Goal: Task Accomplishment & Management: Manage account settings

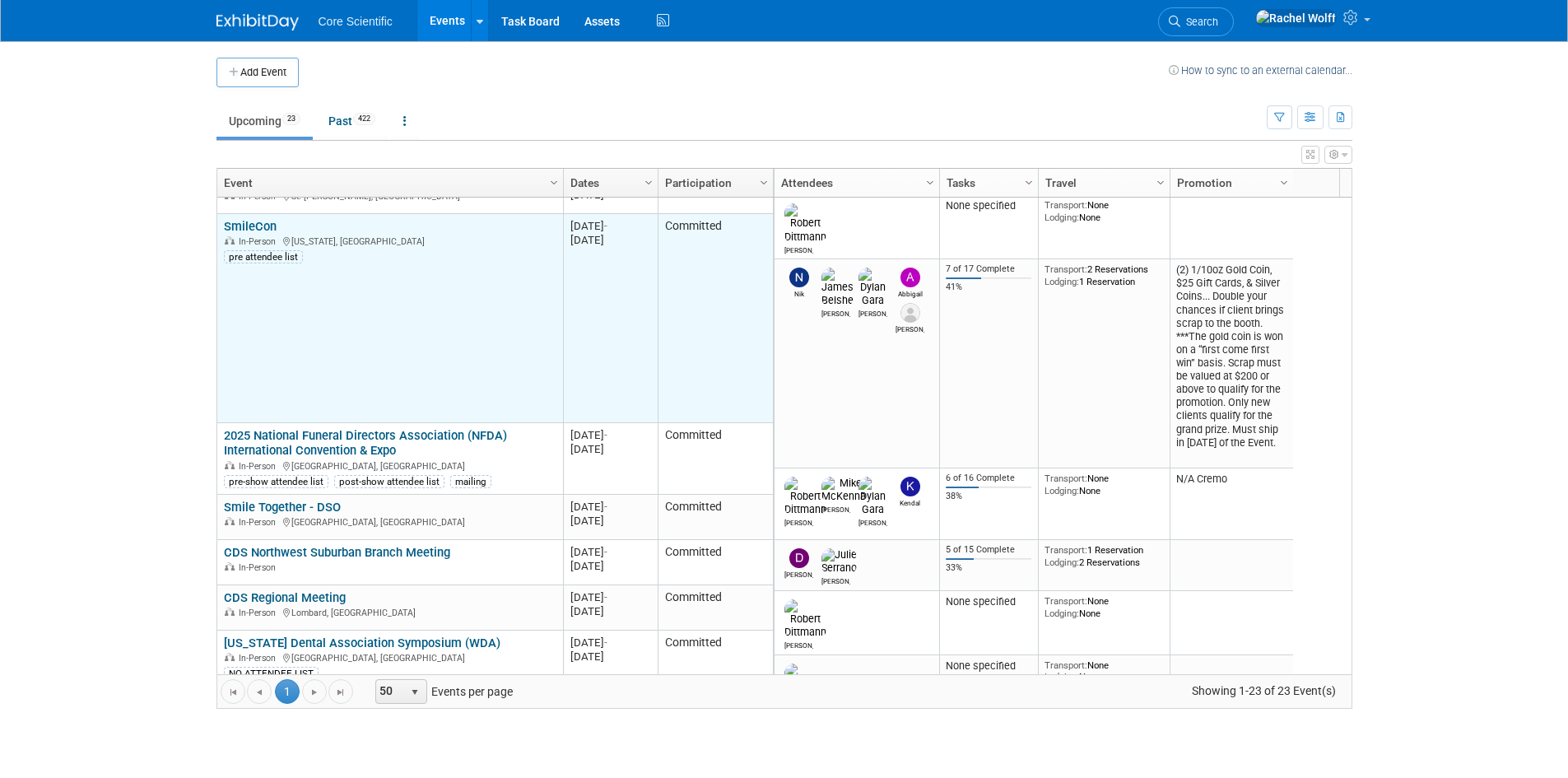
scroll to position [494, 0]
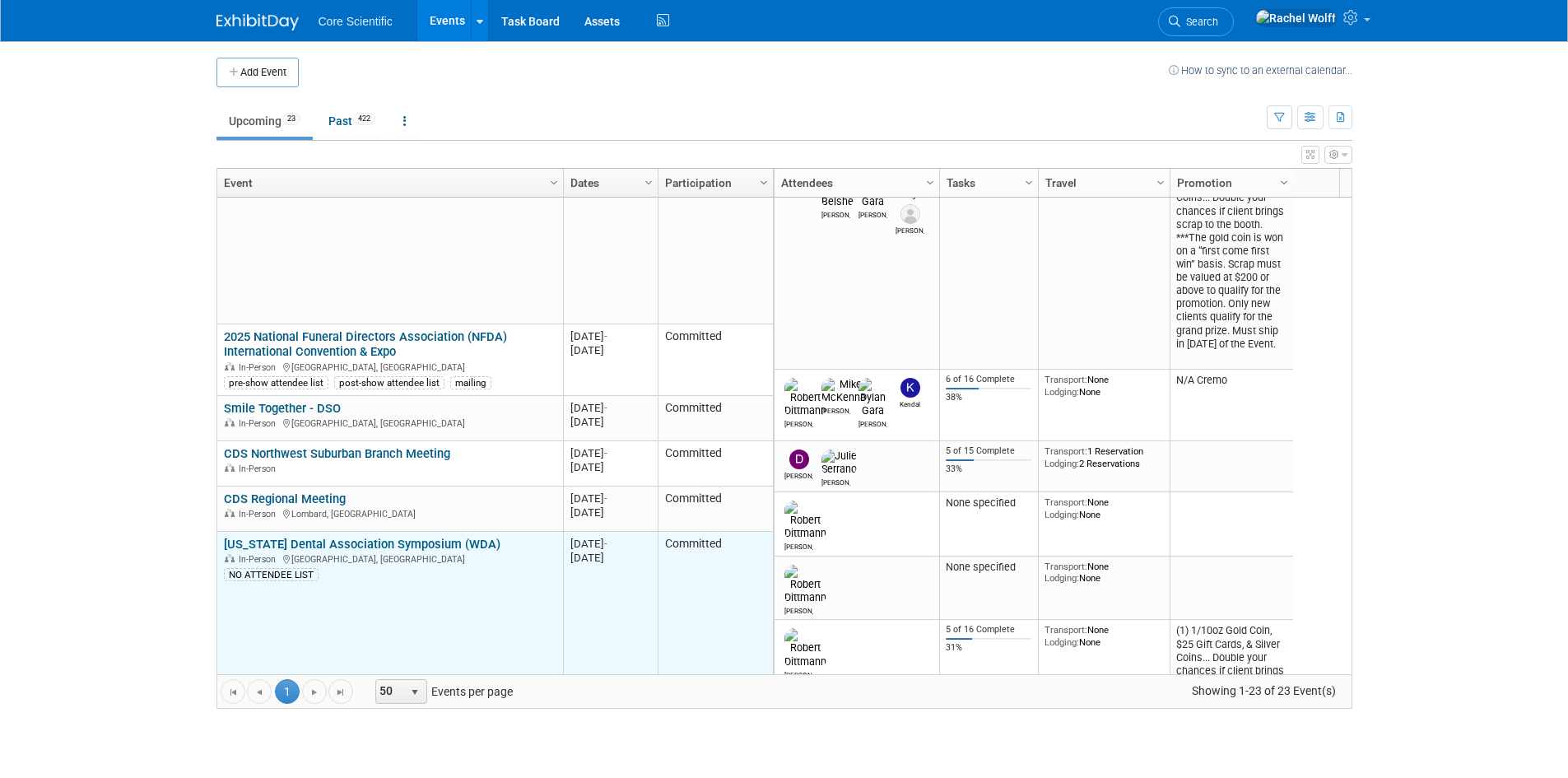
click at [309, 541] on link "[US_STATE] Dental Association Symposium (WDA)" at bounding box center [363, 544] width 277 height 15
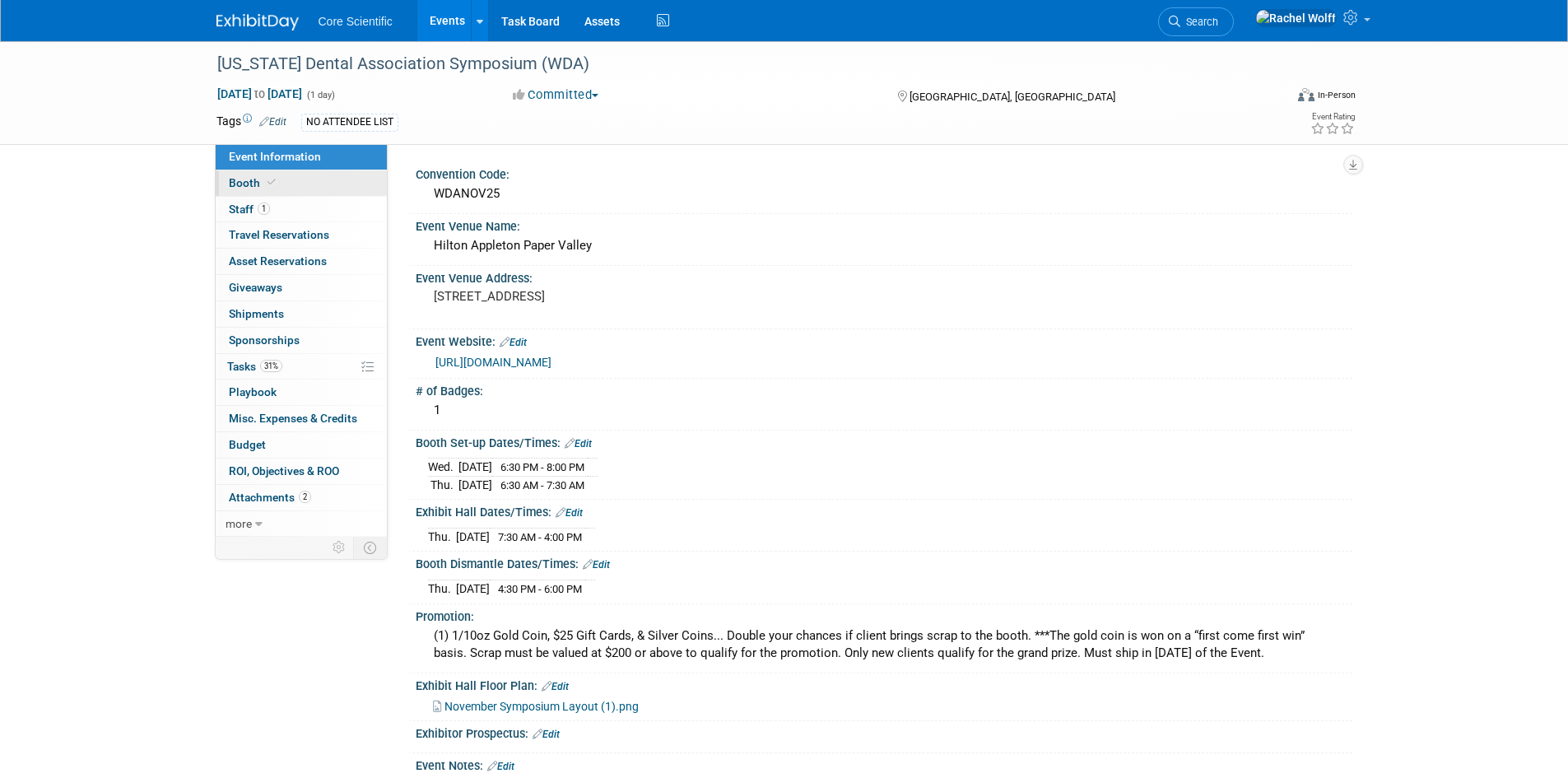
click at [270, 182] on icon at bounding box center [272, 182] width 8 height 9
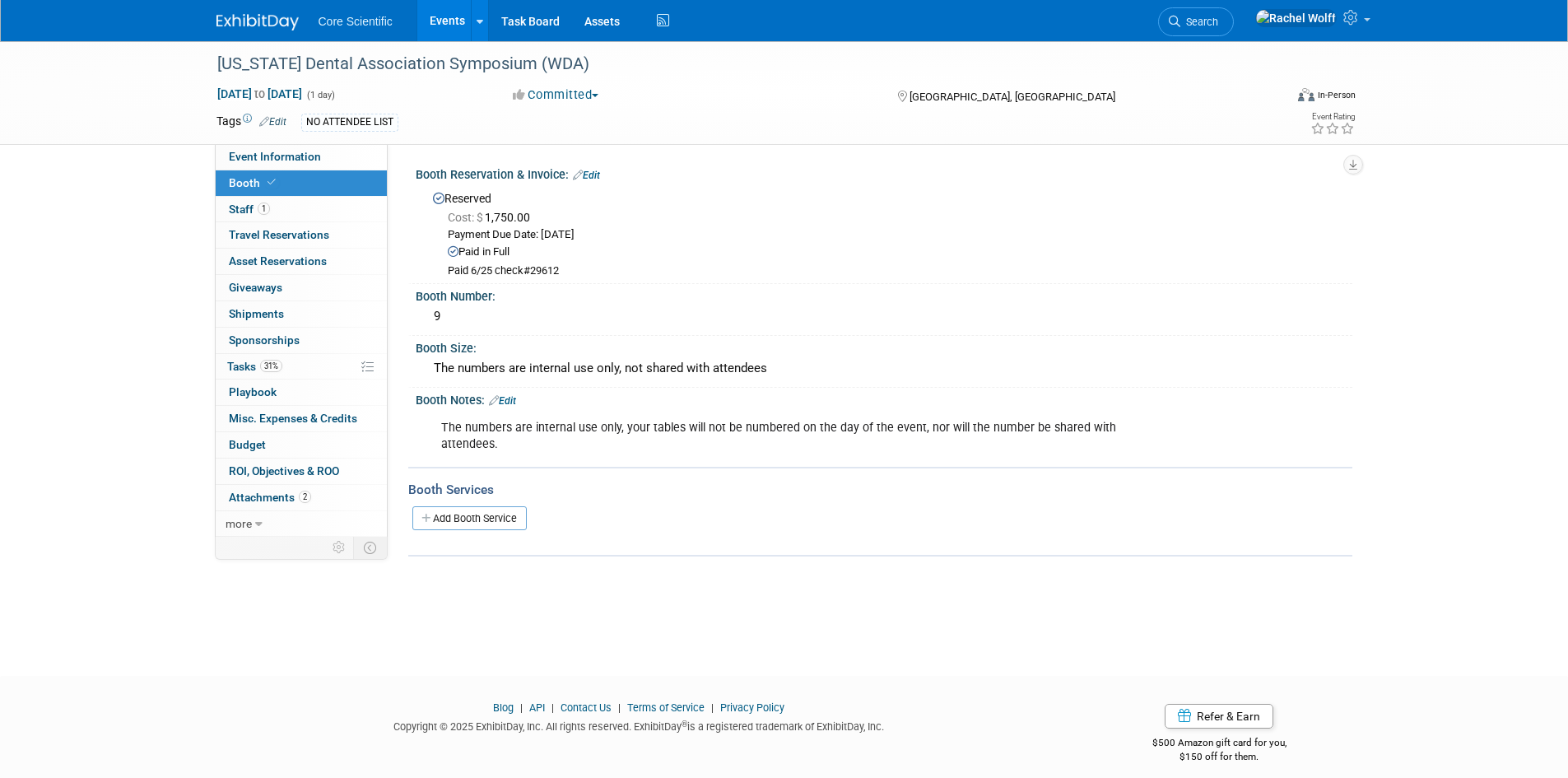
click at [303, 145] on div "Wisconsin Dental Association Symposium (WDA) Nov 13, 2025 to Nov 13, 2025 (1 da…" at bounding box center [784, 93] width 1568 height 104
click at [303, 158] on span "Event Information" at bounding box center [275, 156] width 92 height 13
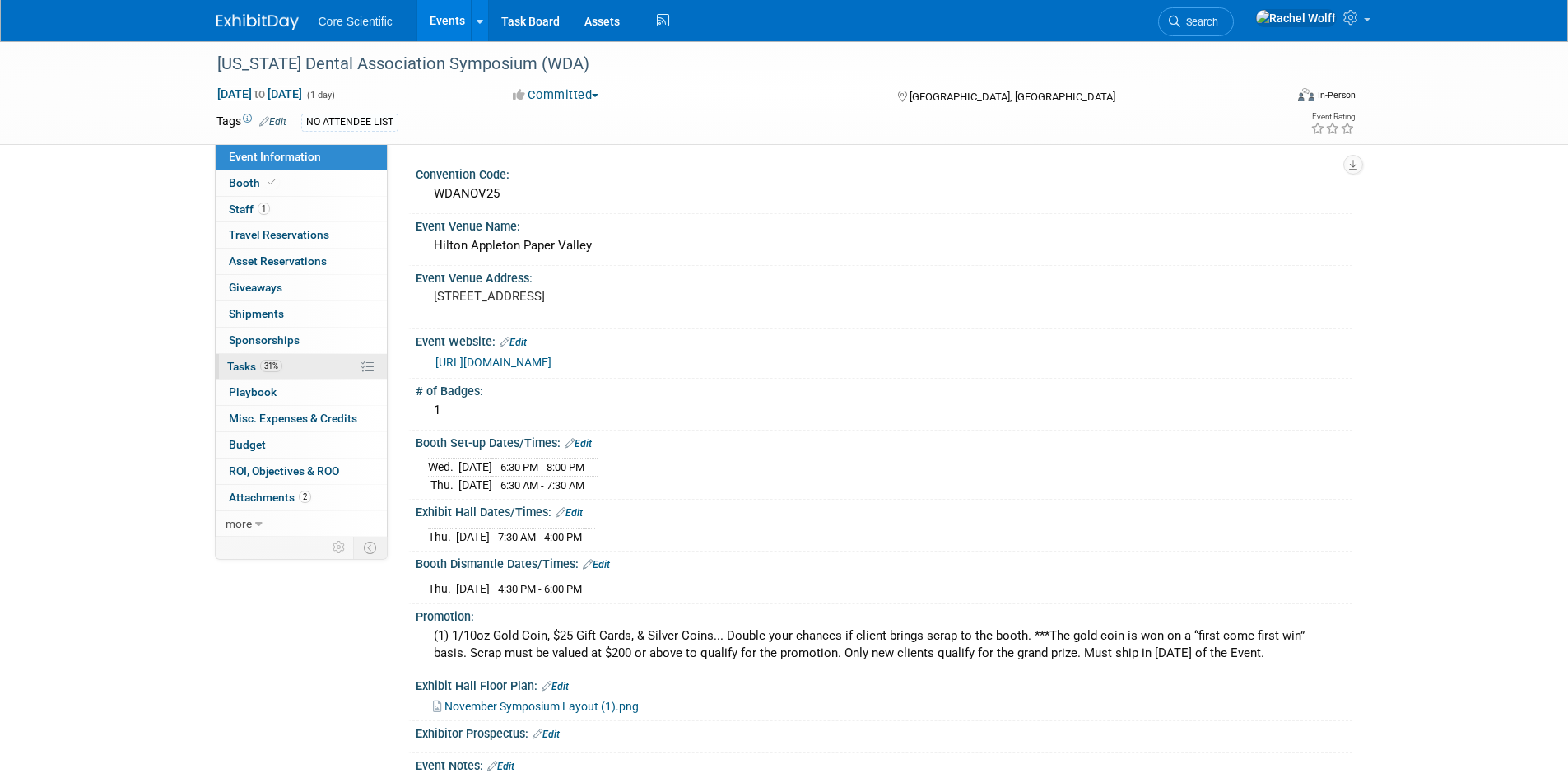
click at [300, 368] on link "31% Tasks 31%" at bounding box center [300, 367] width 171 height 26
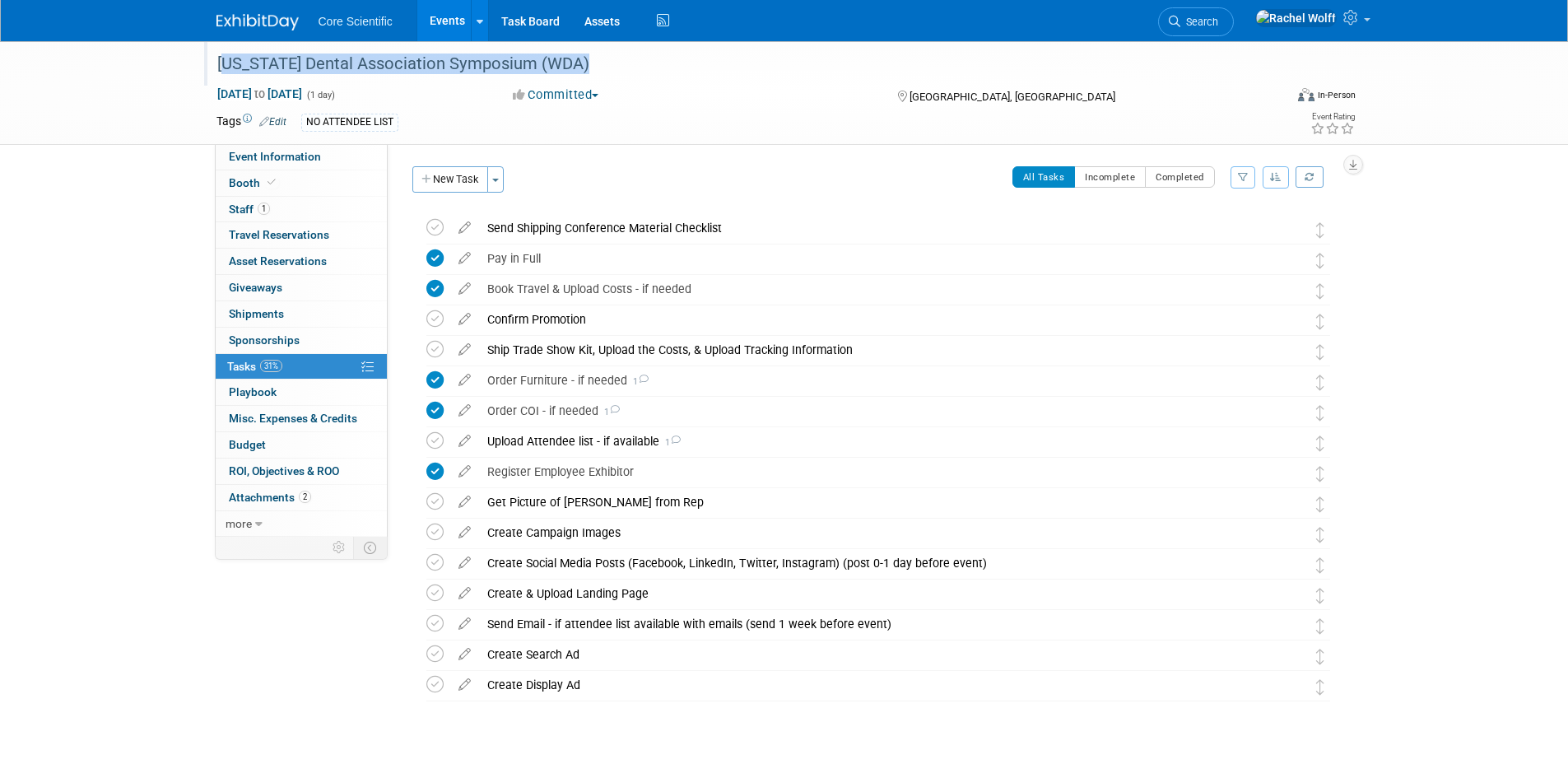
drag, startPoint x: 216, startPoint y: 68, endPoint x: 599, endPoint y: 61, distance: 383.1
click at [599, 61] on div "[US_STATE] Dental Association Symposium (WDA)" at bounding box center [735, 64] width 1048 height 30
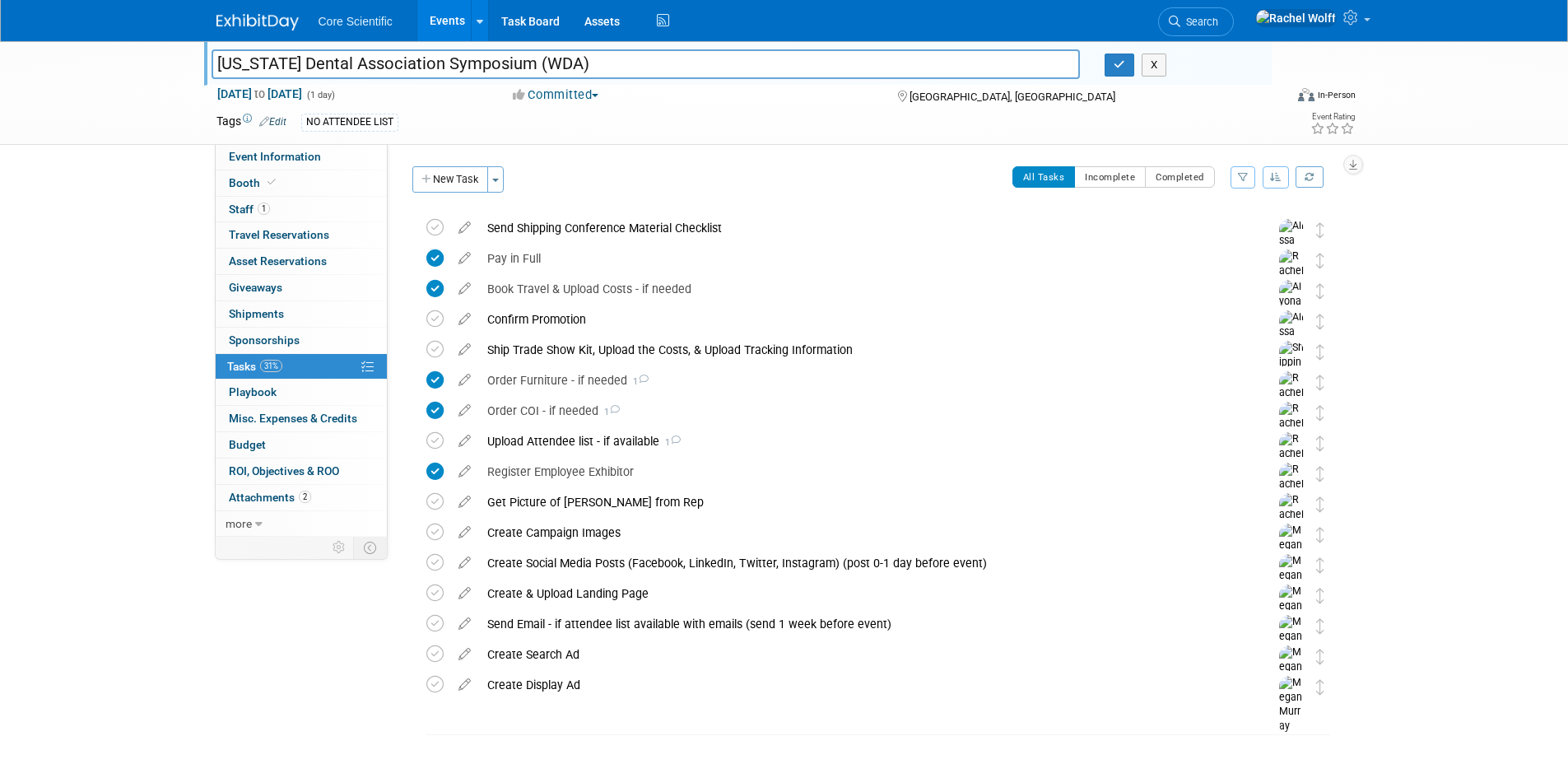
click at [605, 62] on input "[US_STATE] Dental Association Symposium (WDA)" at bounding box center [646, 63] width 869 height 29
click at [1114, 66] on icon "button" at bounding box center [1119, 64] width 12 height 11
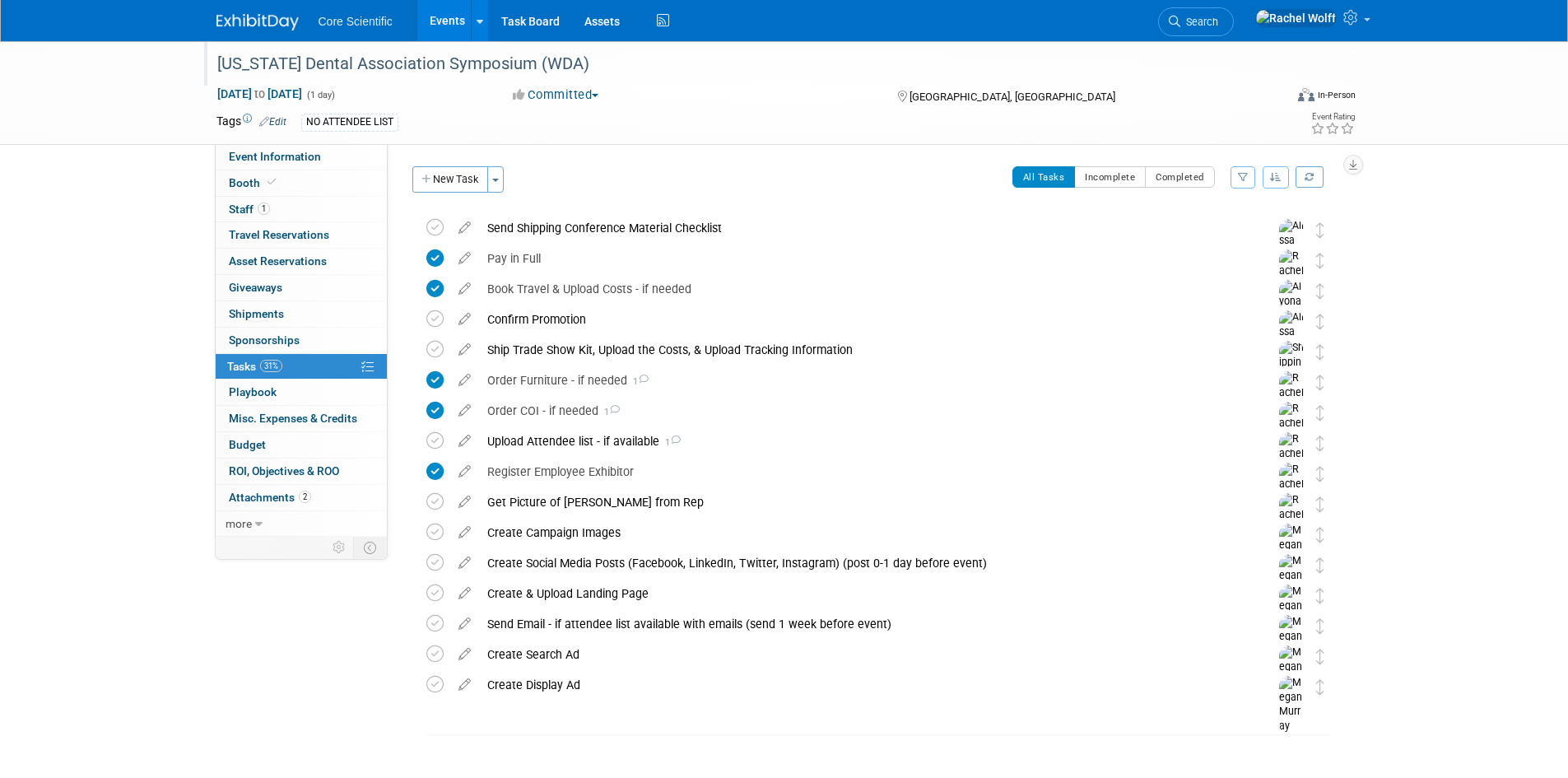
click at [287, 29] on img at bounding box center [257, 22] width 82 height 17
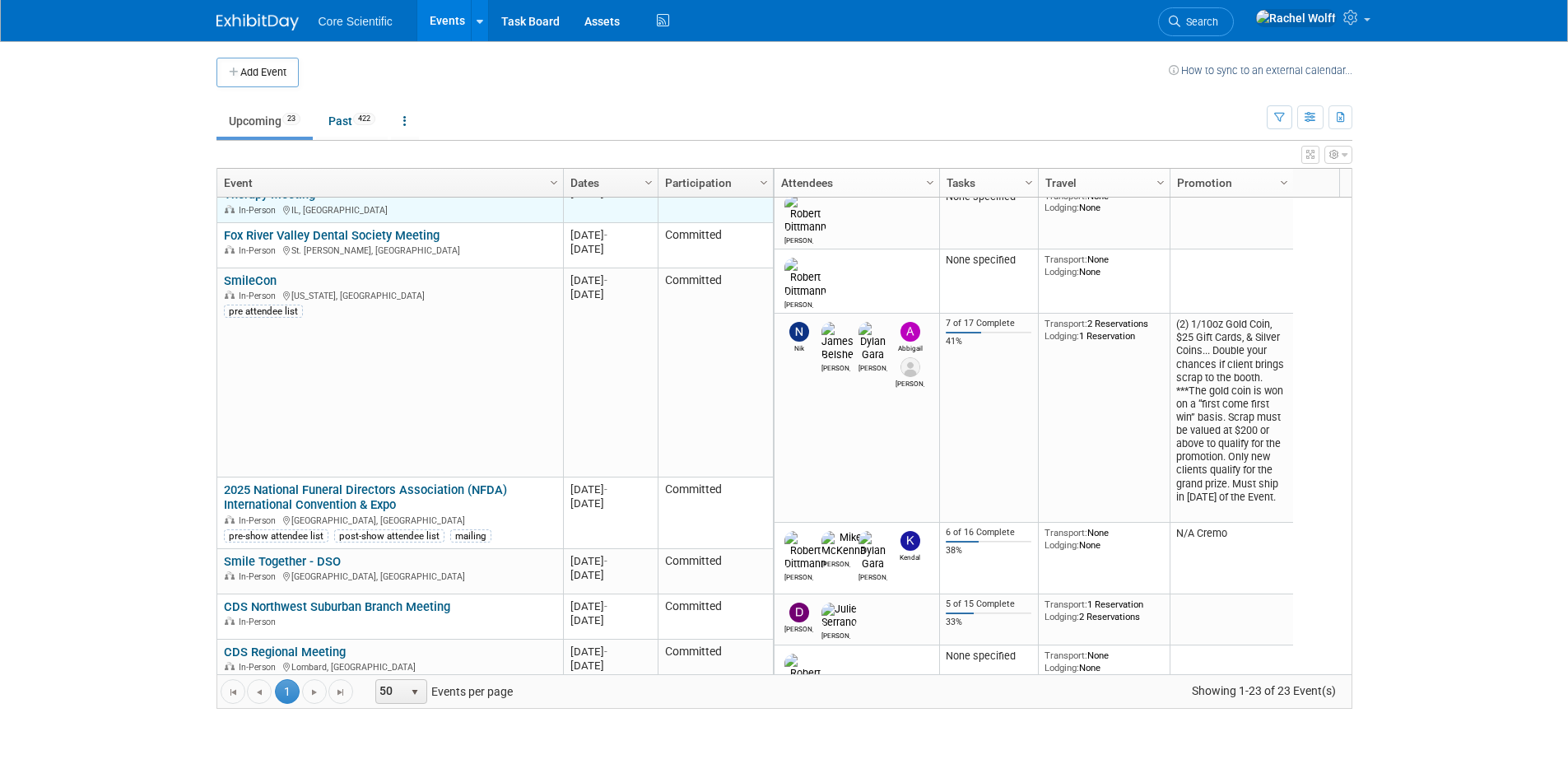
scroll to position [440, 0]
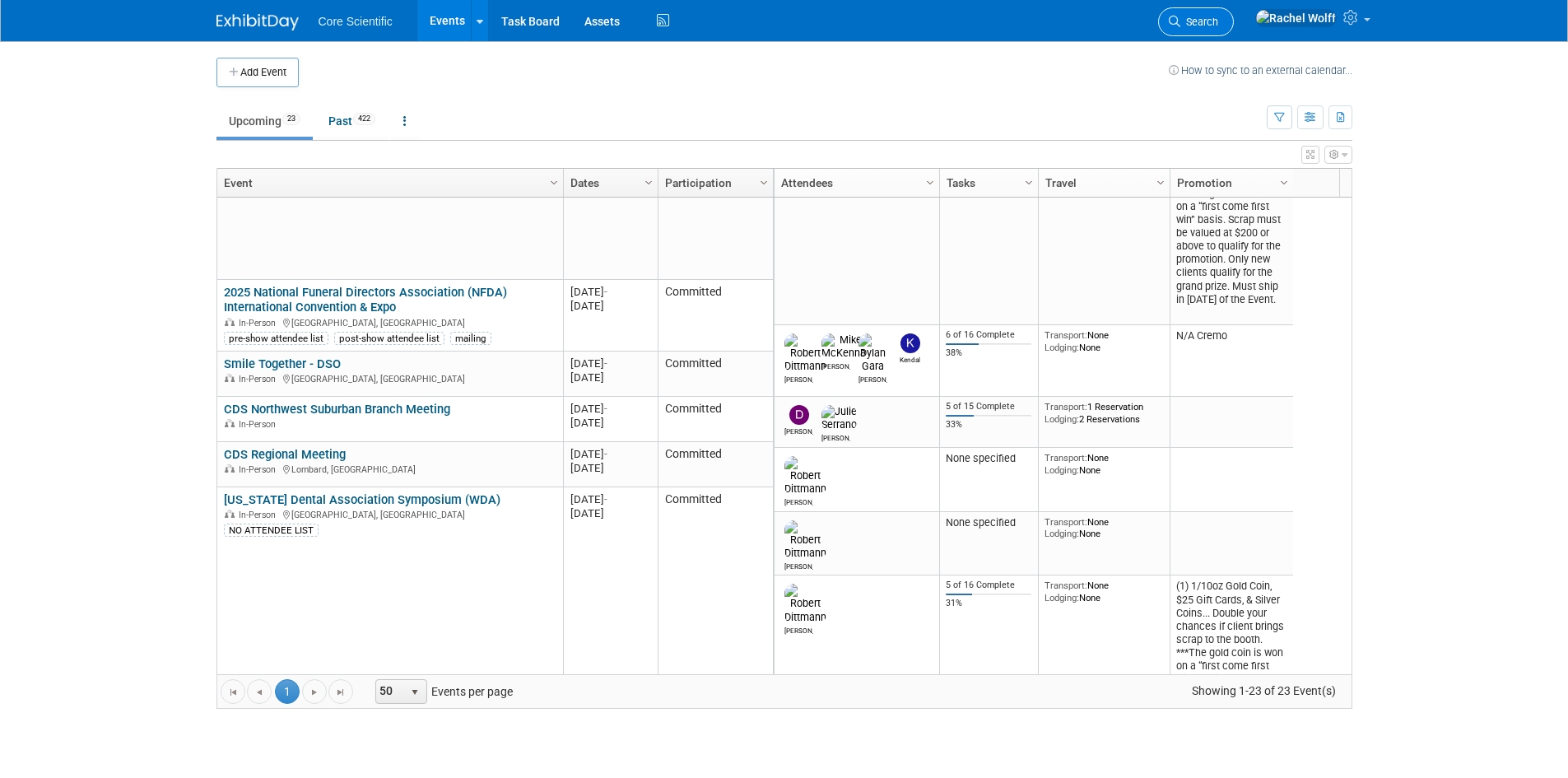
click at [1218, 21] on span "Search" at bounding box center [1199, 22] width 38 height 12
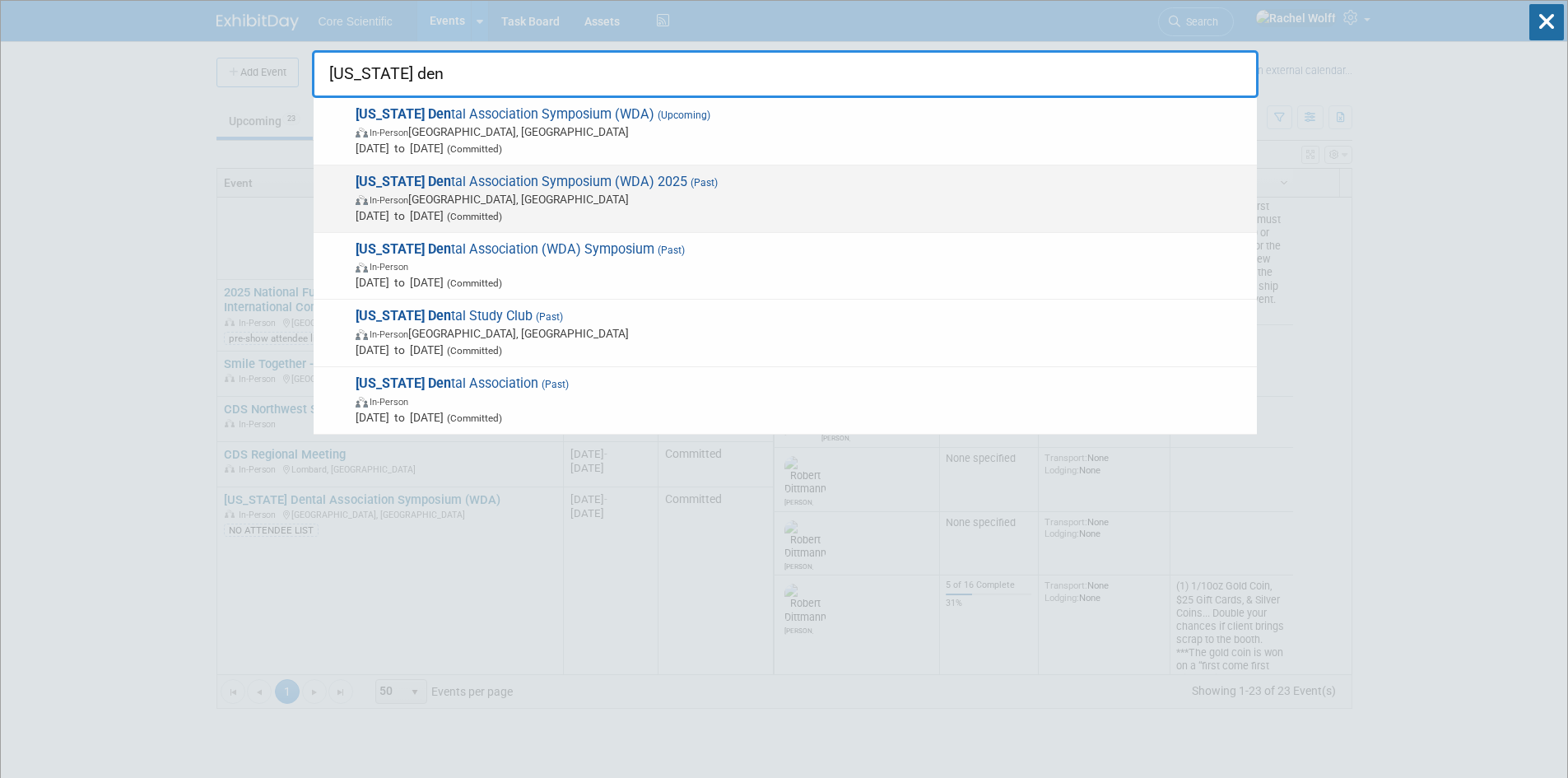
type input "wisconsin den"
click at [614, 201] on span "In-Person Appleton, WI" at bounding box center [802, 199] width 893 height 17
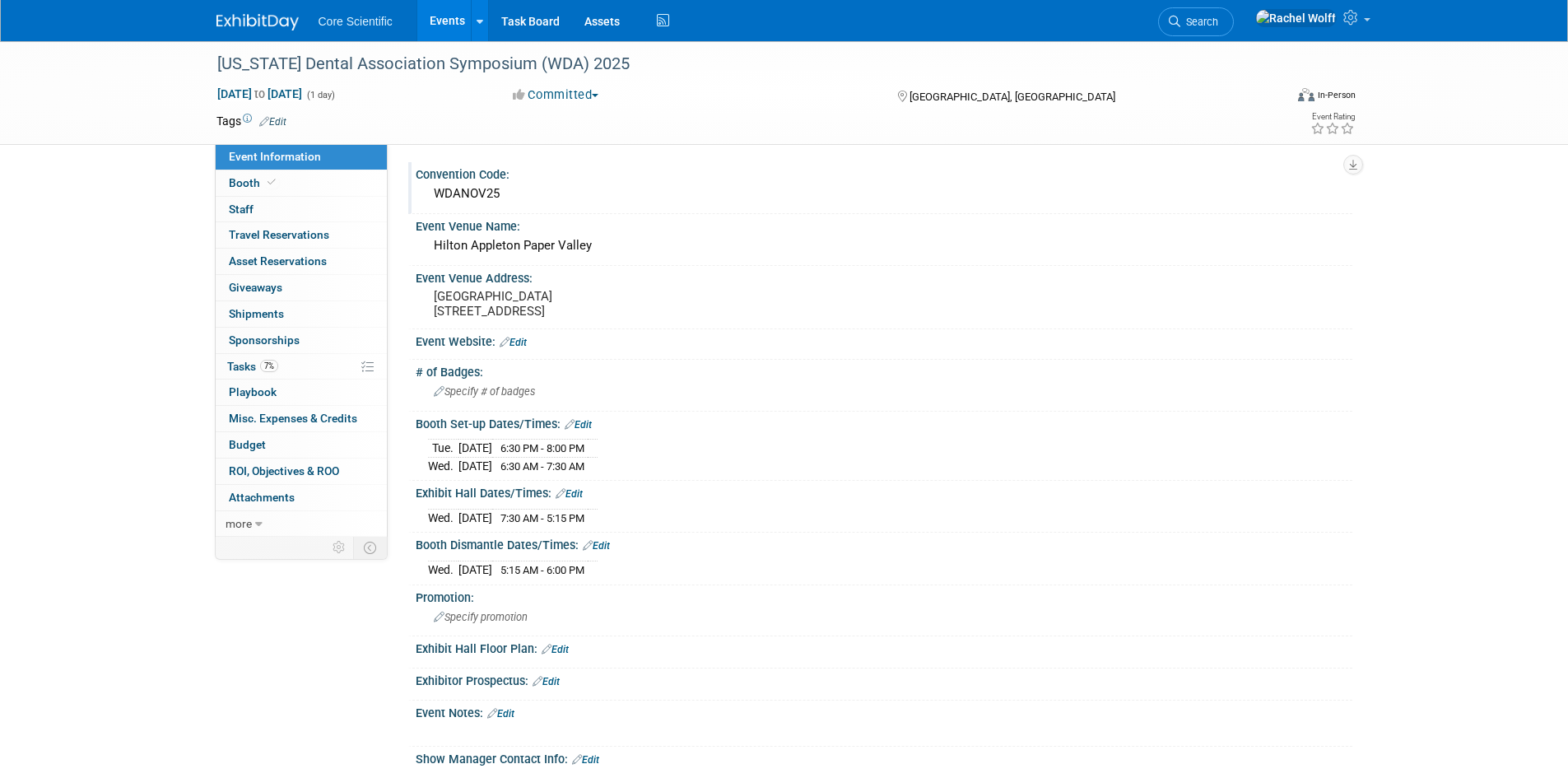
click at [526, 200] on div "WDANOV25" at bounding box center [883, 194] width 912 height 26
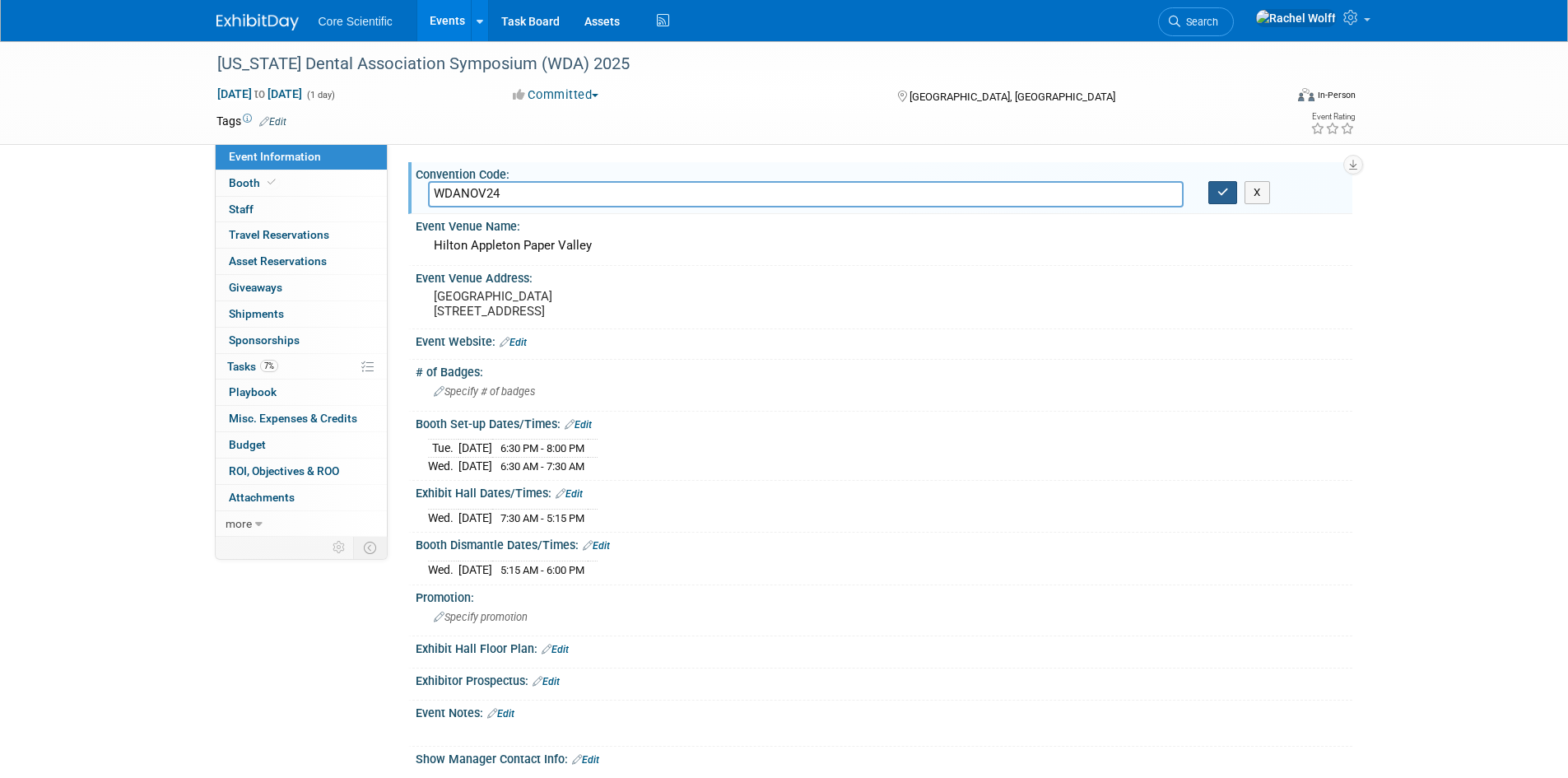
type input "WDANOV24"
click at [1217, 200] on button "button" at bounding box center [1223, 192] width 30 height 23
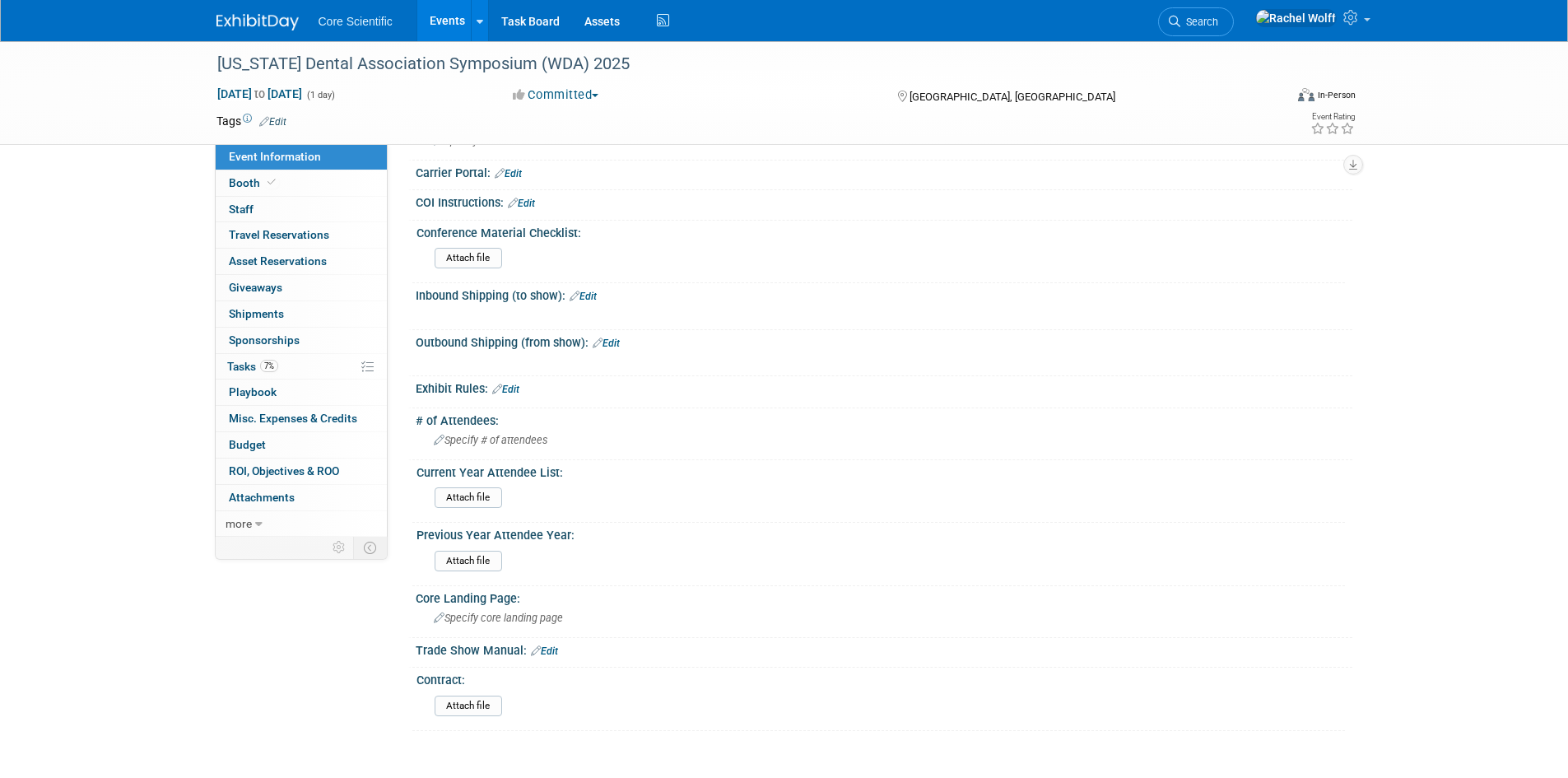
scroll to position [906, 0]
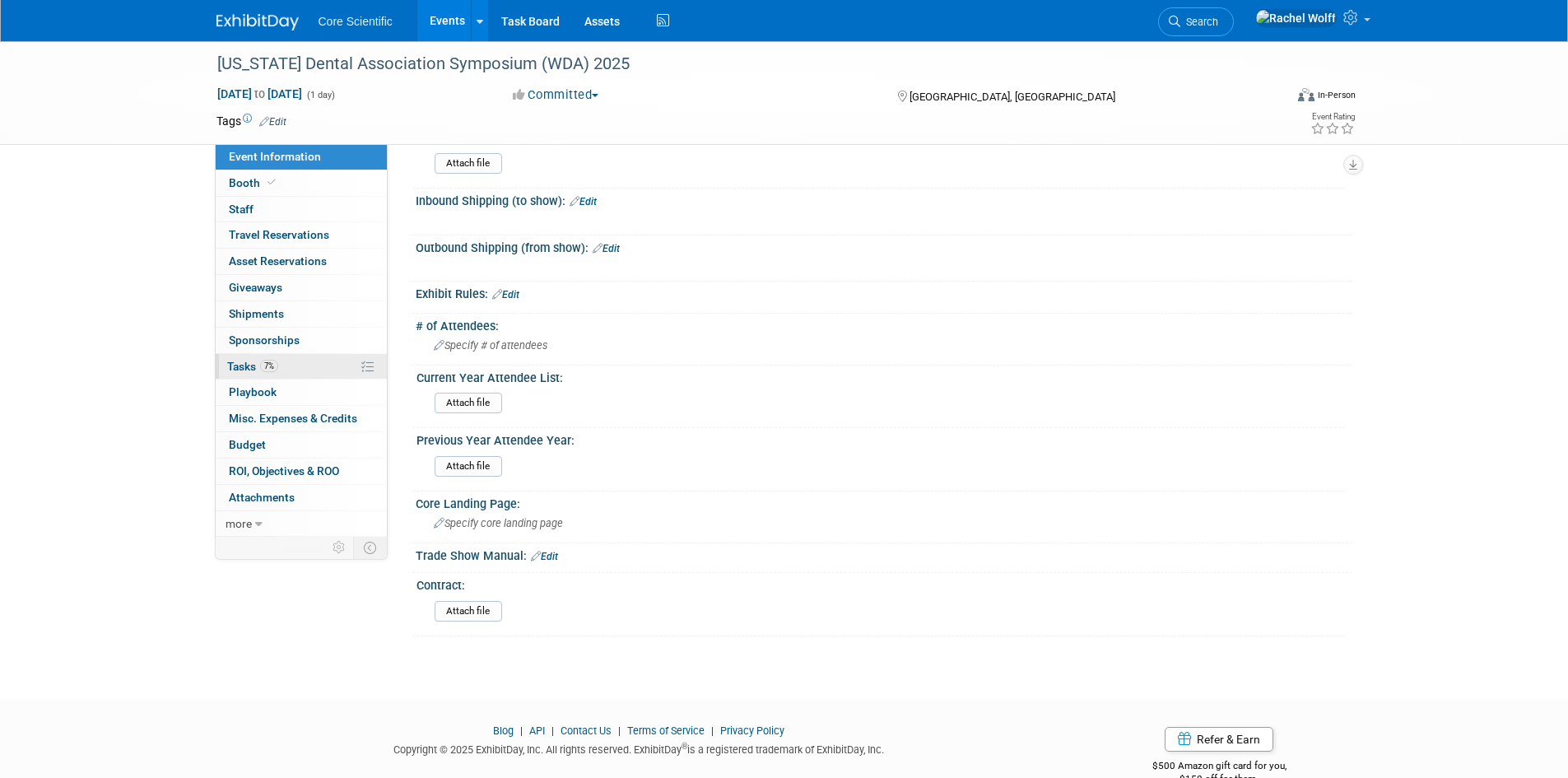
click at [265, 371] on span "7%" at bounding box center [269, 366] width 18 height 12
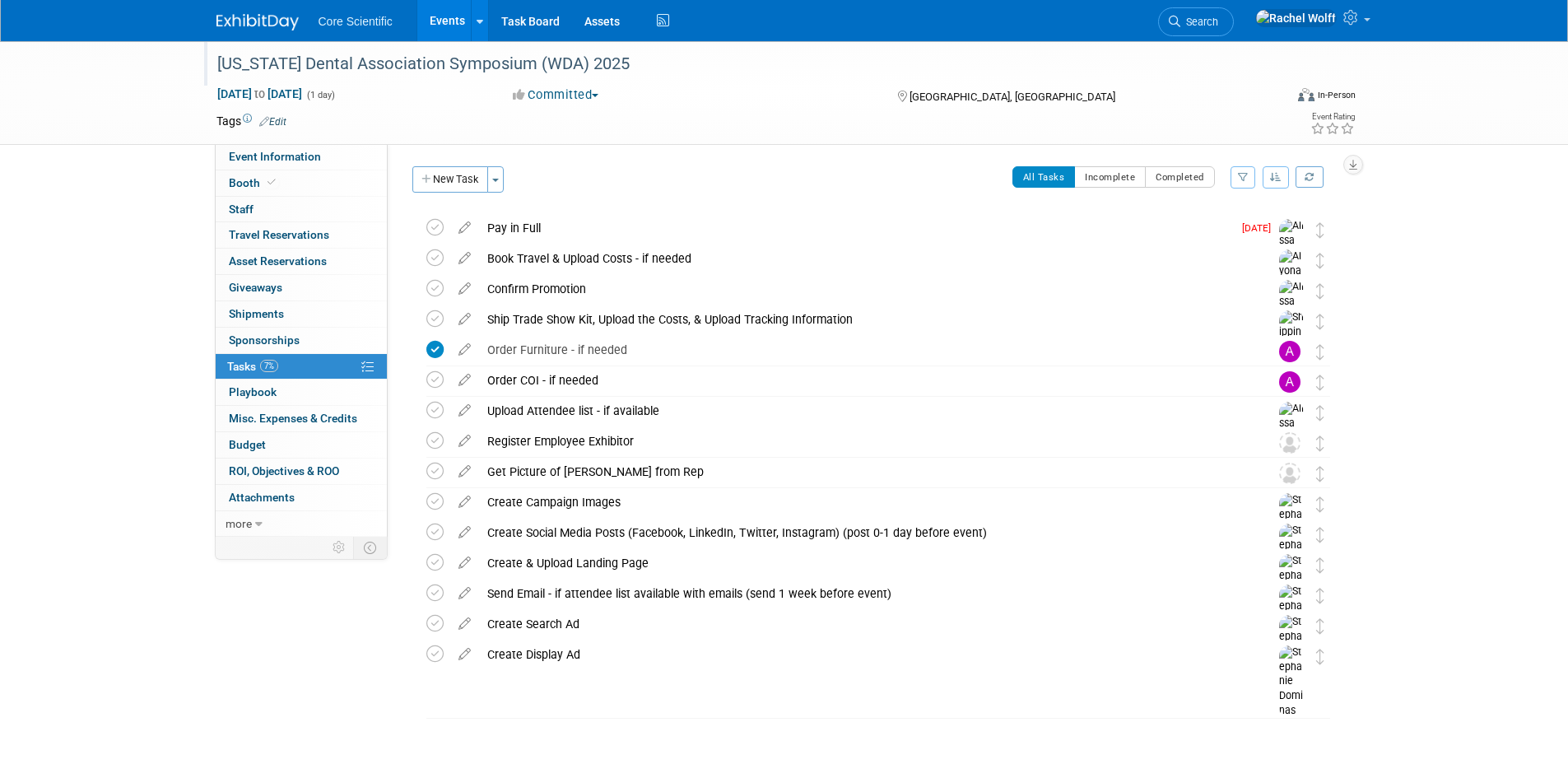
click at [621, 65] on div "[US_STATE] Dental Association Symposium (WDA) 2025" at bounding box center [735, 64] width 1048 height 30
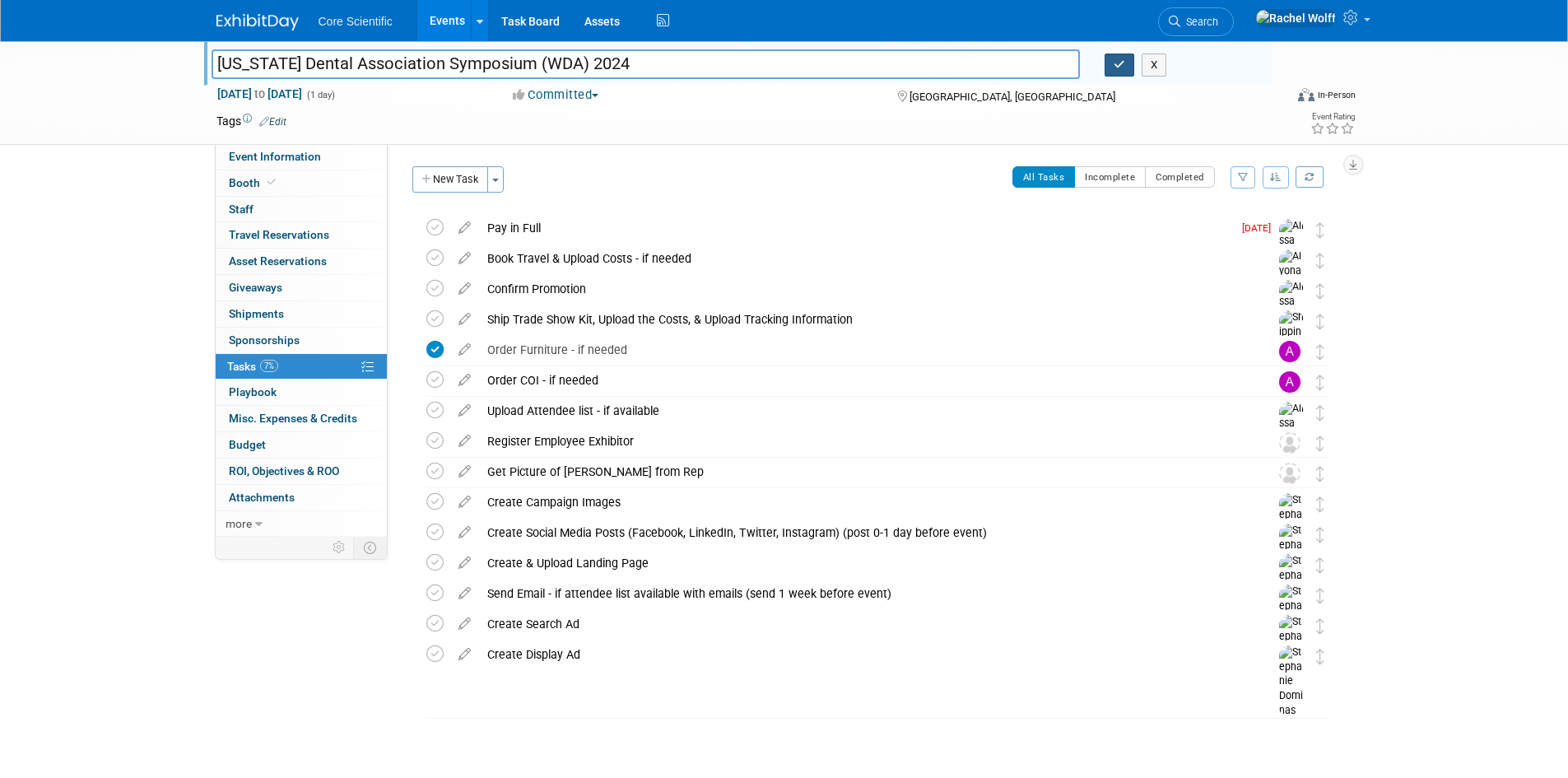
type input "[US_STATE] Dental Association Symposium (WDA) 2024"
click at [1125, 58] on button "button" at bounding box center [1119, 64] width 30 height 23
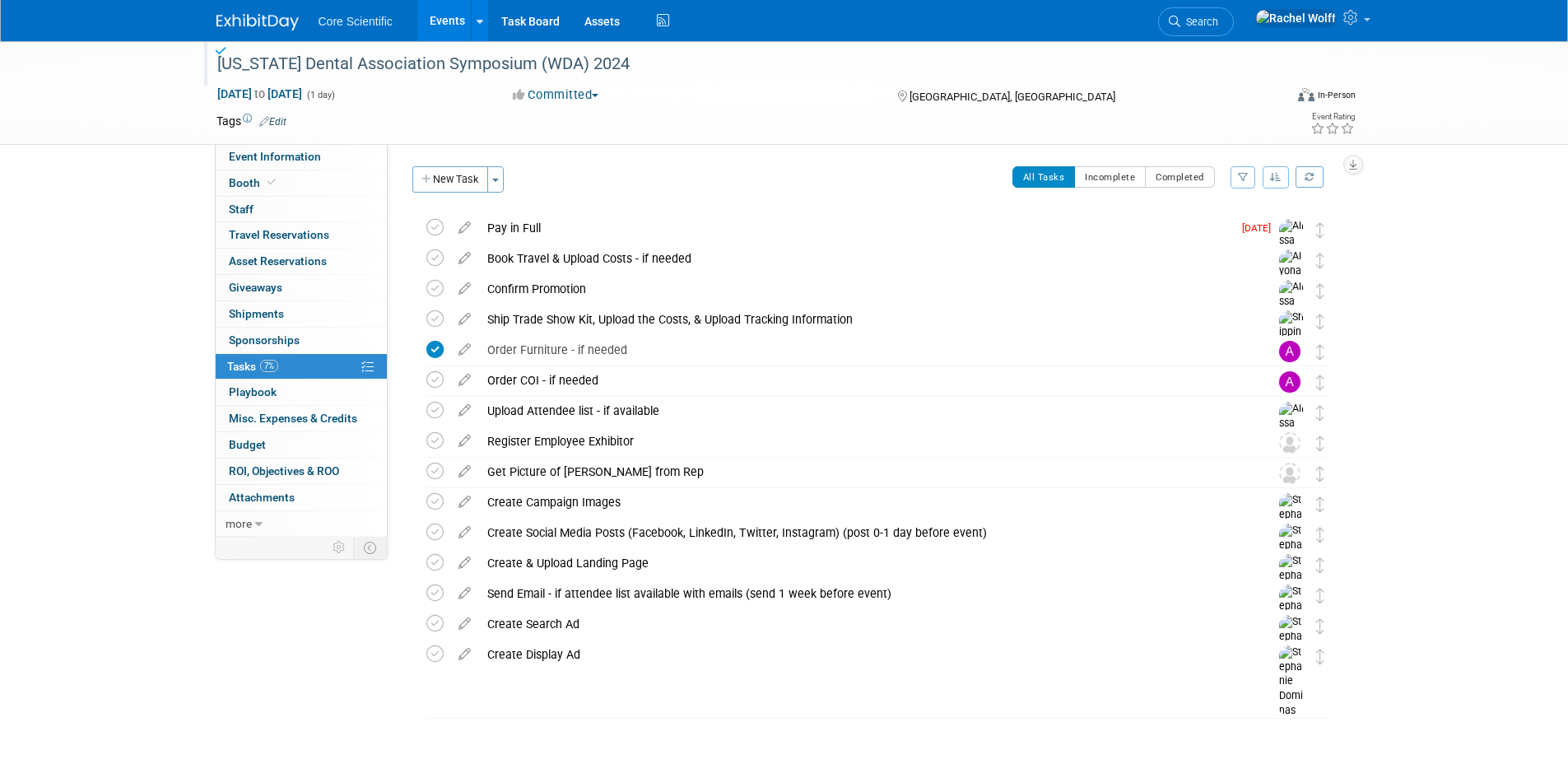
click at [367, 24] on span "Core Scientific" at bounding box center [355, 21] width 74 height 13
click at [1234, 12] on link "Search" at bounding box center [1196, 21] width 76 height 29
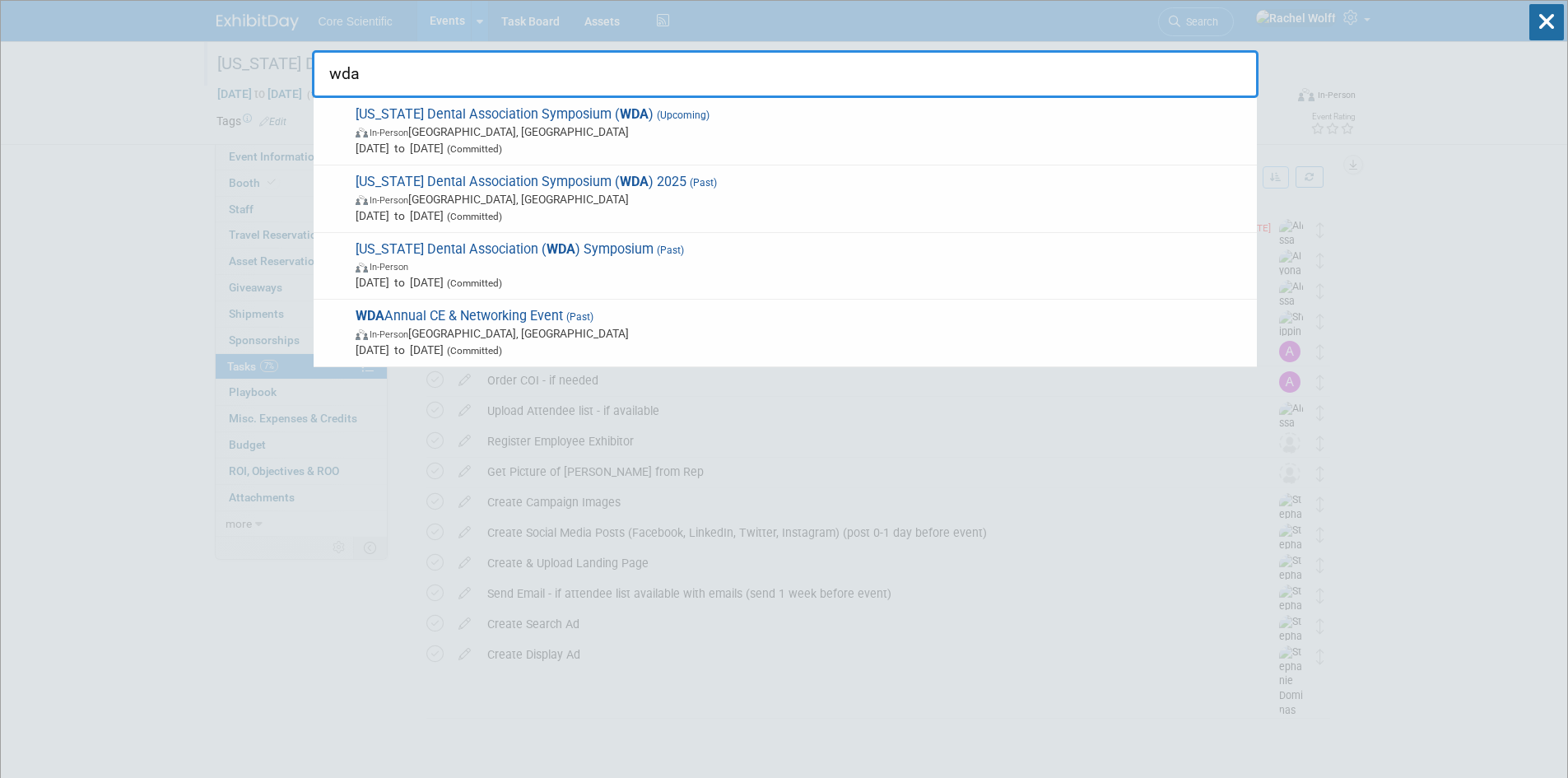
type input "wda"
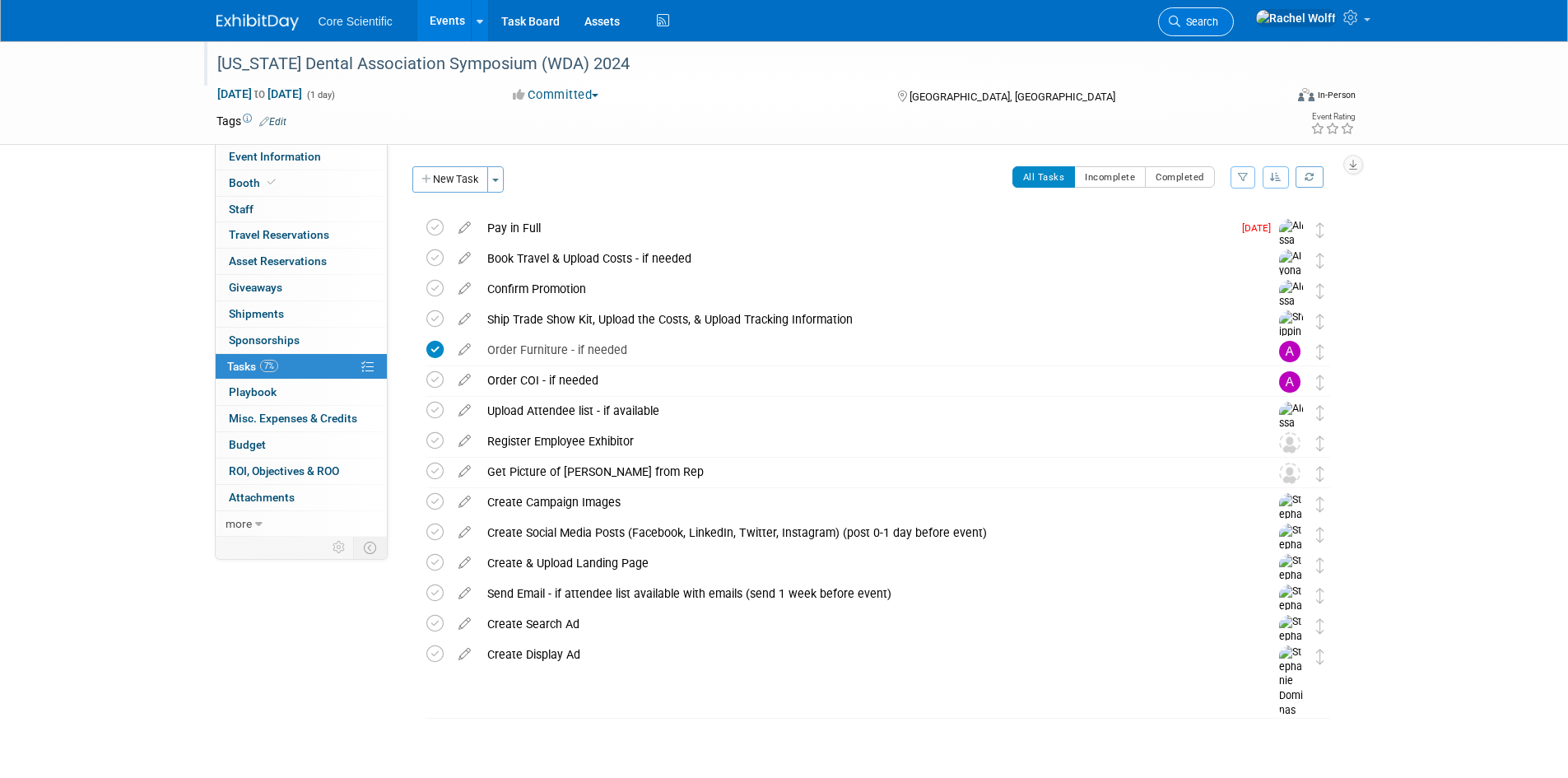
click at [1218, 17] on span "Search" at bounding box center [1199, 22] width 38 height 12
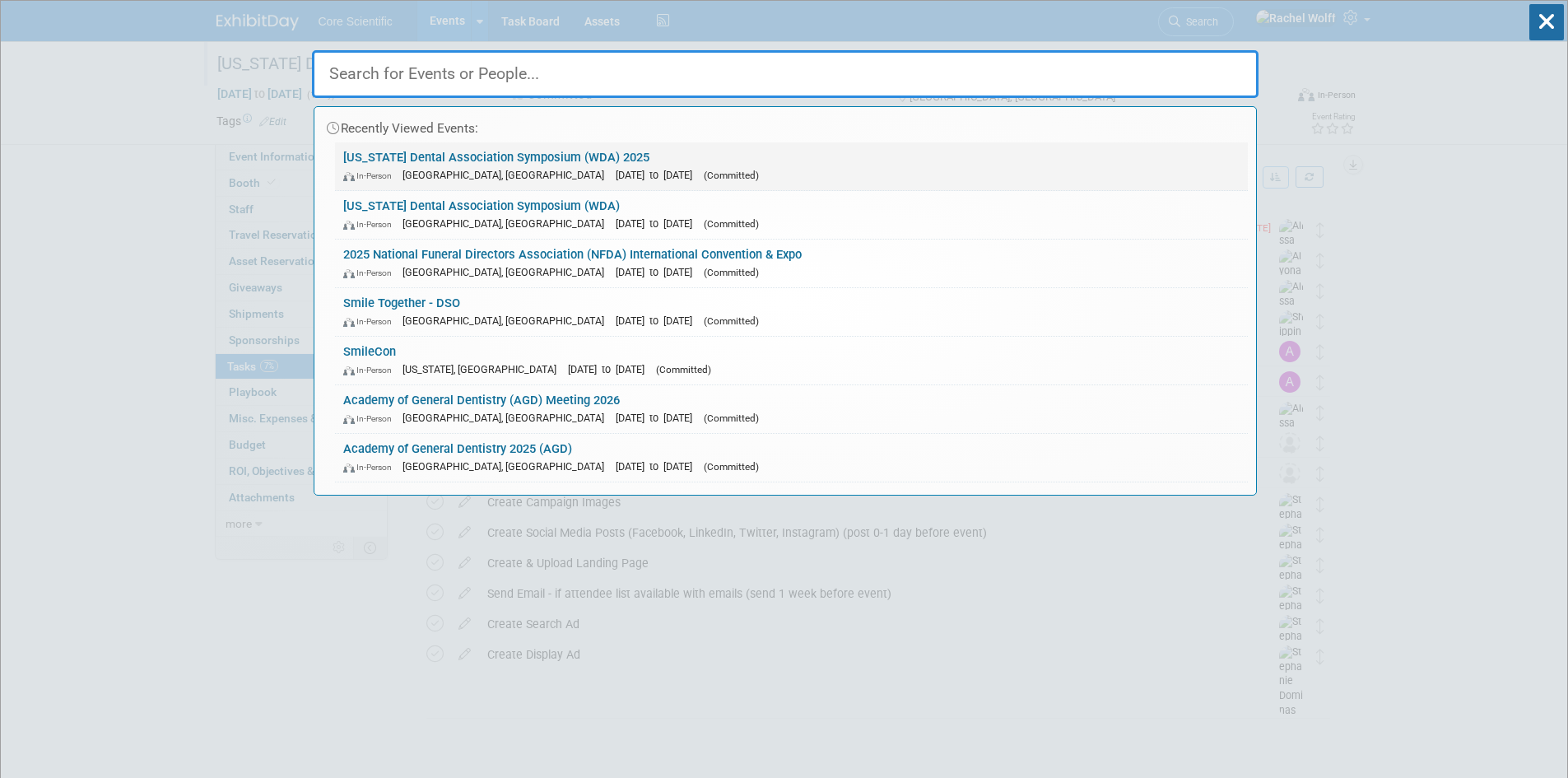
click at [466, 160] on link "Wisconsin Dental Association Symposium (WDA) 2025 In-Person Appleton, WI Nov 13…" at bounding box center [791, 166] width 913 height 47
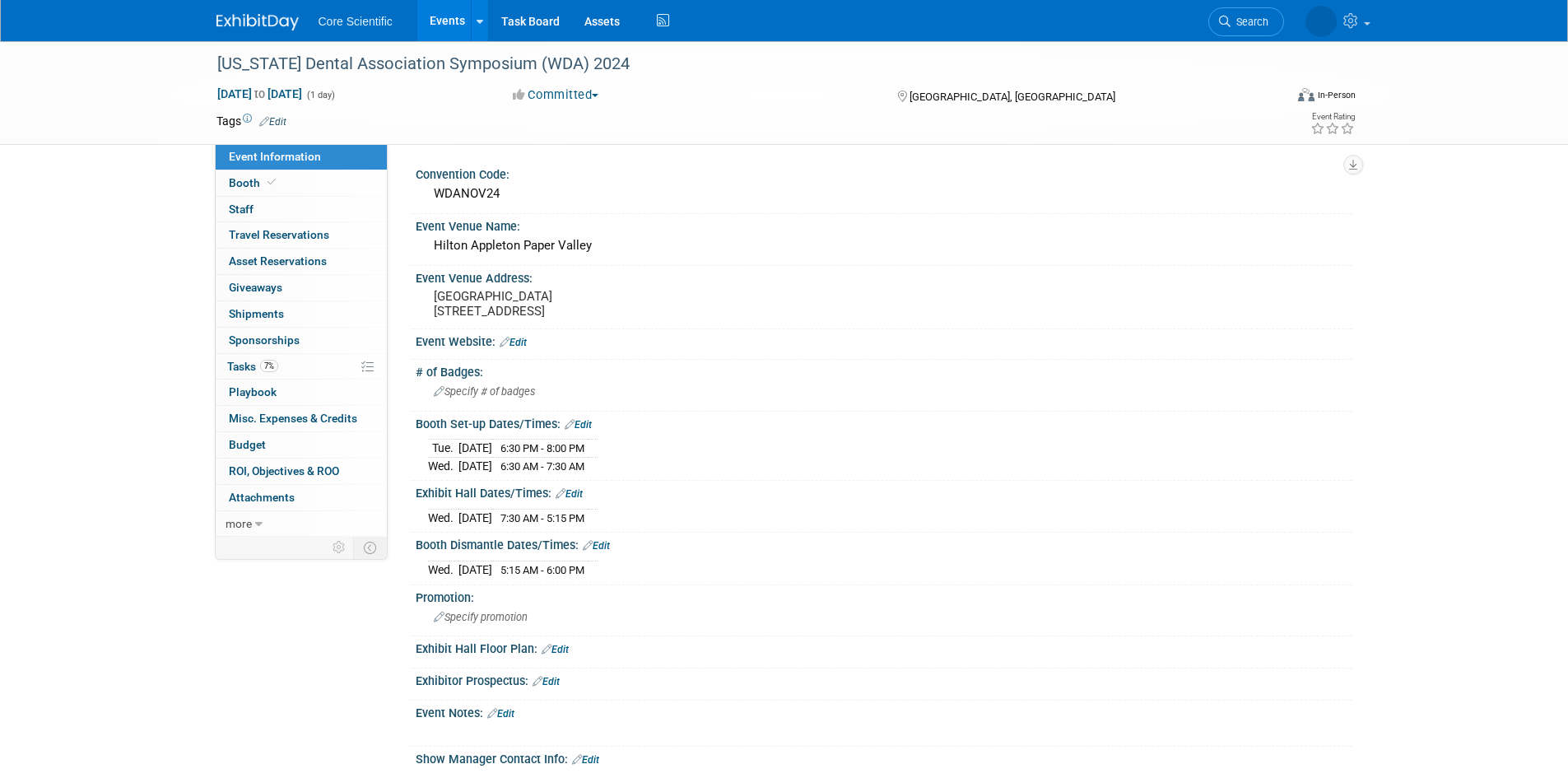
click at [236, 34] on div "Core Scientific Events Add Event Bulk Upload Events Shareable Event Boards Rece…" at bounding box center [784, 21] width 1136 height 42
click at [243, 26] on img at bounding box center [257, 22] width 82 height 17
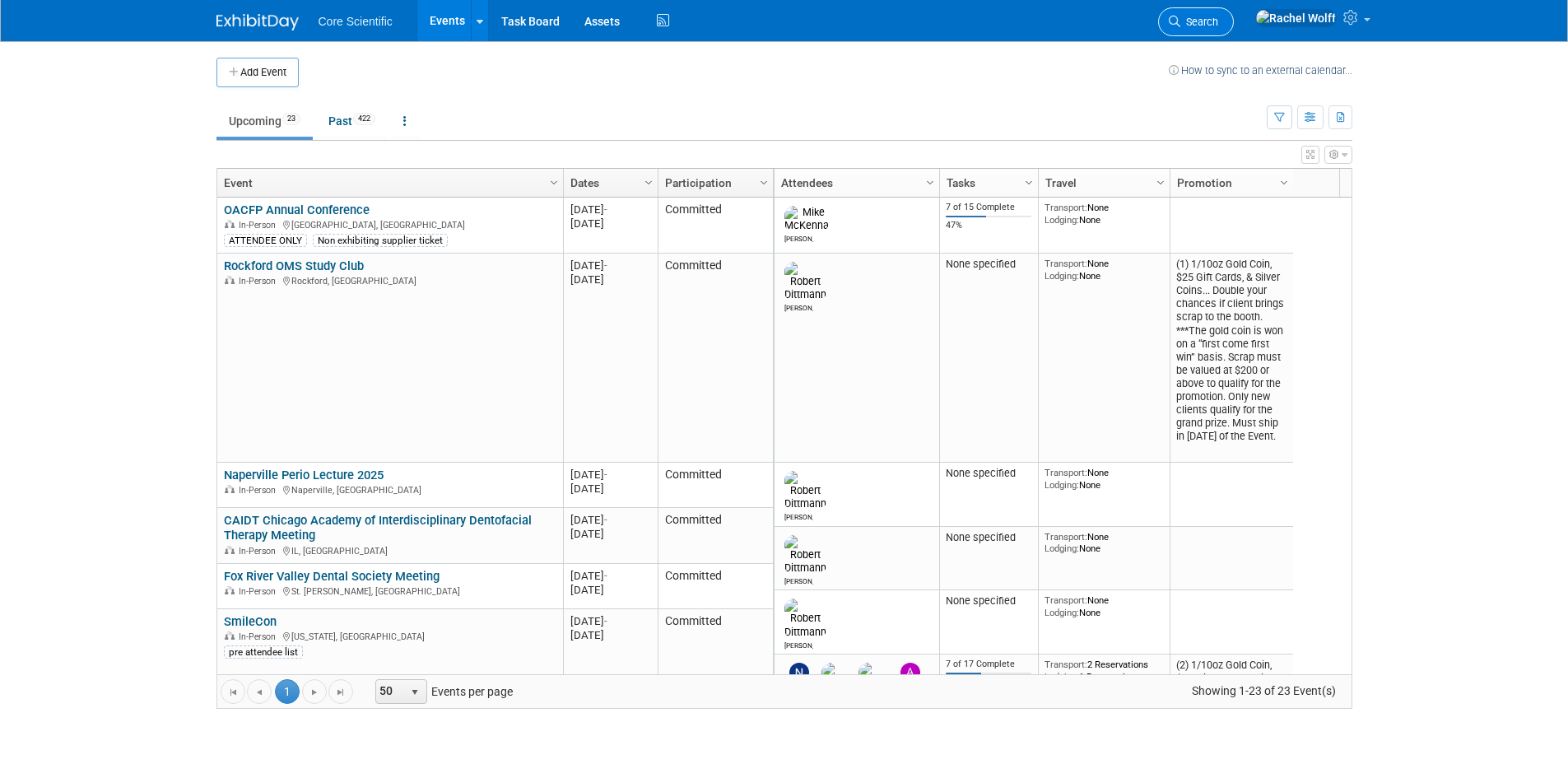
click at [1218, 16] on span "Search" at bounding box center [1199, 22] width 38 height 12
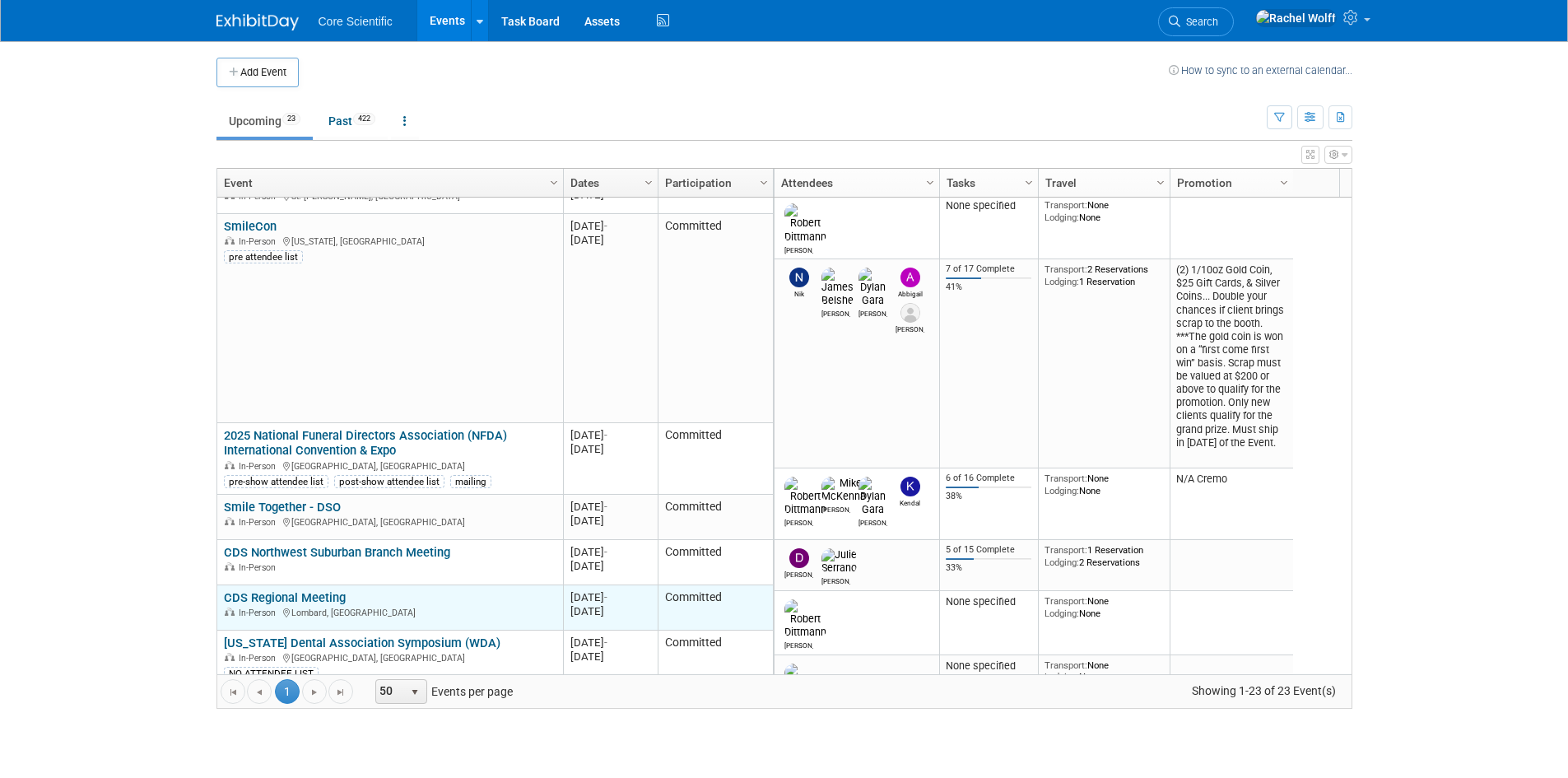
scroll to position [494, 0]
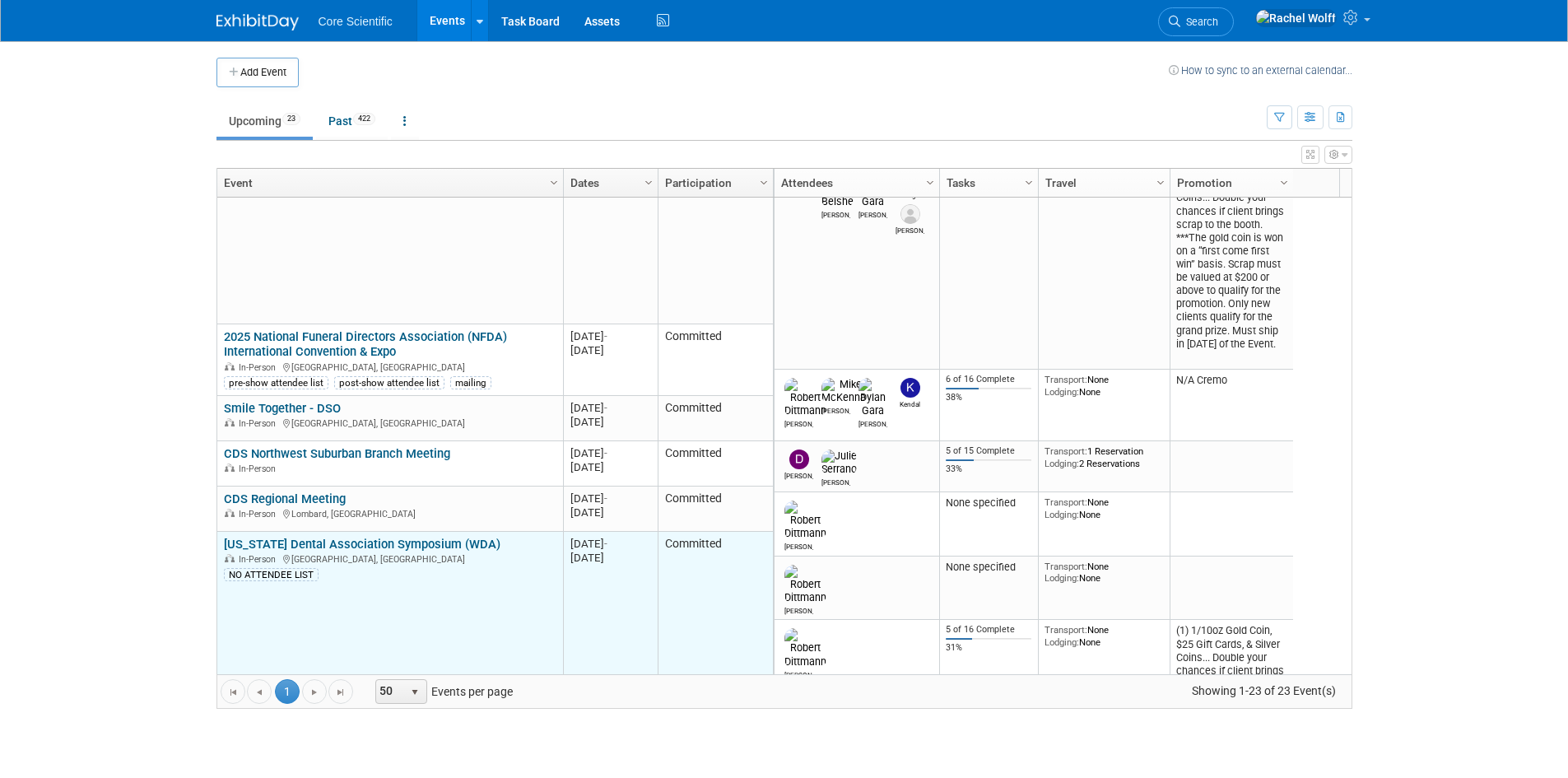
click at [366, 546] on link "Wisconsin Dental Association Symposium (WDA)" at bounding box center [363, 544] width 277 height 15
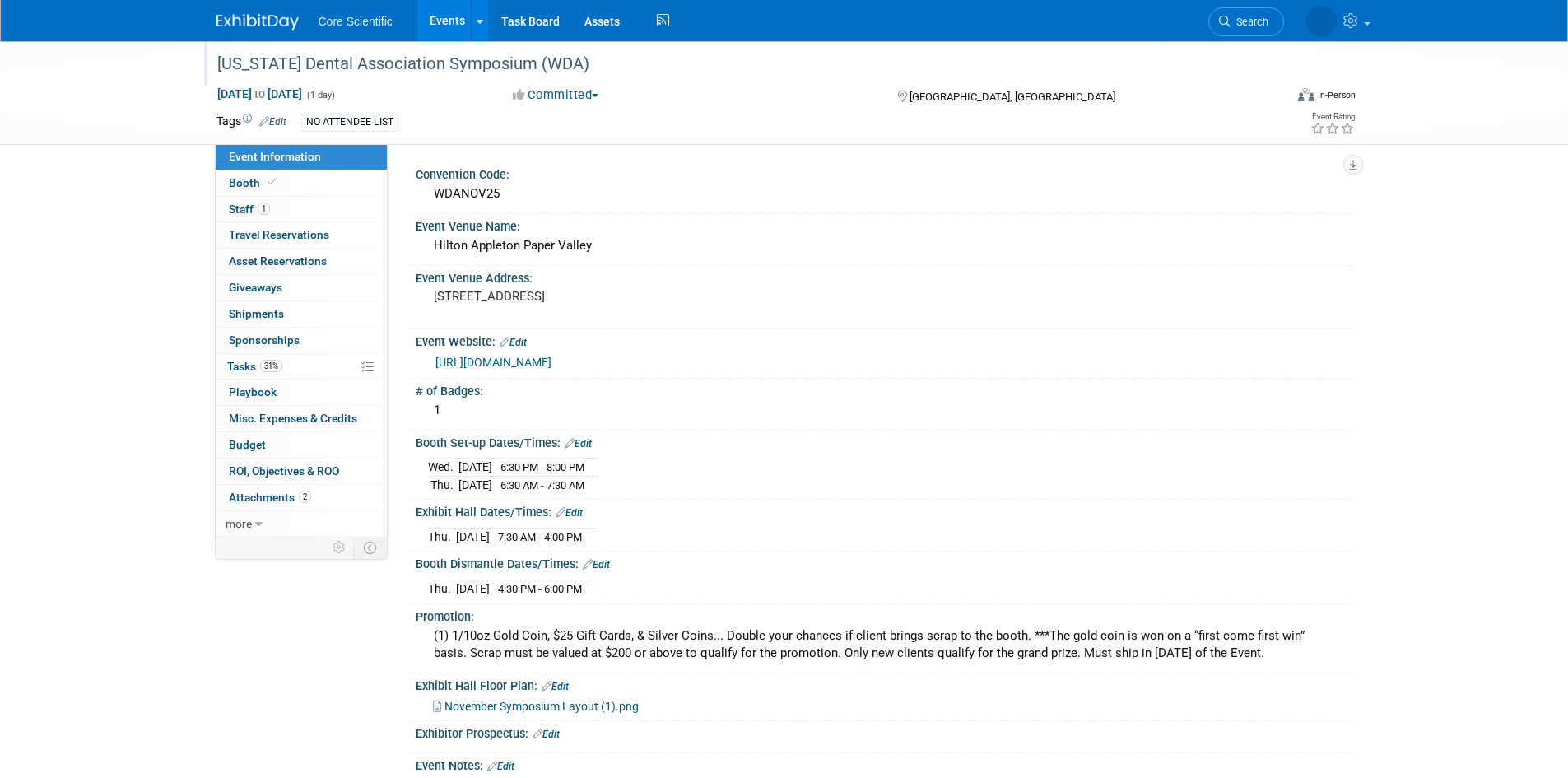
click at [595, 66] on div "[US_STATE] Dental Association Symposium (WDA)" at bounding box center [735, 64] width 1048 height 30
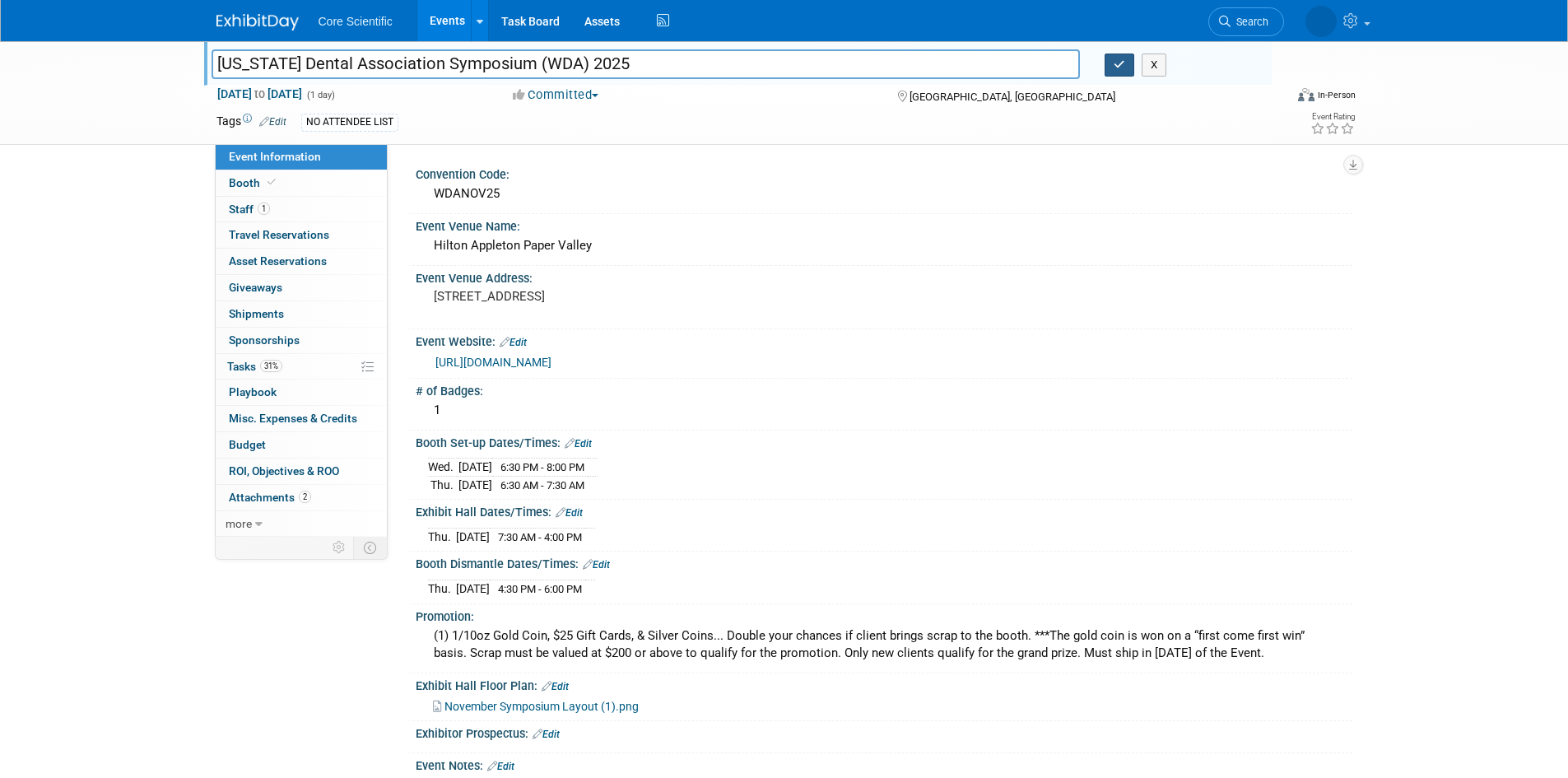
type input "[US_STATE] Dental Association Symposium (WDA) 2025"
click at [1112, 68] on button "button" at bounding box center [1119, 64] width 30 height 23
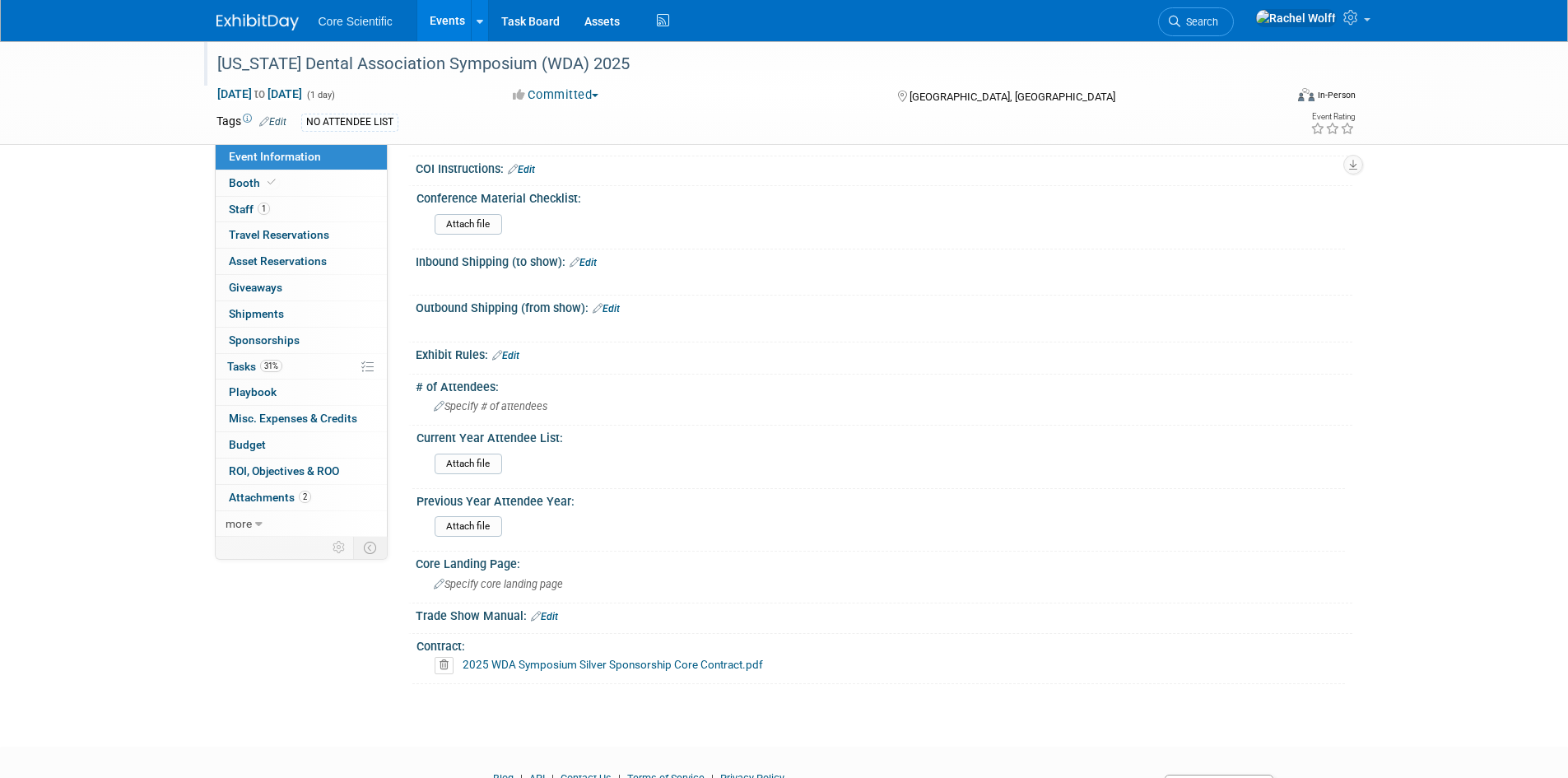
scroll to position [1153, 0]
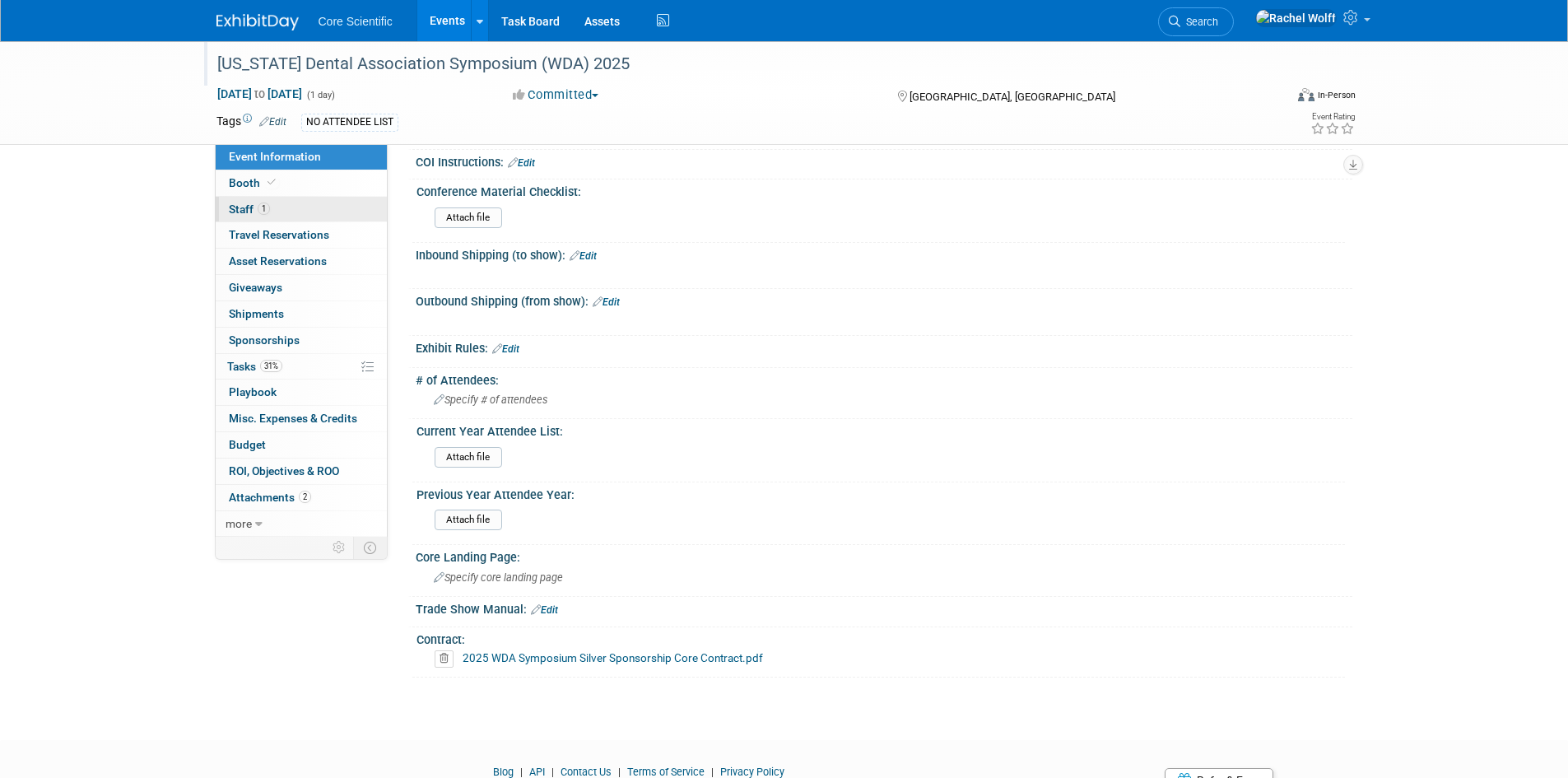
click at [322, 207] on link "1 Staff 1" at bounding box center [300, 210] width 171 height 26
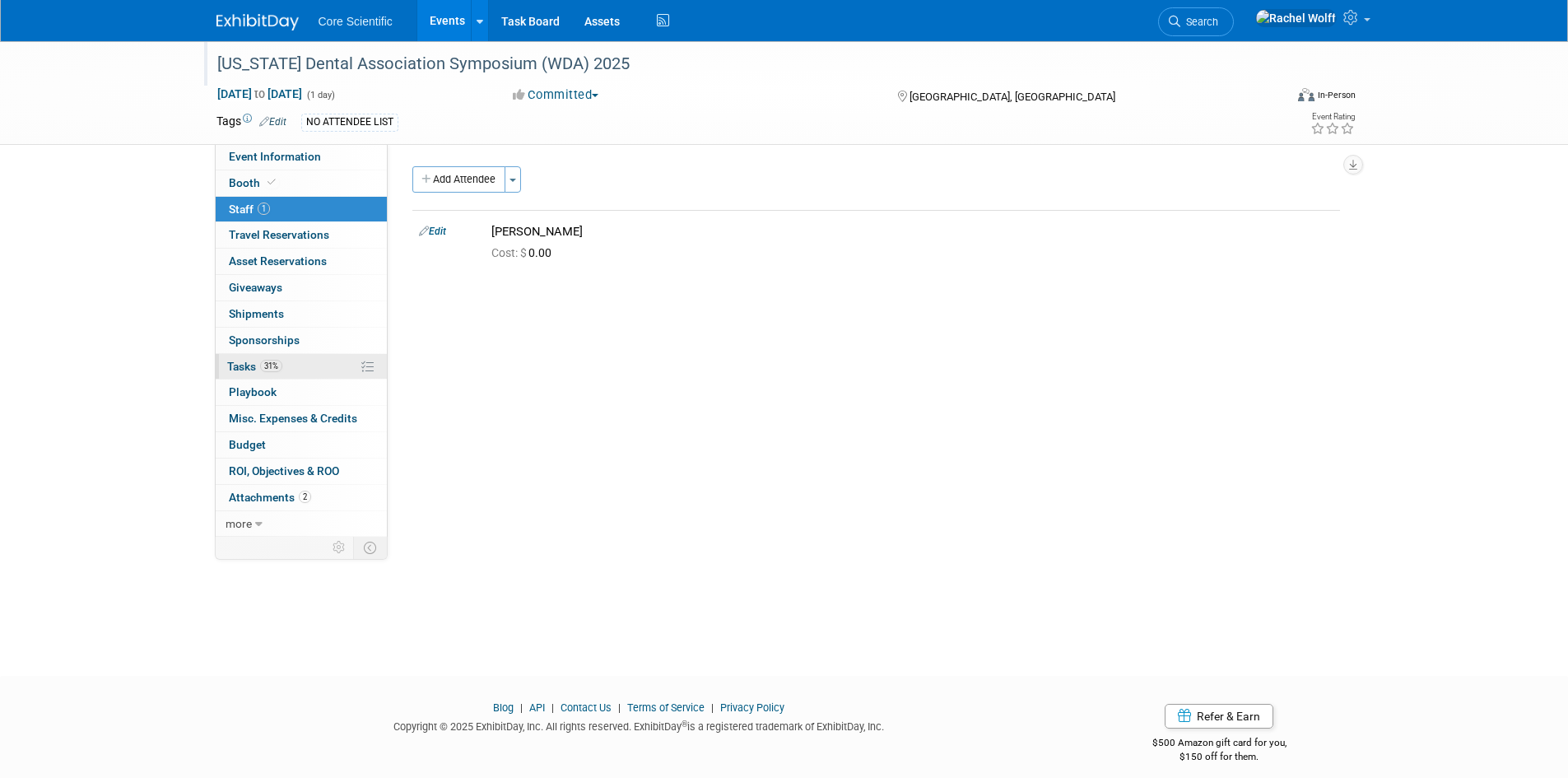
click at [285, 355] on link "31% Tasks 31%" at bounding box center [300, 367] width 171 height 26
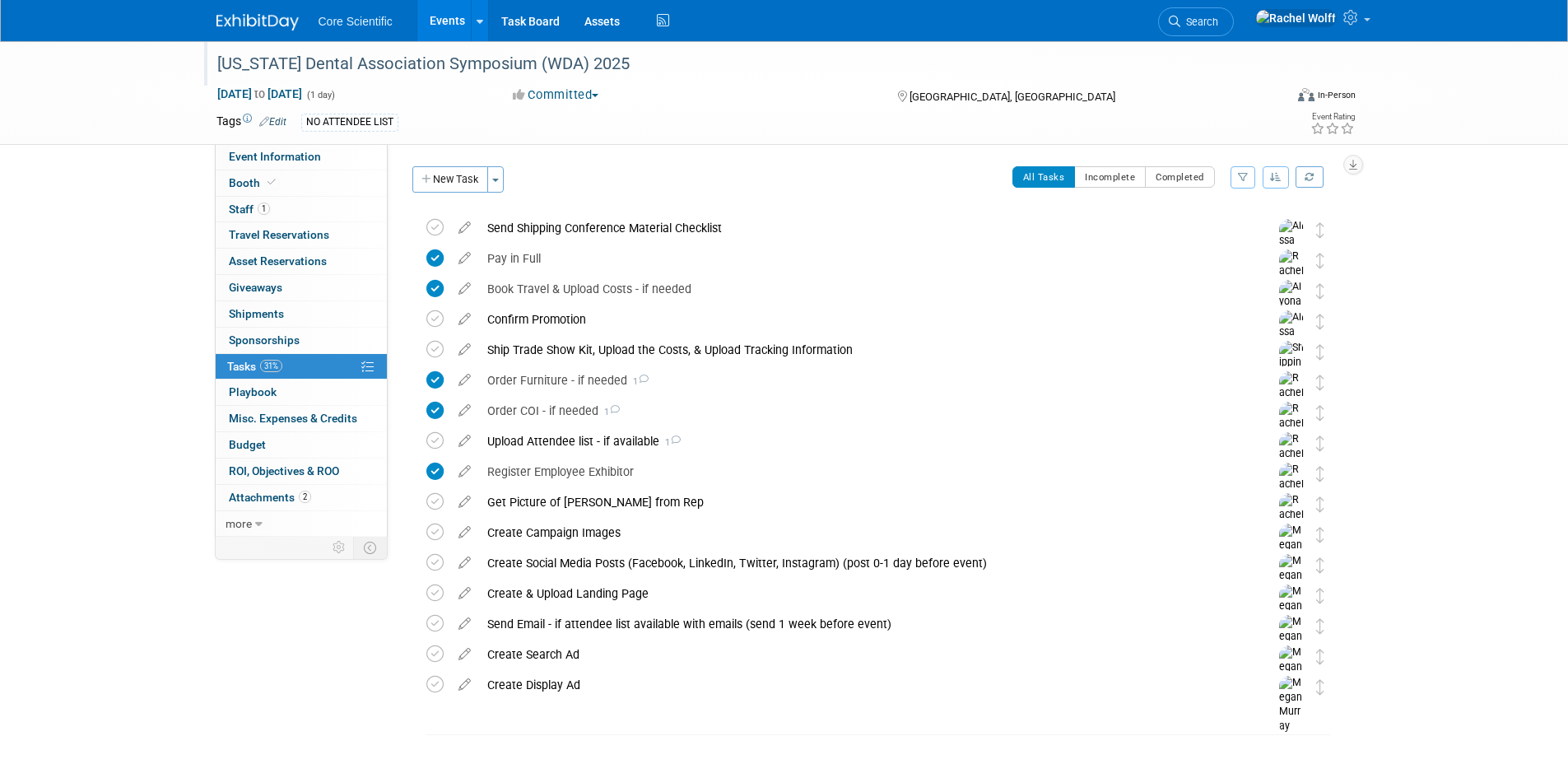
click at [274, 145] on div "Wisconsin Dental Association Symposium (WDA) 2025 Nov 13, 2025 to Nov 13, 2025 …" at bounding box center [784, 93] width 1568 height 104
click at [279, 155] on span "Event Information" at bounding box center [275, 156] width 92 height 13
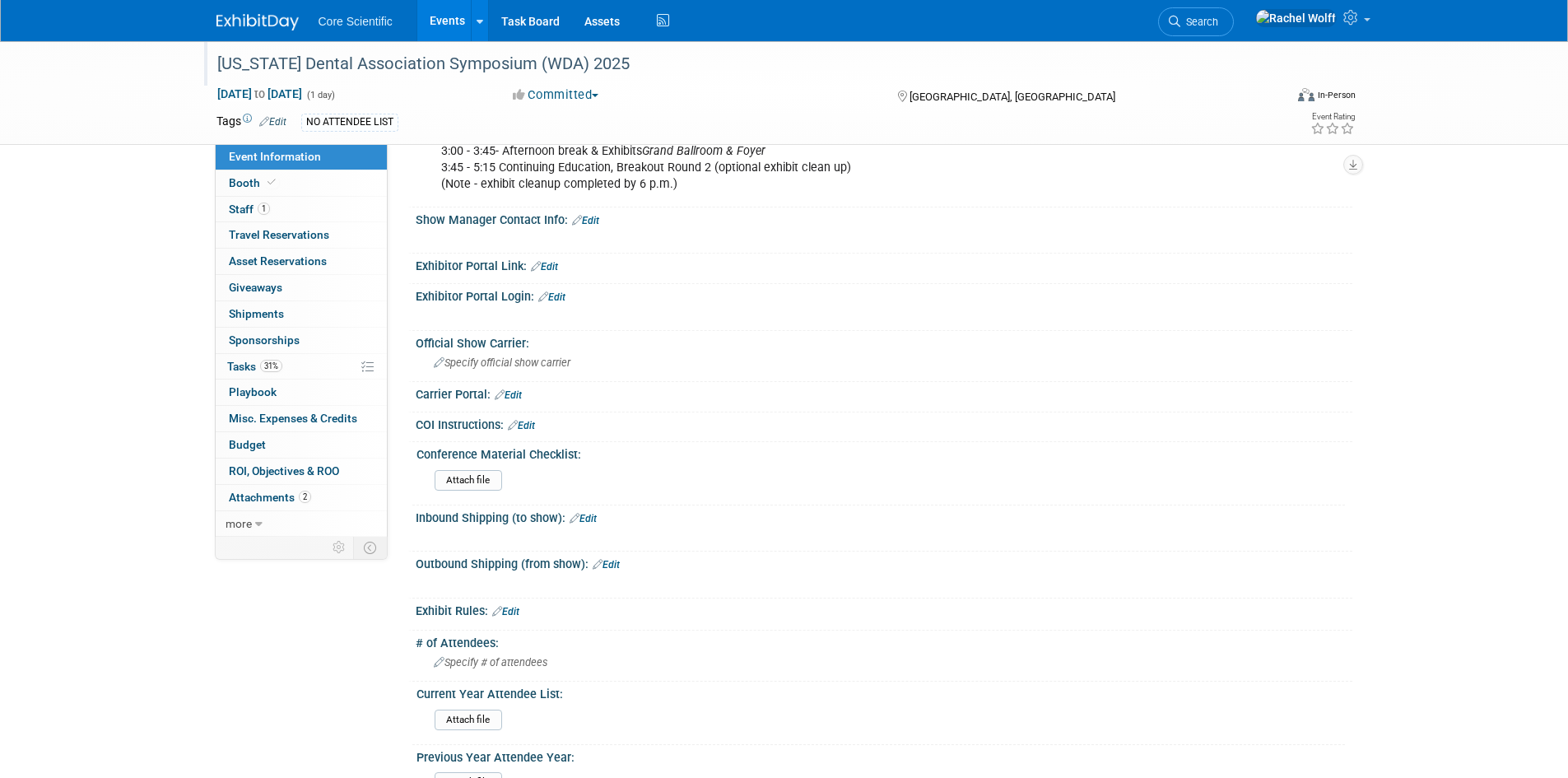
scroll to position [1083, 0]
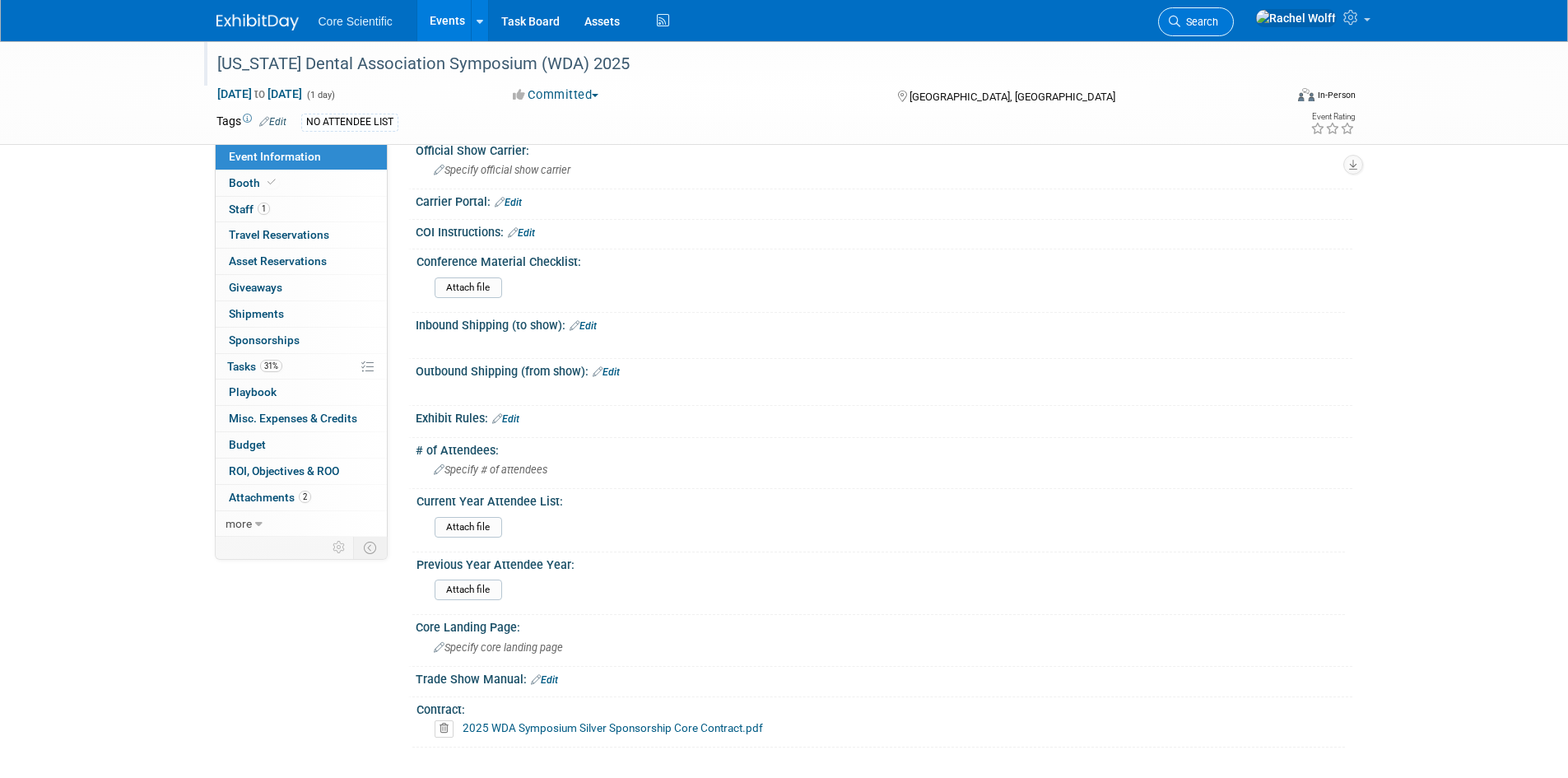
click at [1218, 17] on span "Search" at bounding box center [1199, 22] width 38 height 12
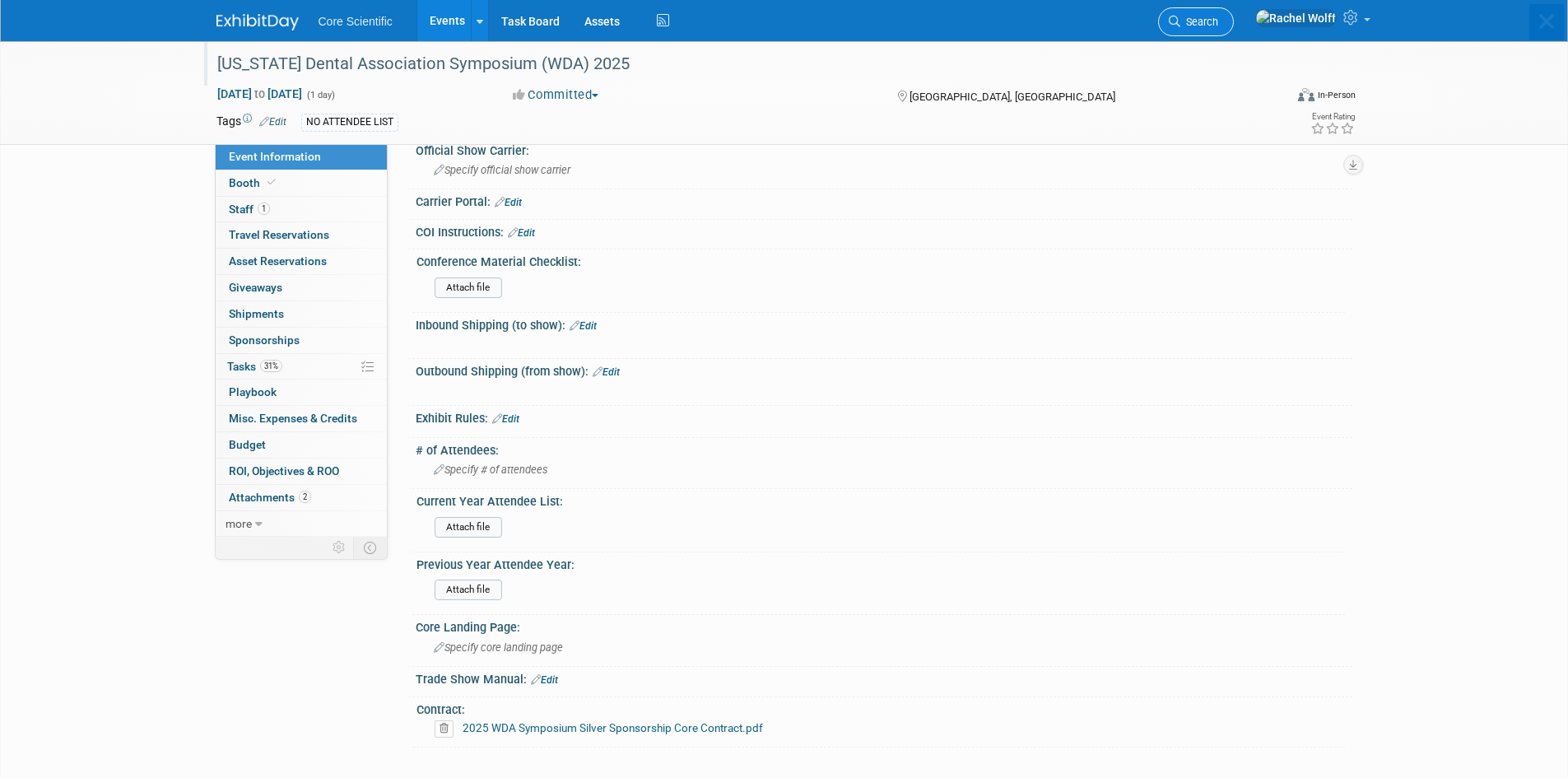
scroll to position [0, 0]
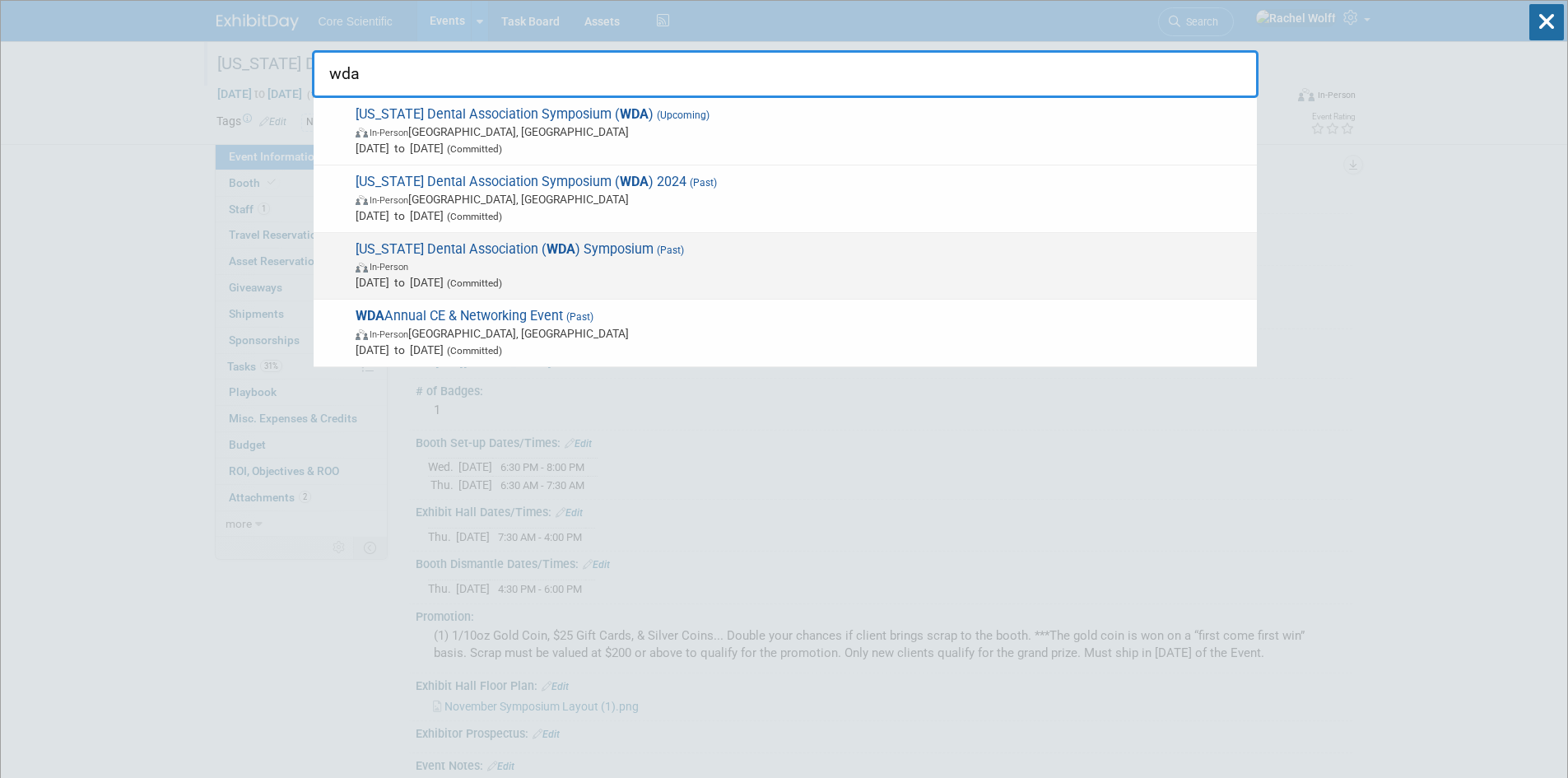
type input "wda"
click at [534, 261] on span "In-Person" at bounding box center [802, 266] width 893 height 17
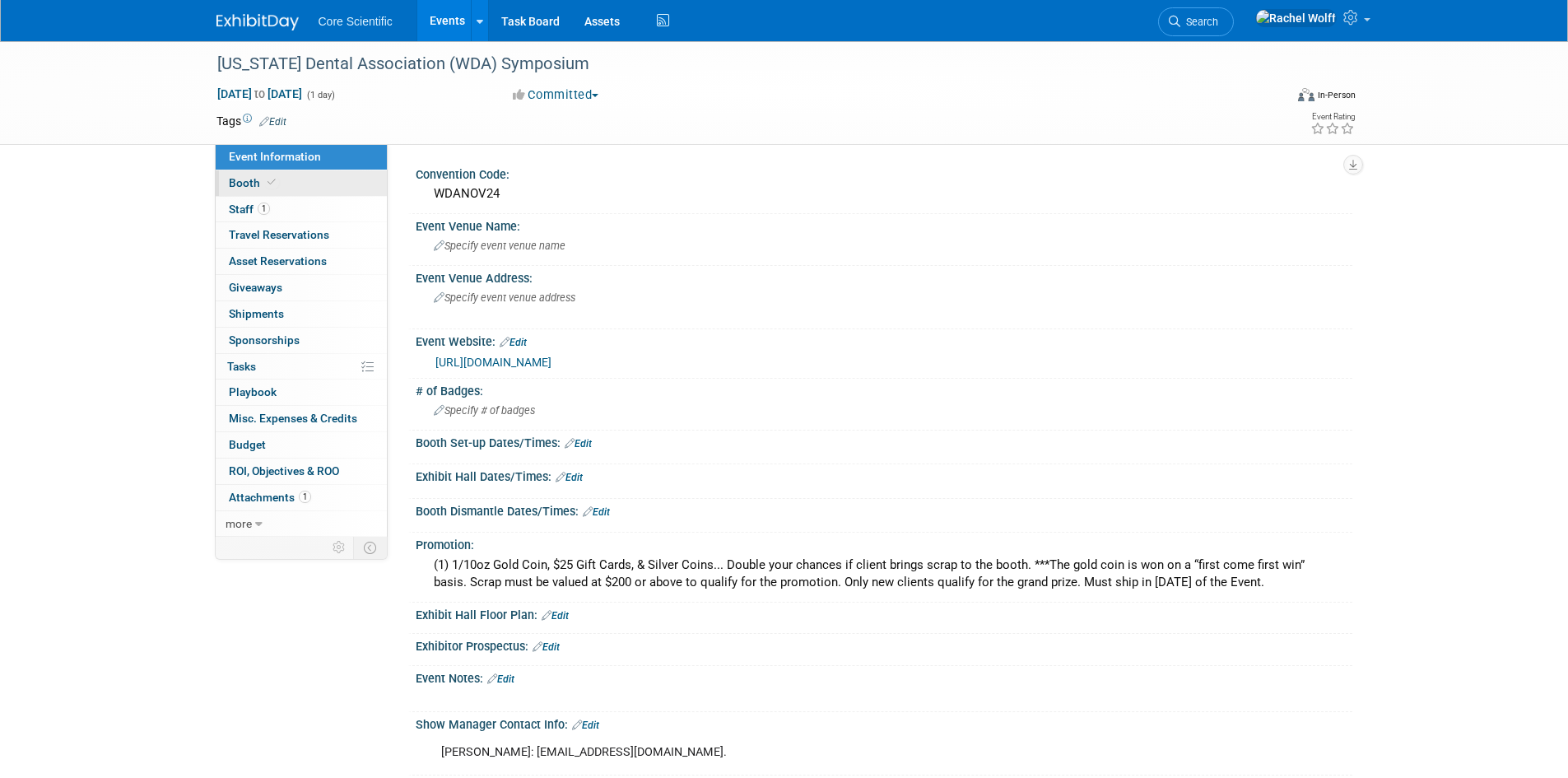
click at [274, 183] on icon at bounding box center [272, 182] width 8 height 9
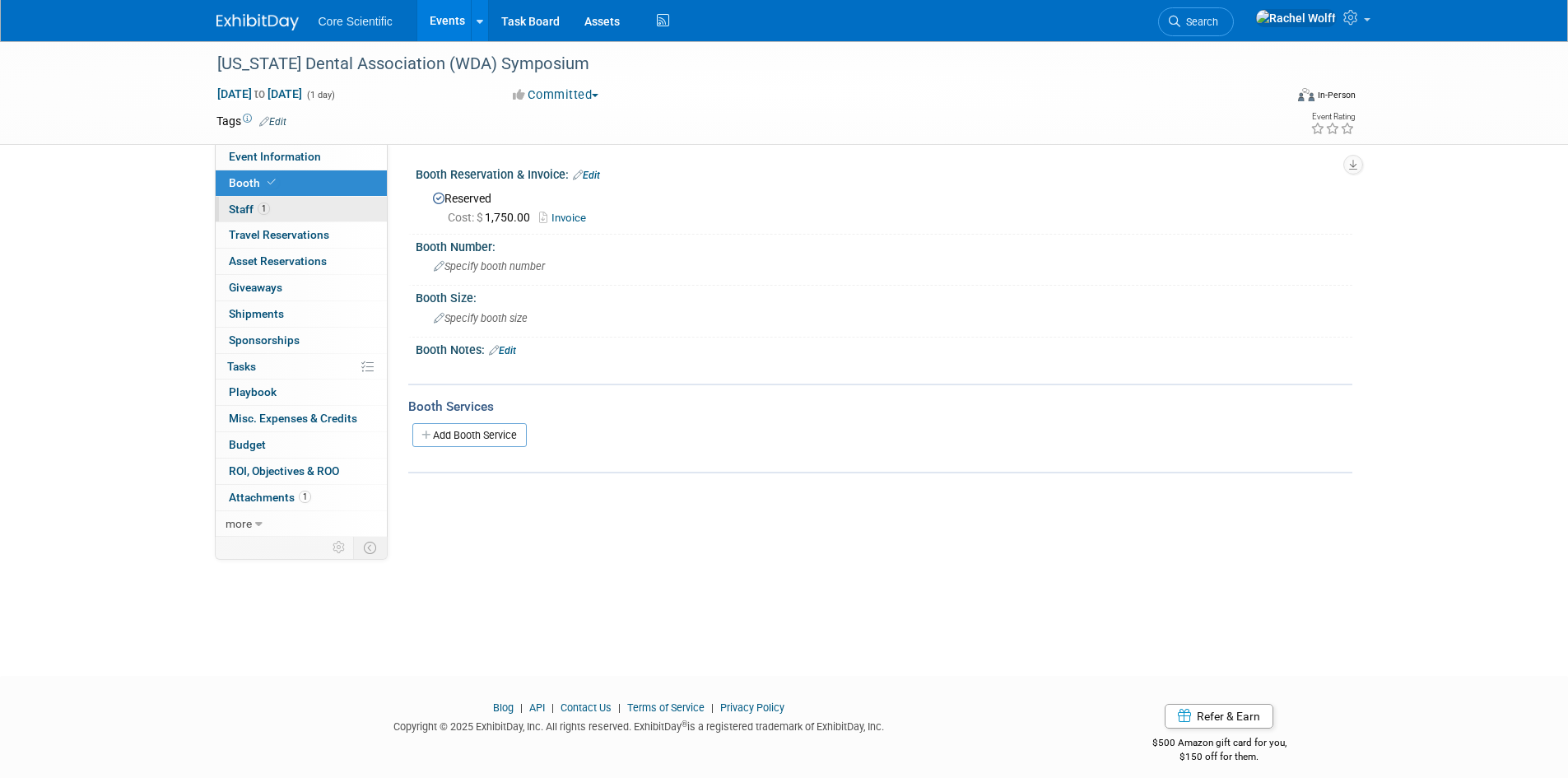
click at [274, 205] on link "1 Staff 1" at bounding box center [300, 210] width 171 height 26
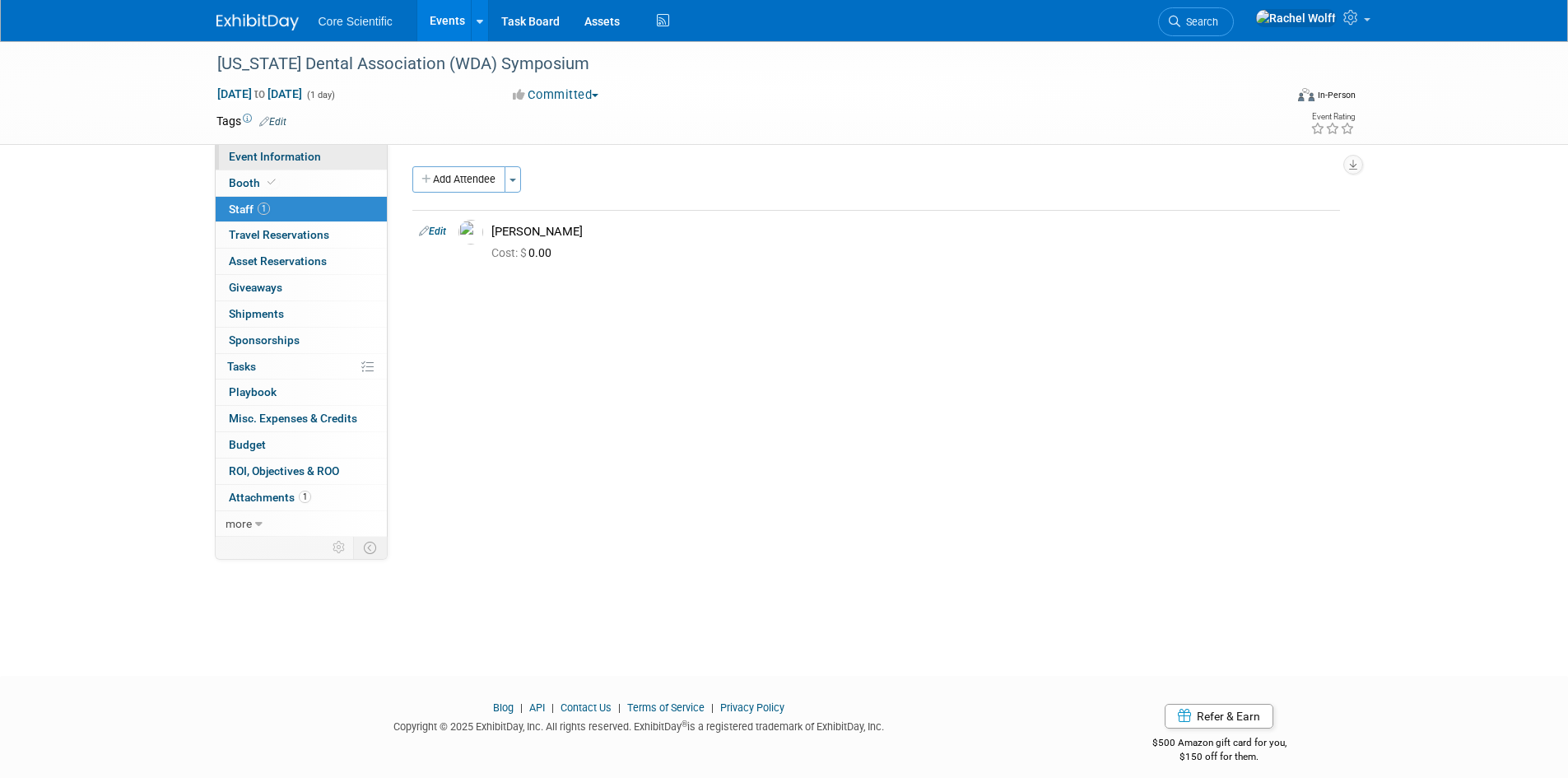
click at [286, 155] on span "Event Information" at bounding box center [275, 156] width 92 height 13
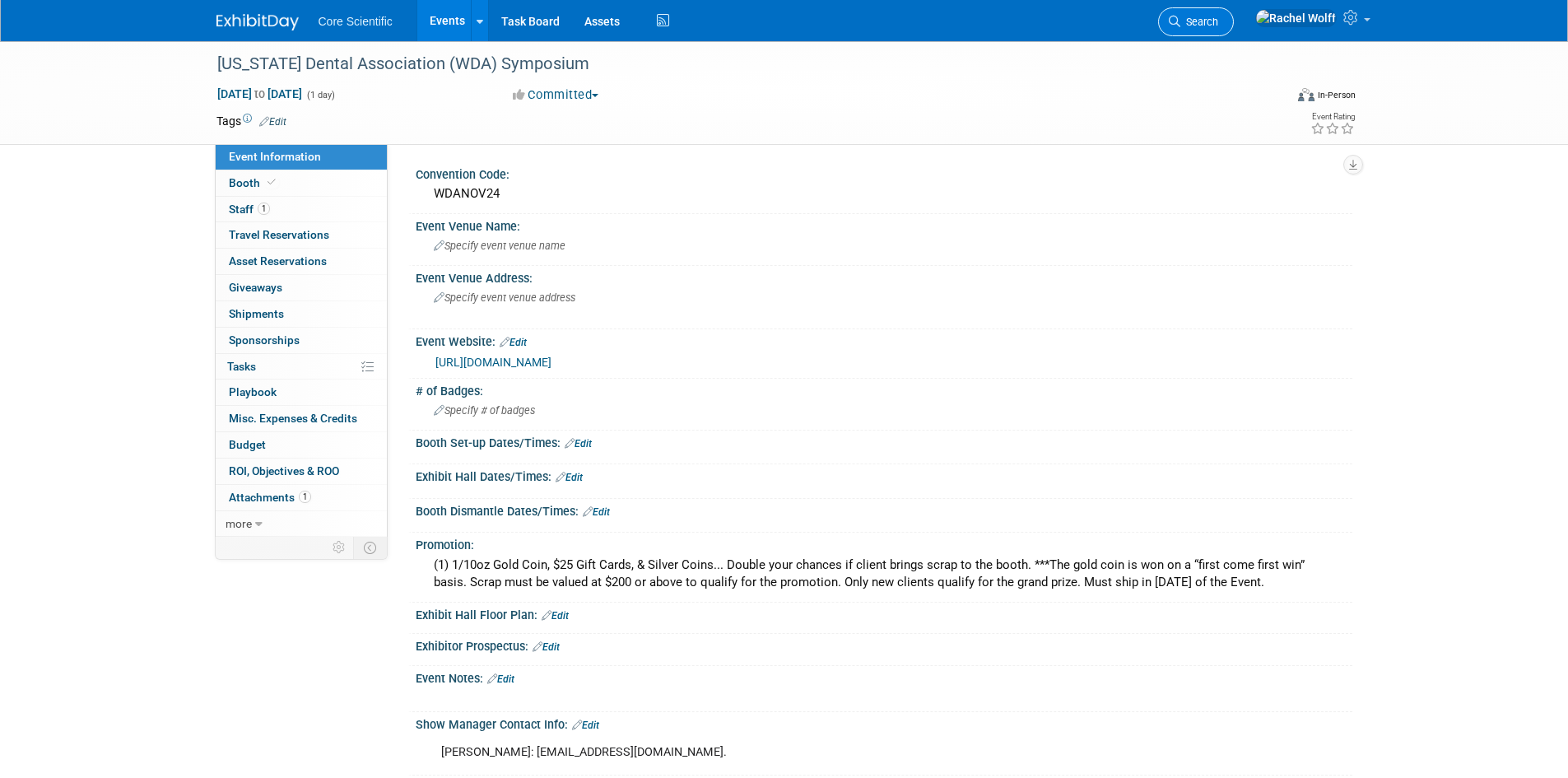
click at [1181, 20] on icon at bounding box center [1175, 22] width 12 height 12
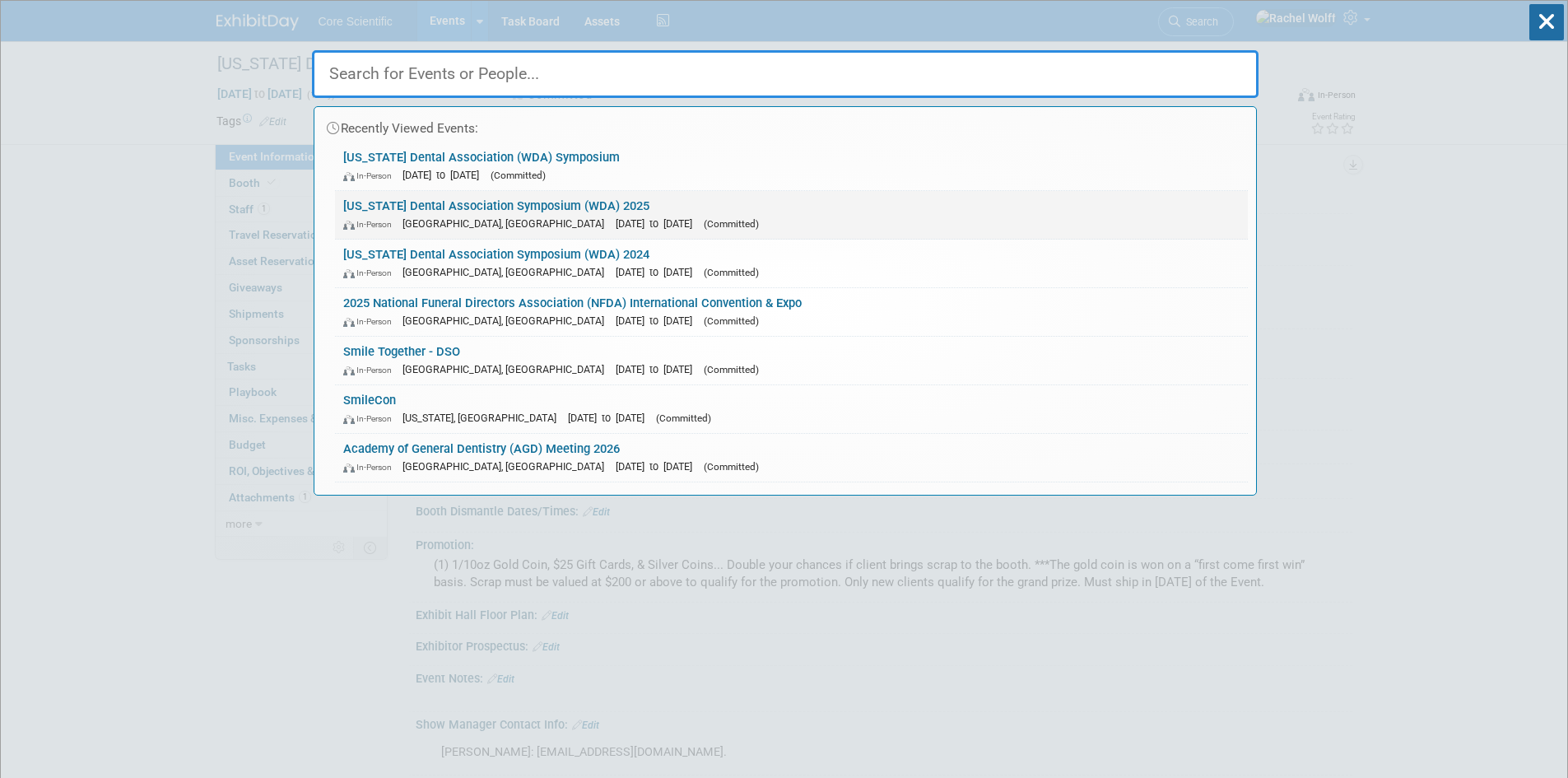
click at [703, 228] on span "(Committed)" at bounding box center [731, 224] width 55 height 12
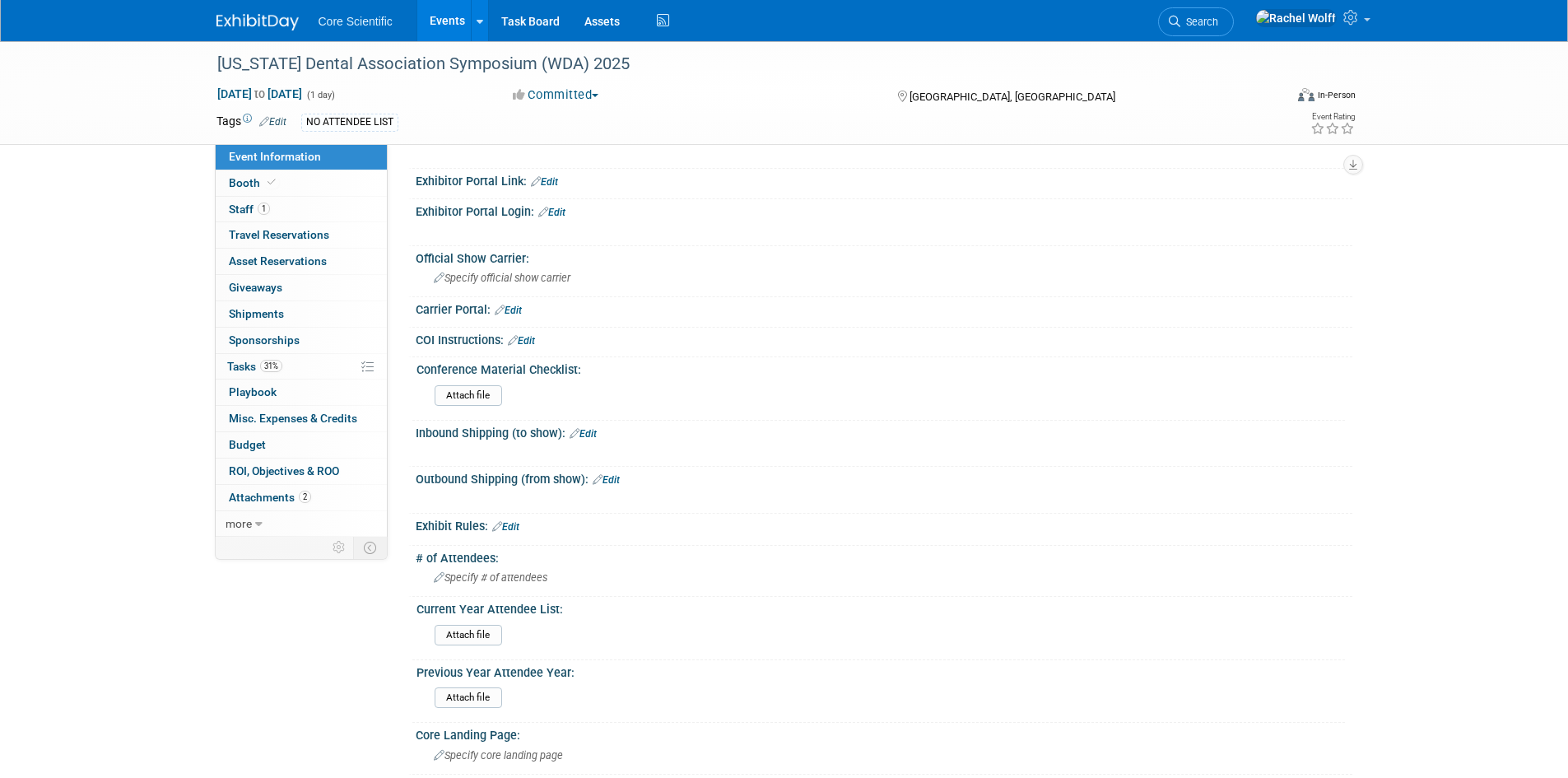
scroll to position [1153, 0]
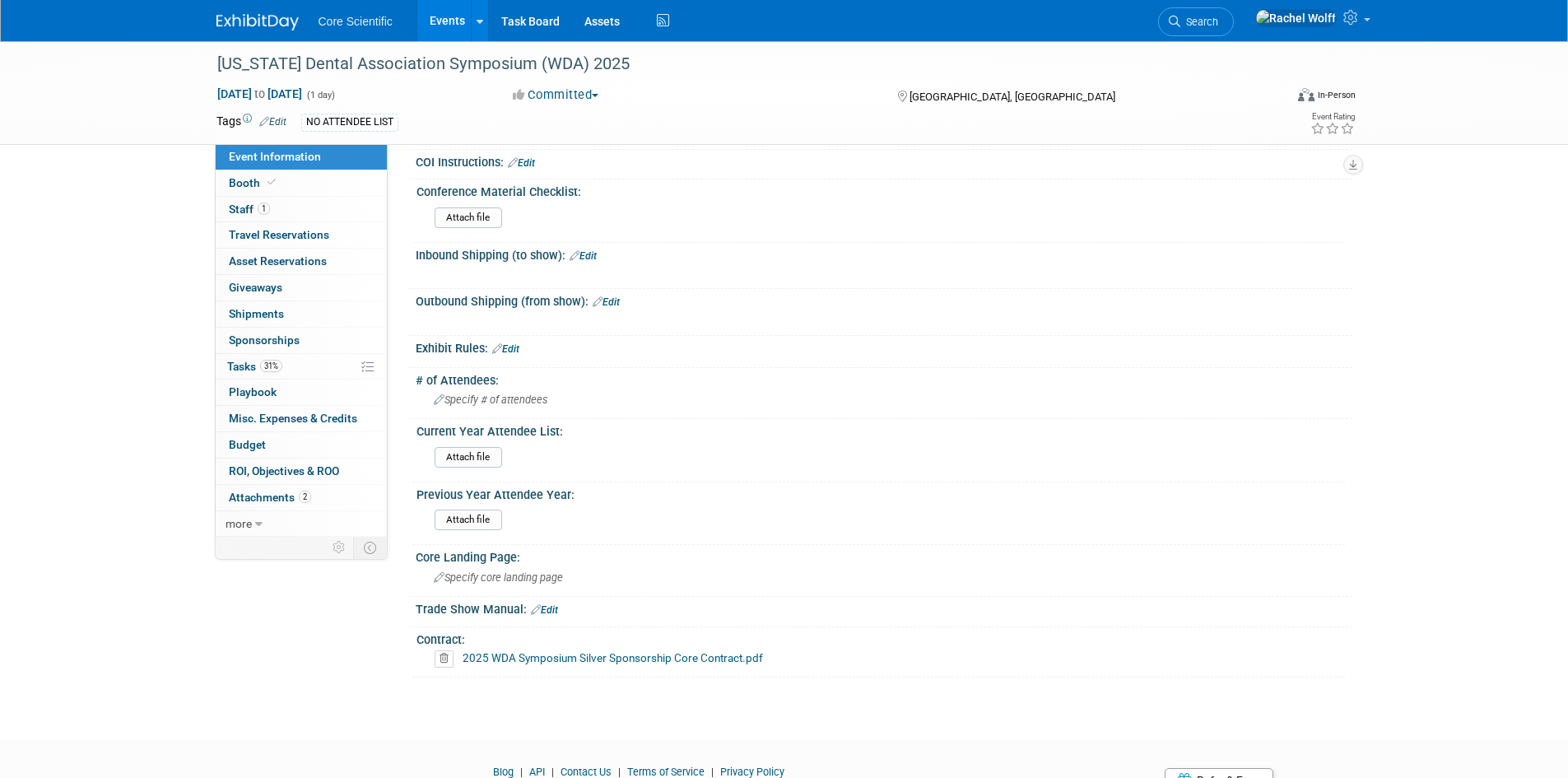
click at [491, 654] on link "2025 WDA Symposium Silver Sponsorship Core Contract.pdf" at bounding box center [613, 657] width 300 height 13
click at [1234, 13] on link "Search" at bounding box center [1196, 21] width 76 height 29
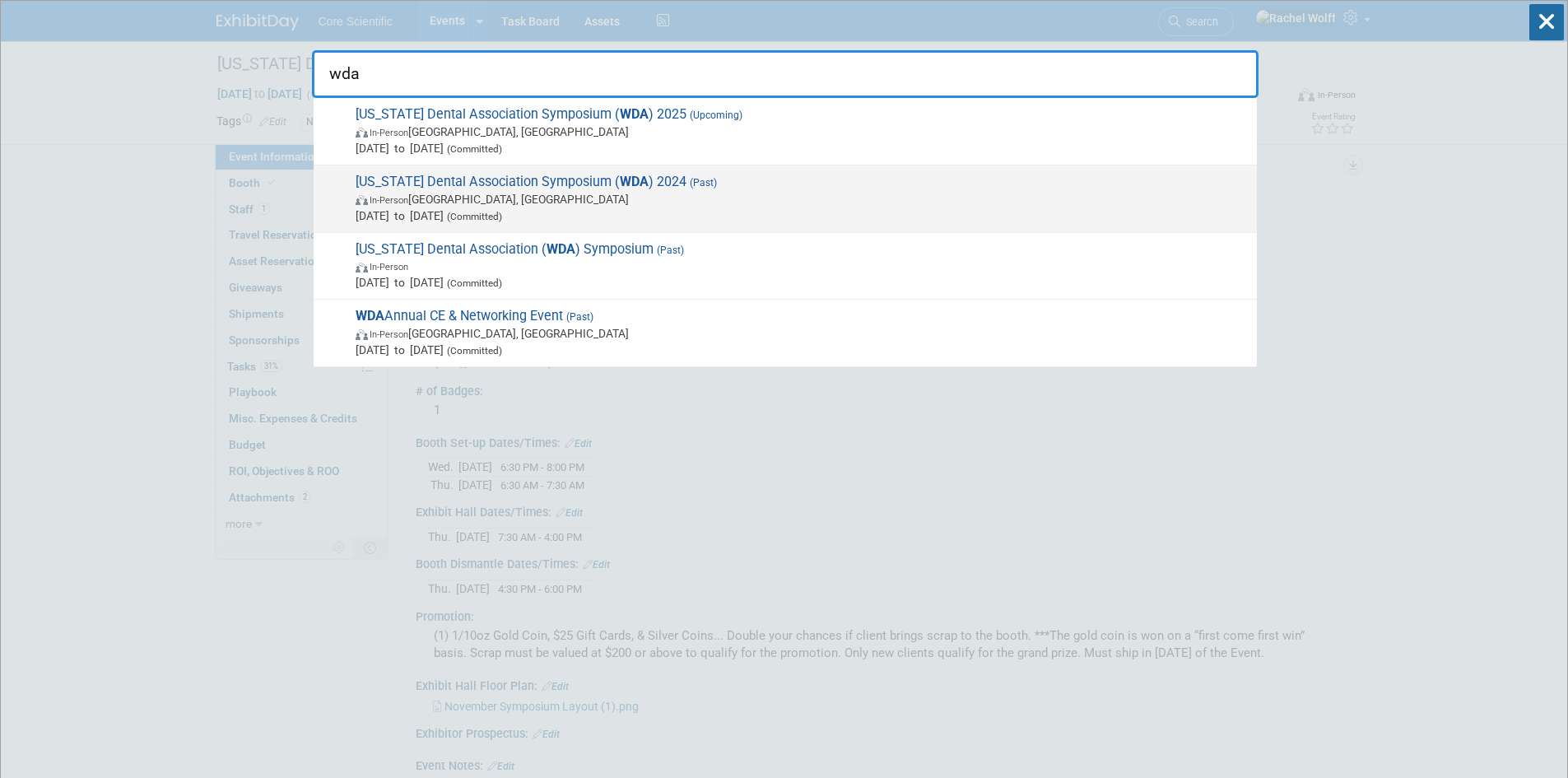
type input "wda"
click at [659, 190] on span "[US_STATE] Dental Association Symposium ( WDA ) 2024 (Past) In-Person [GEOGRAPH…" at bounding box center [799, 199] width 898 height 50
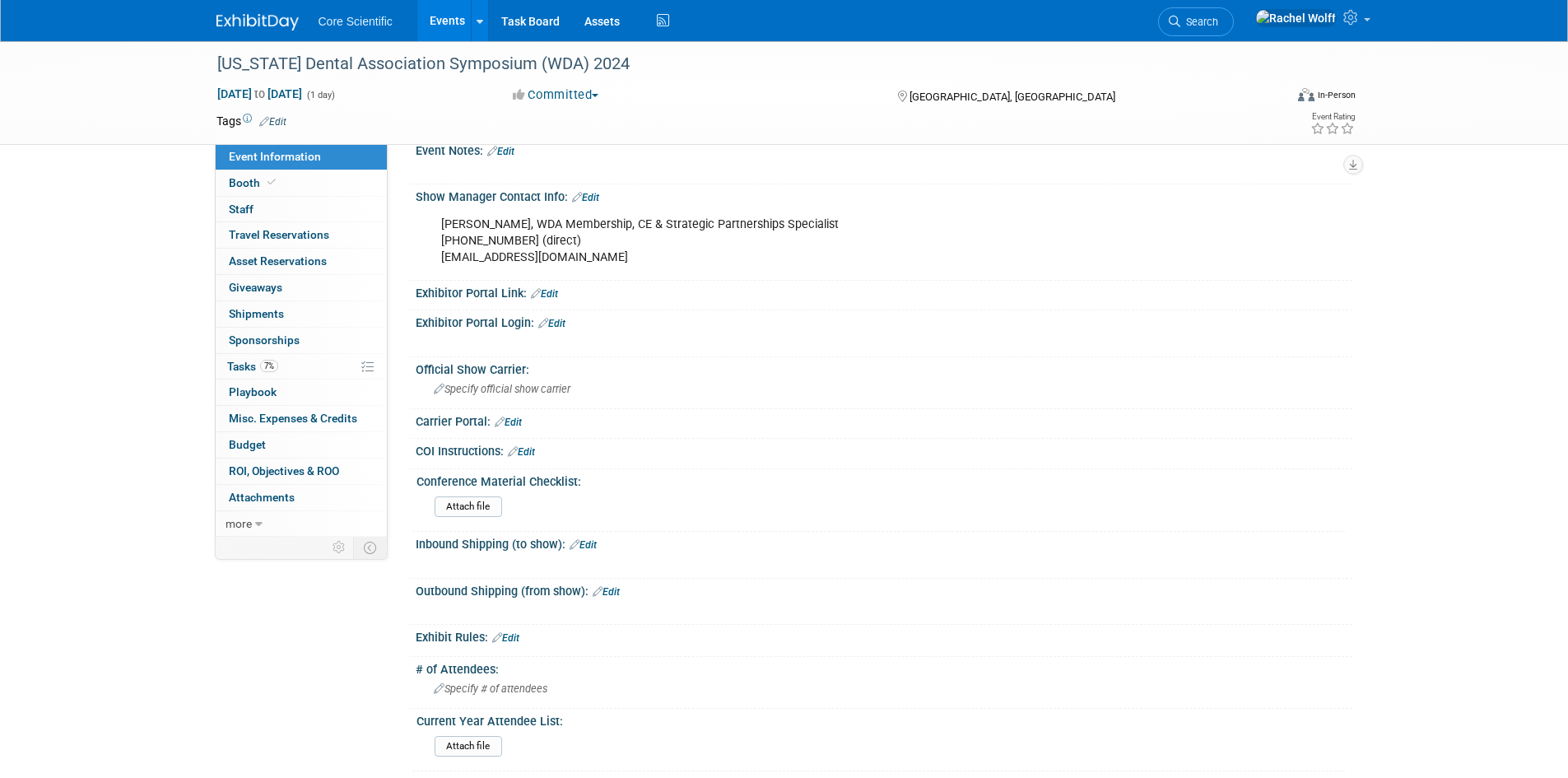
scroll to position [659, 0]
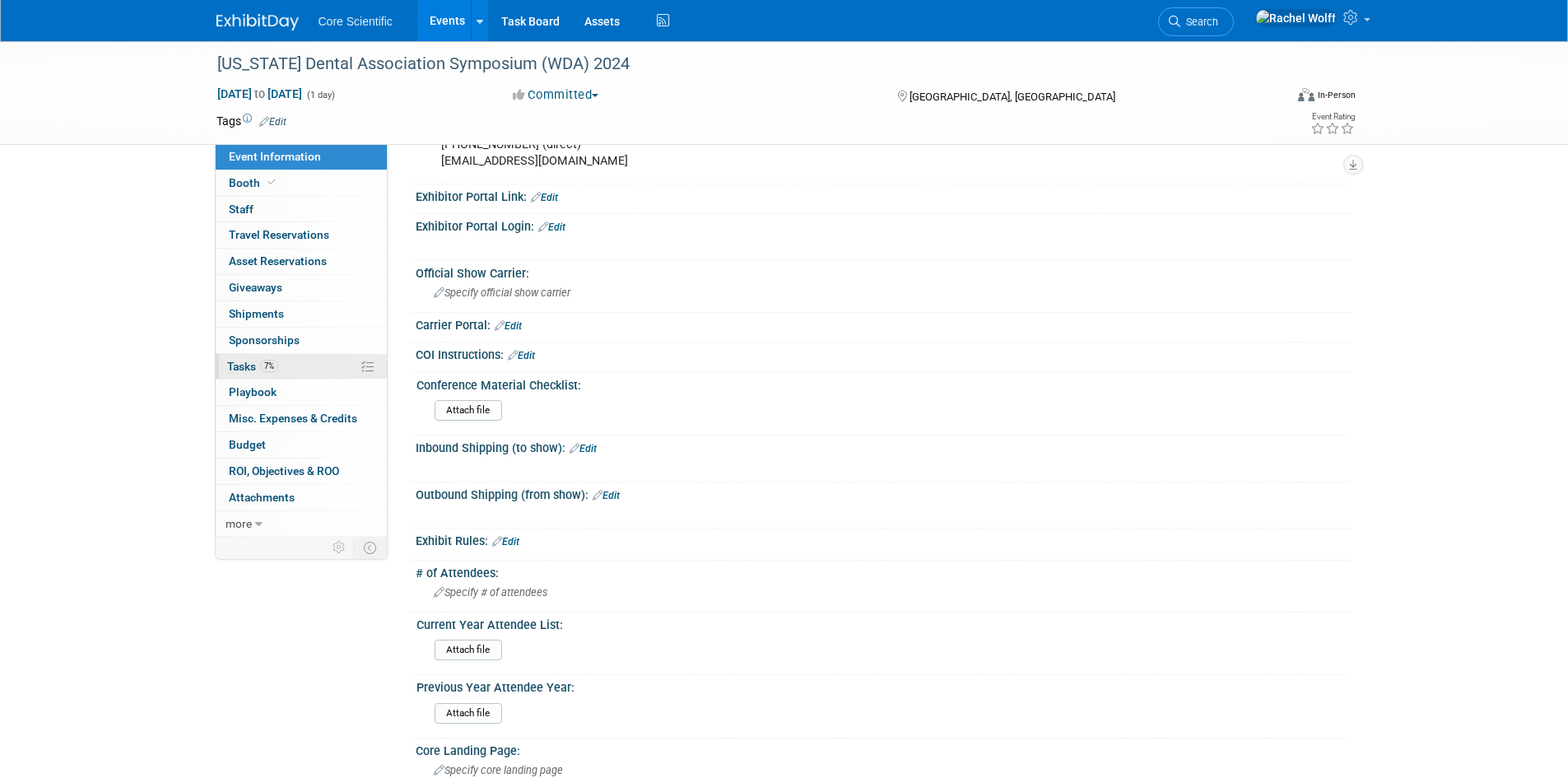
click at [246, 364] on span "Tasks 7%" at bounding box center [253, 366] width 51 height 13
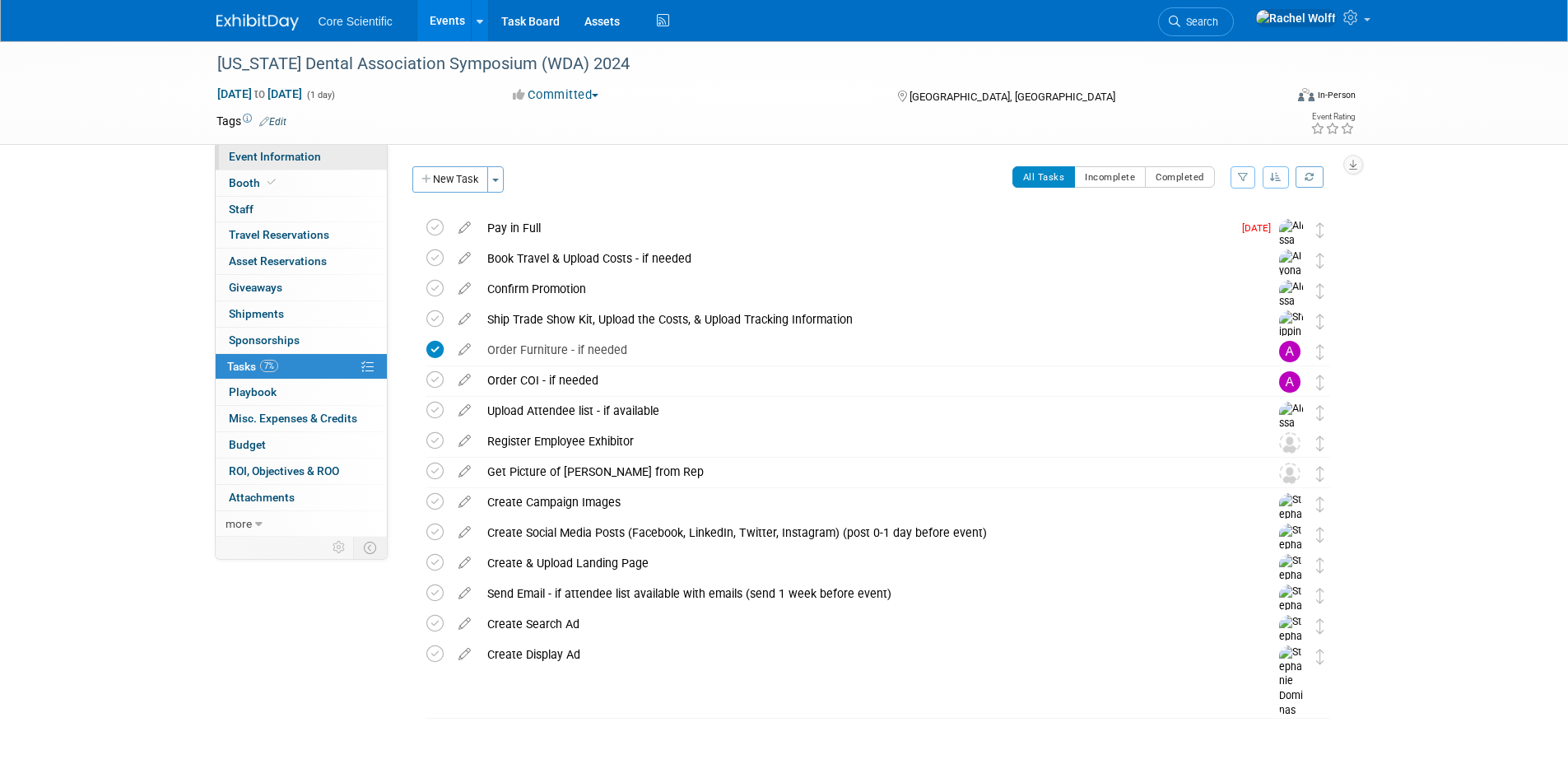
click at [296, 153] on span "Event Information" at bounding box center [275, 156] width 92 height 13
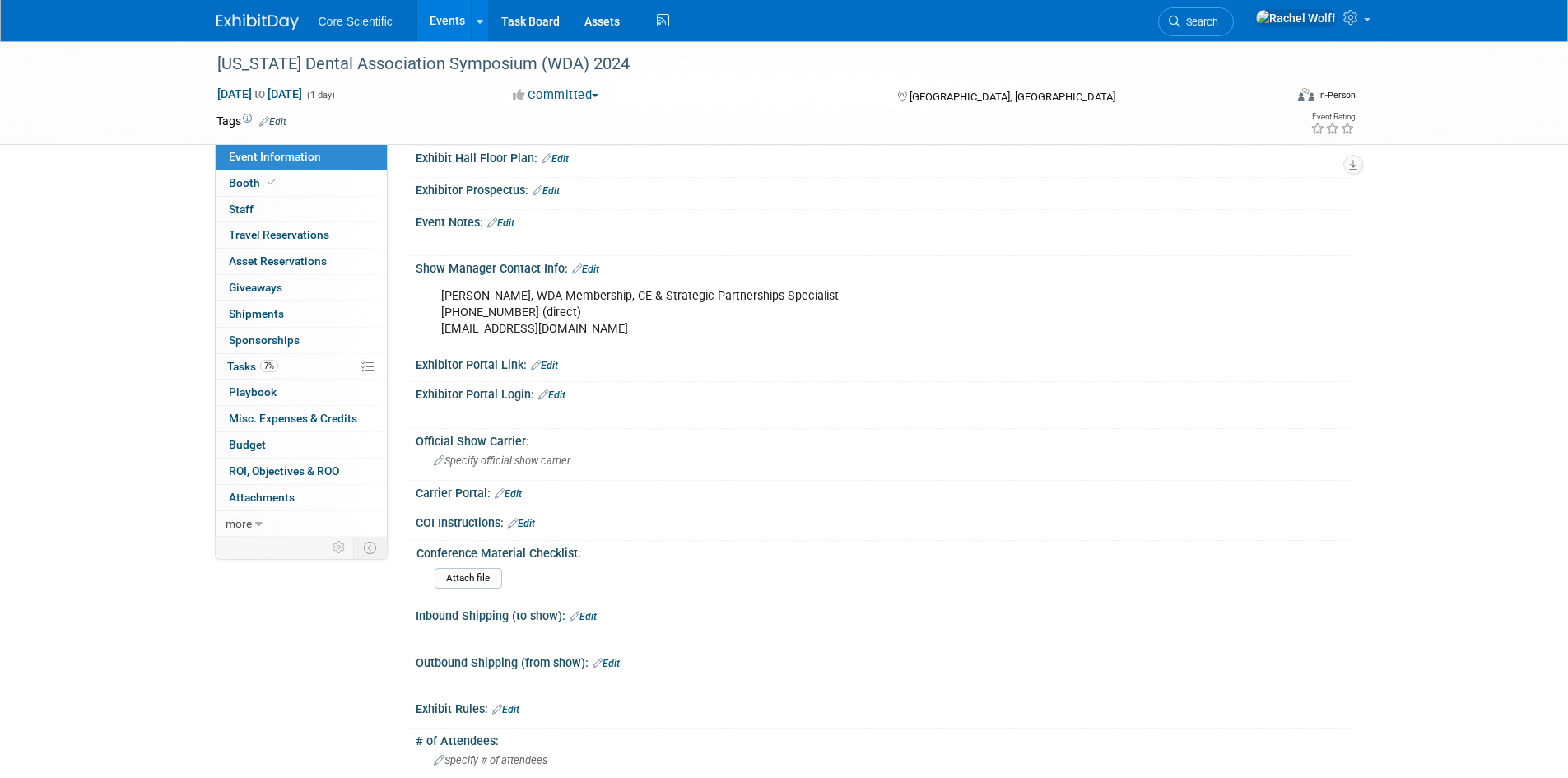
scroll to position [494, 0]
click at [259, 25] on img at bounding box center [257, 22] width 82 height 17
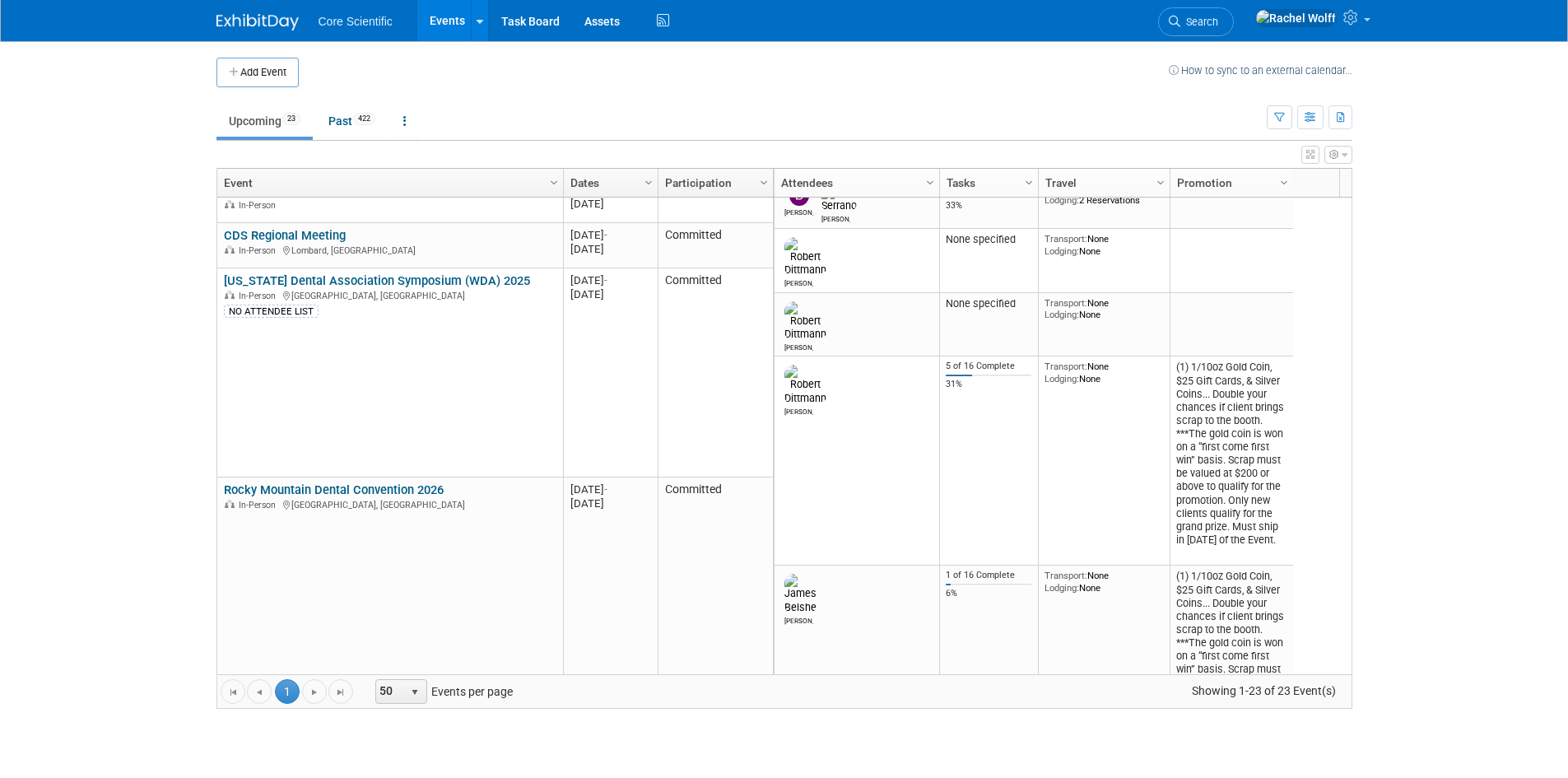
scroll to position [659, 0]
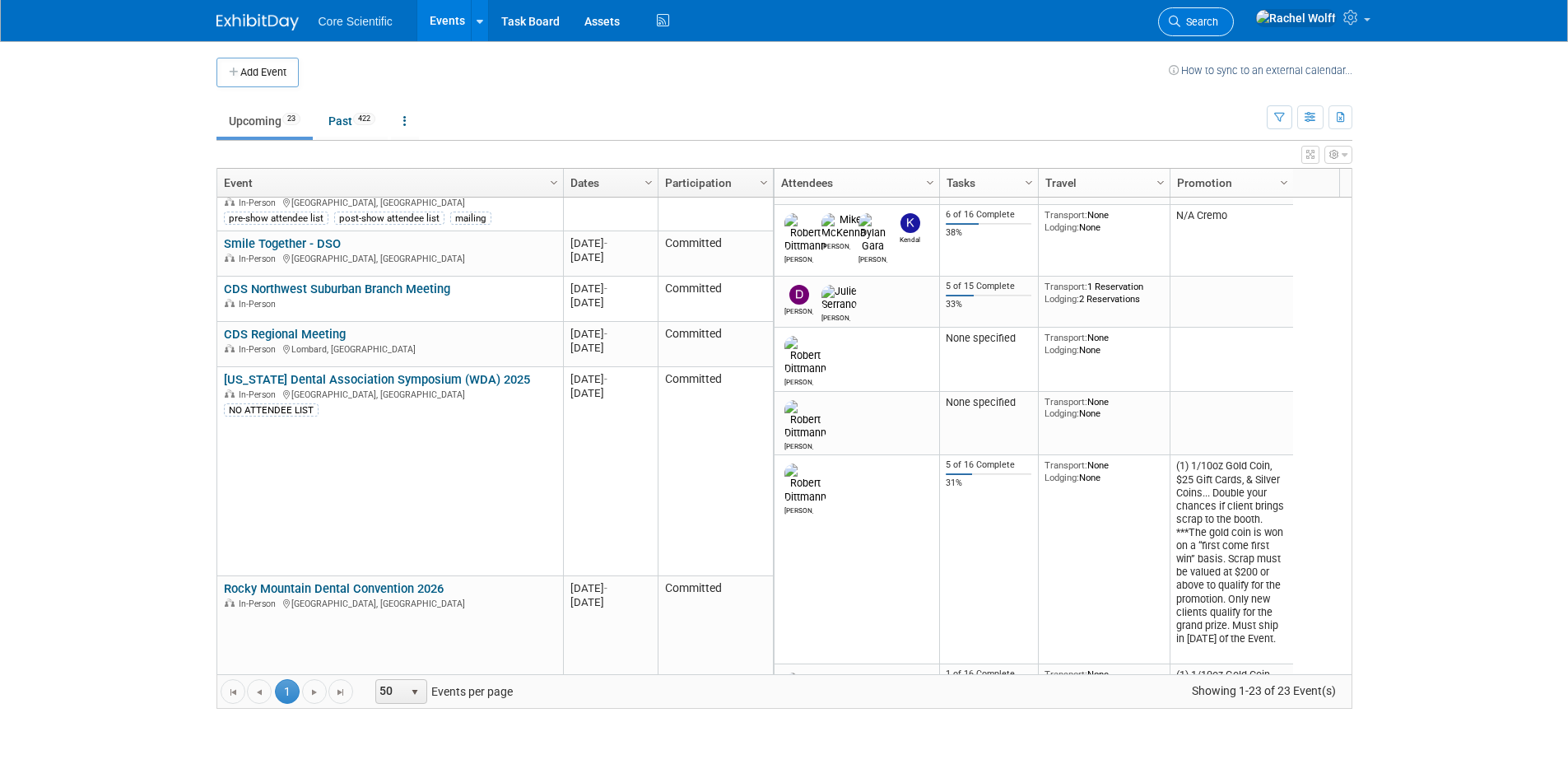
click at [1218, 23] on span "Search" at bounding box center [1199, 22] width 38 height 12
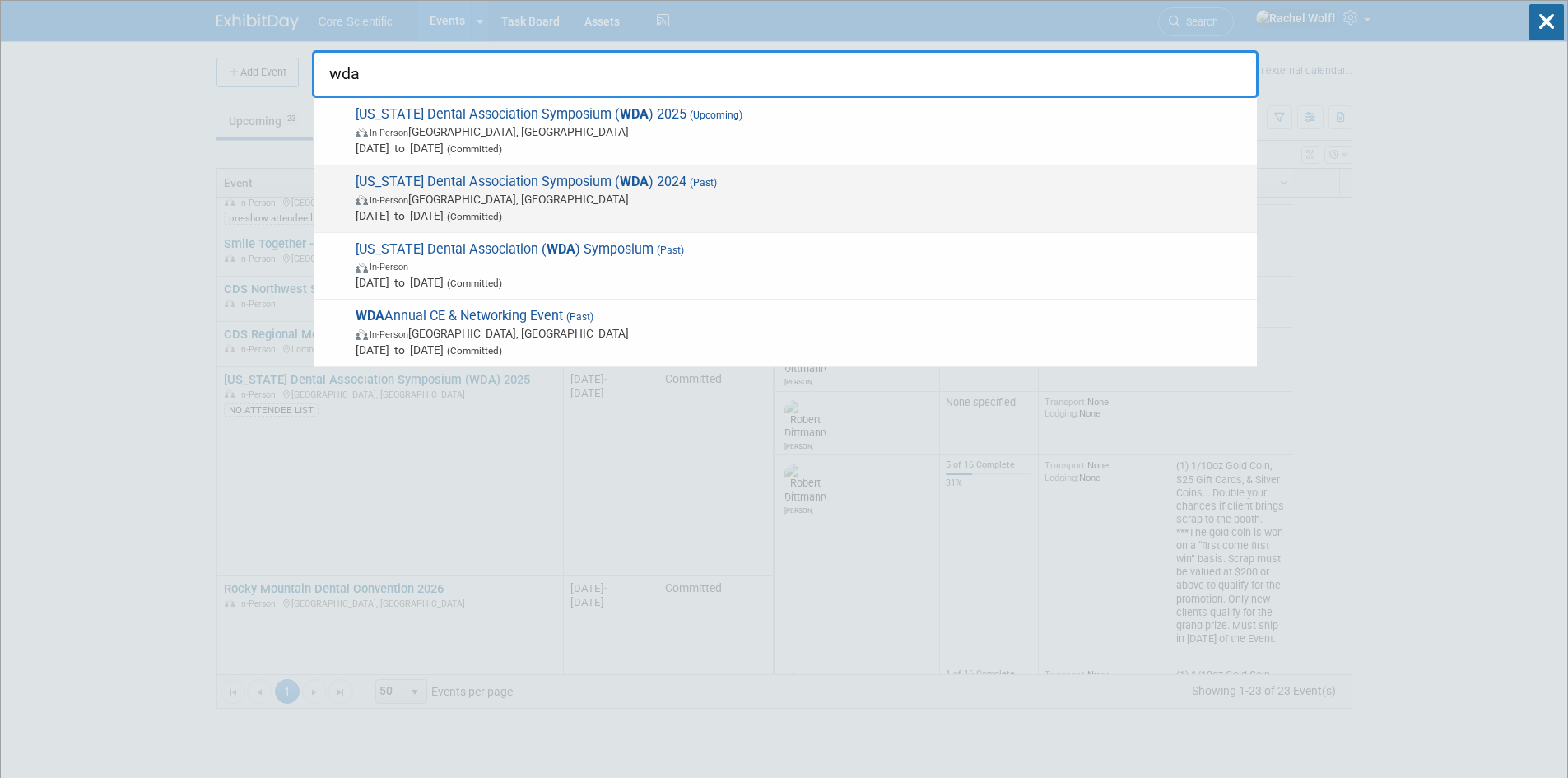
type input "wda"
click at [647, 210] on span "Nov 13, 2024 to Nov 13, 2024 (Committed)" at bounding box center [802, 216] width 893 height 17
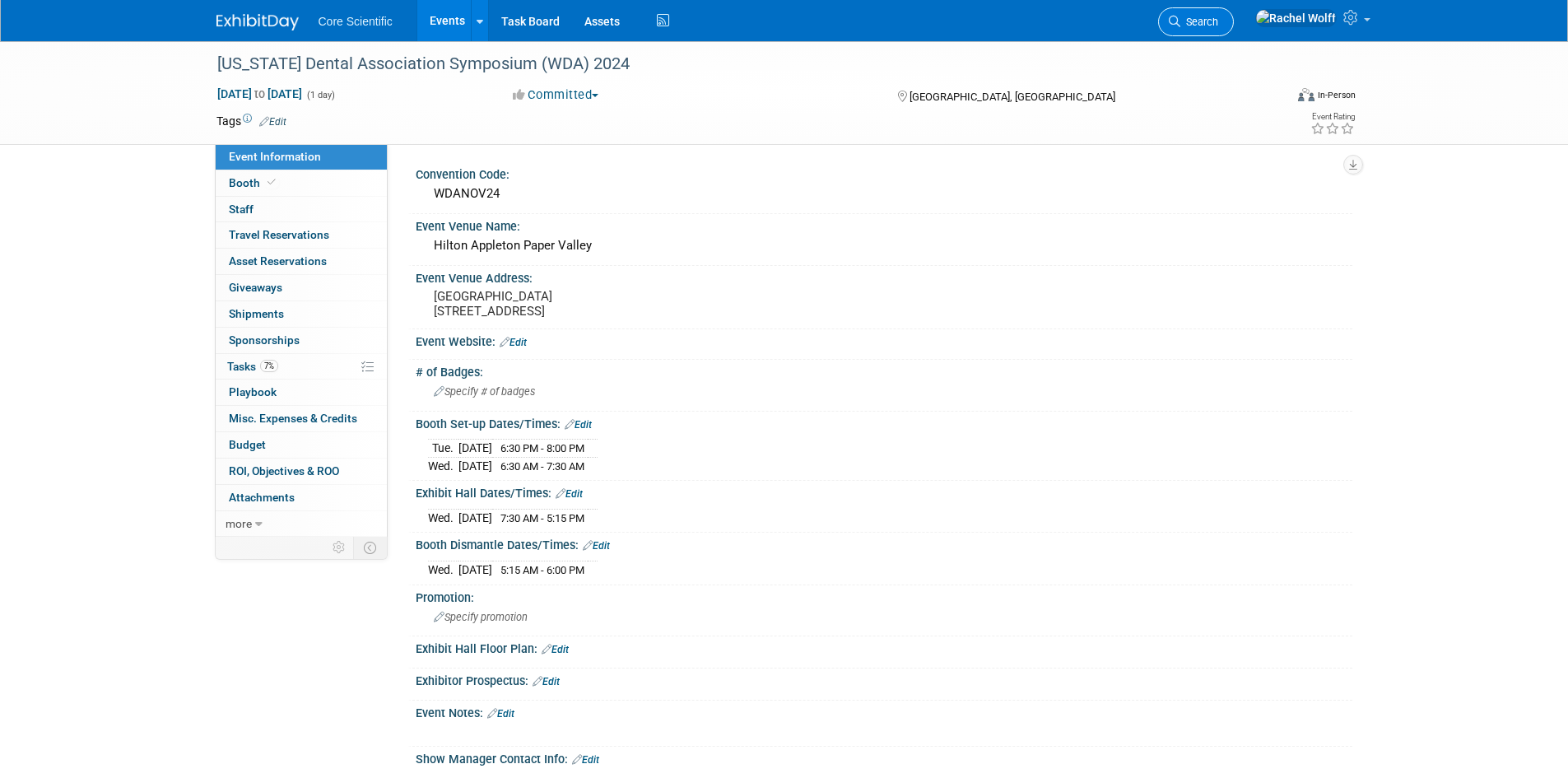
click at [1218, 20] on span "Search" at bounding box center [1199, 22] width 38 height 12
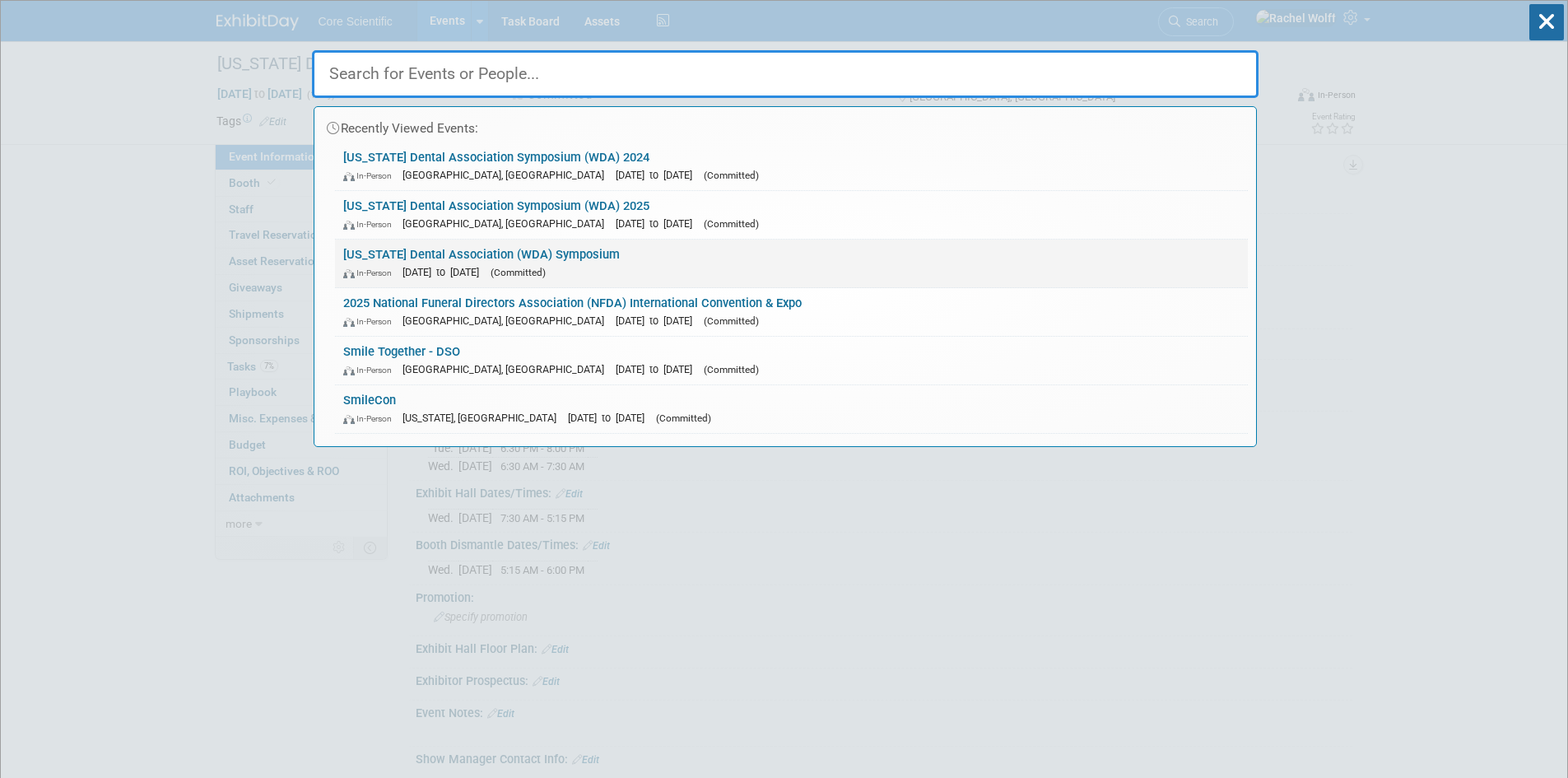
click at [545, 275] on span "(Committed)" at bounding box center [519, 273] width 55 height 12
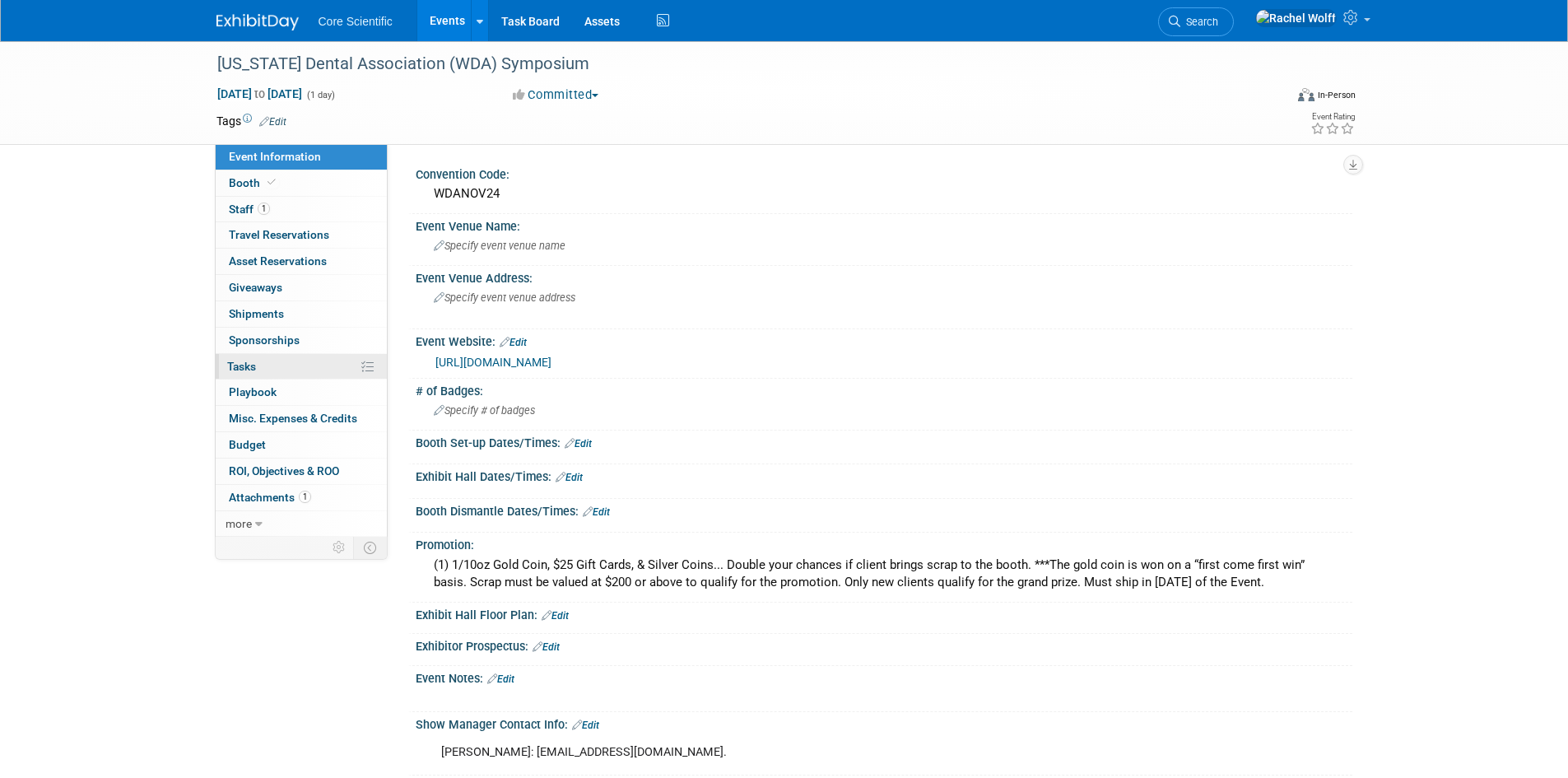
click at [295, 363] on link "0% Tasks 0%" at bounding box center [300, 367] width 171 height 26
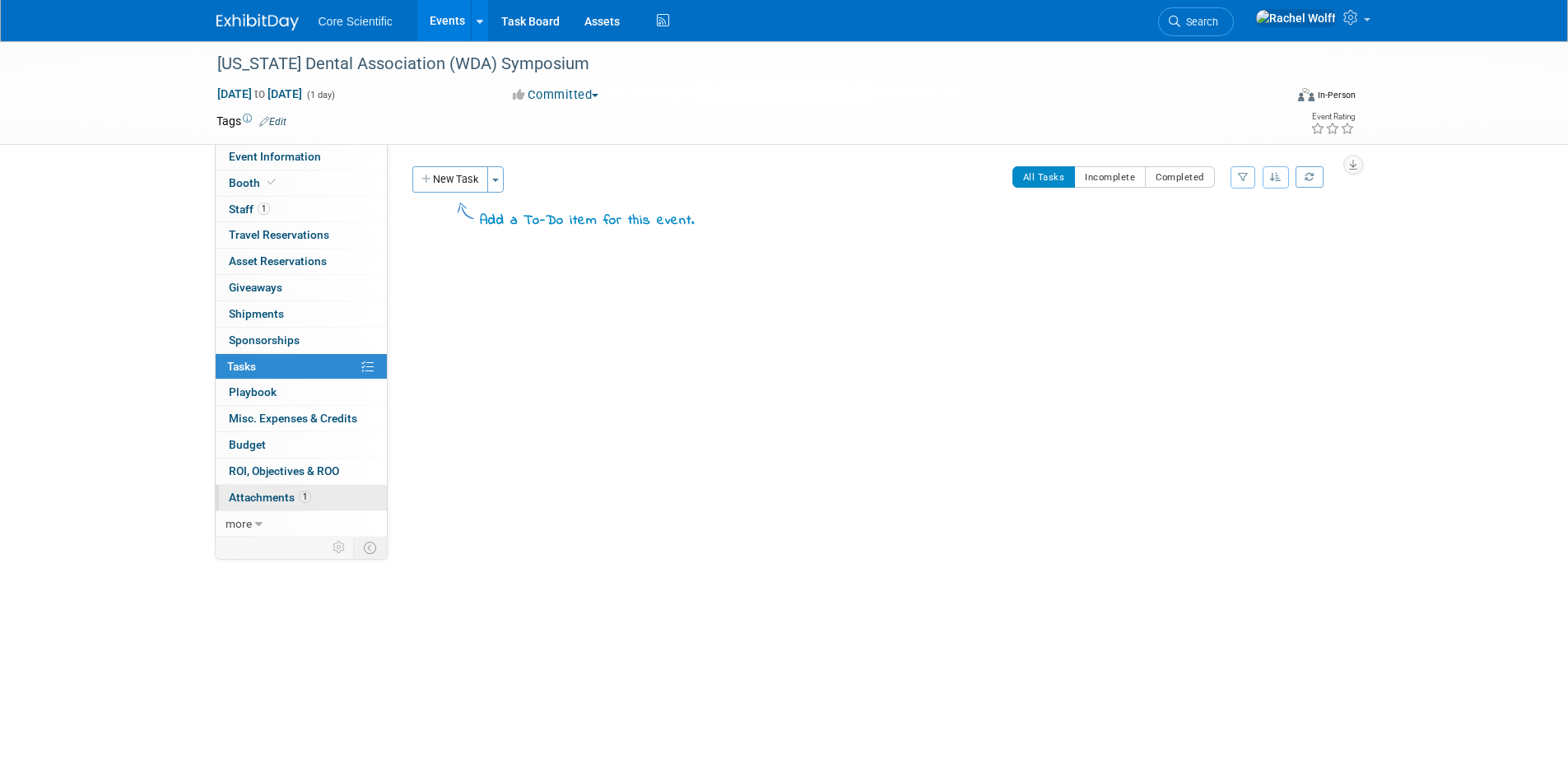
click at [283, 493] on span "Attachments 1" at bounding box center [270, 497] width 82 height 13
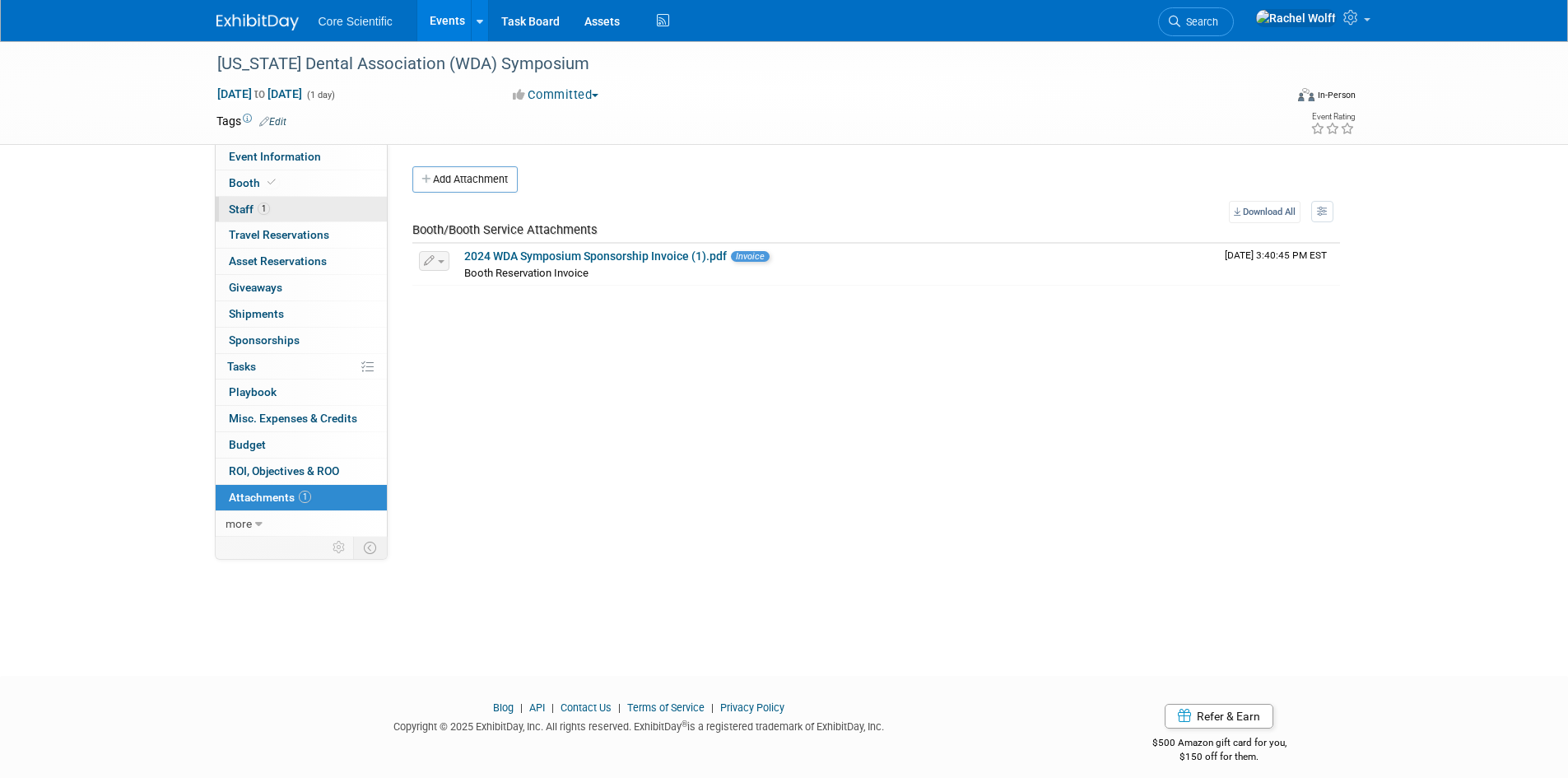
click at [305, 200] on link "1 Staff 1" at bounding box center [300, 210] width 171 height 26
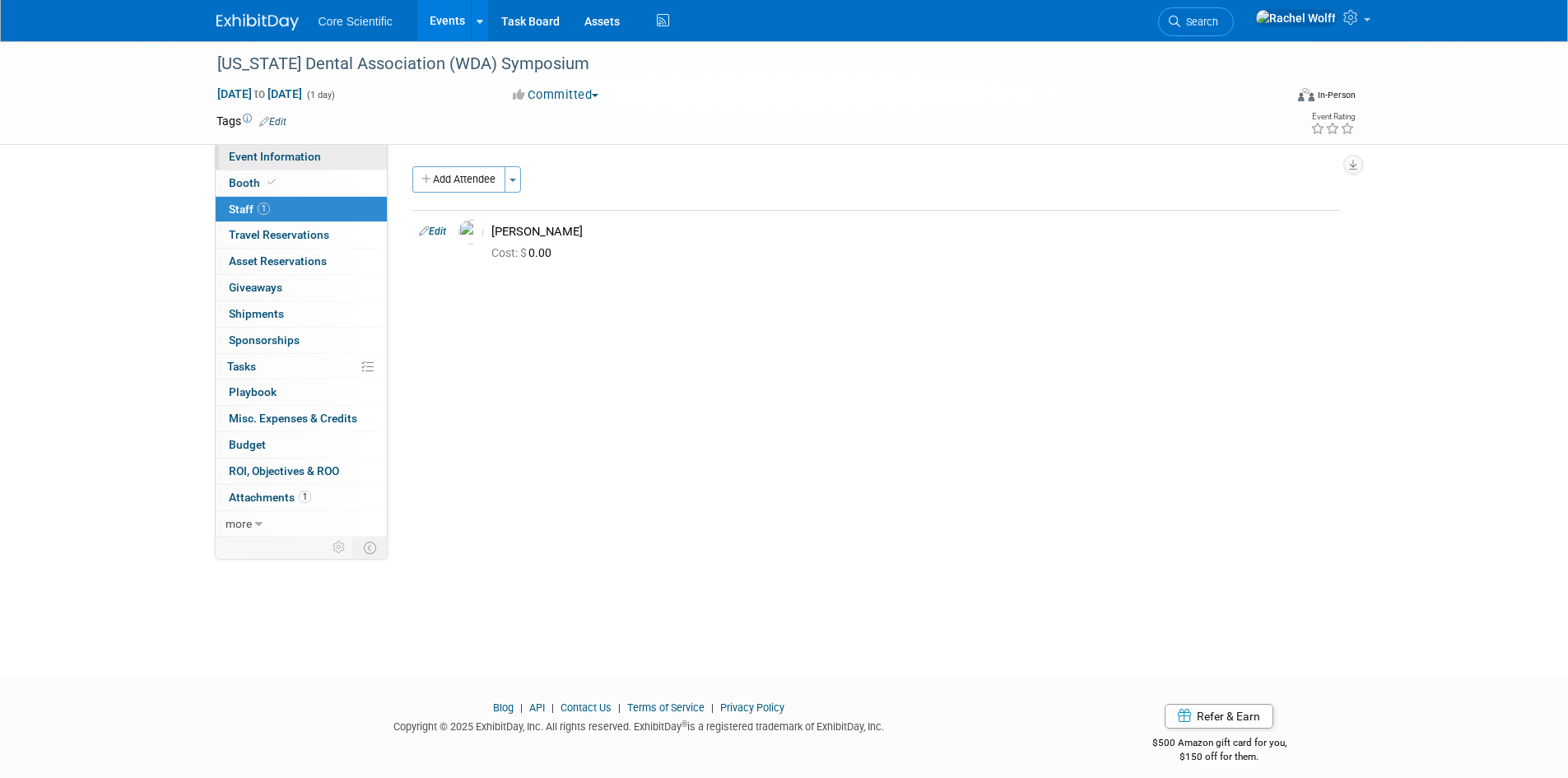
click at [305, 166] on link "Event Information" at bounding box center [300, 157] width 171 height 26
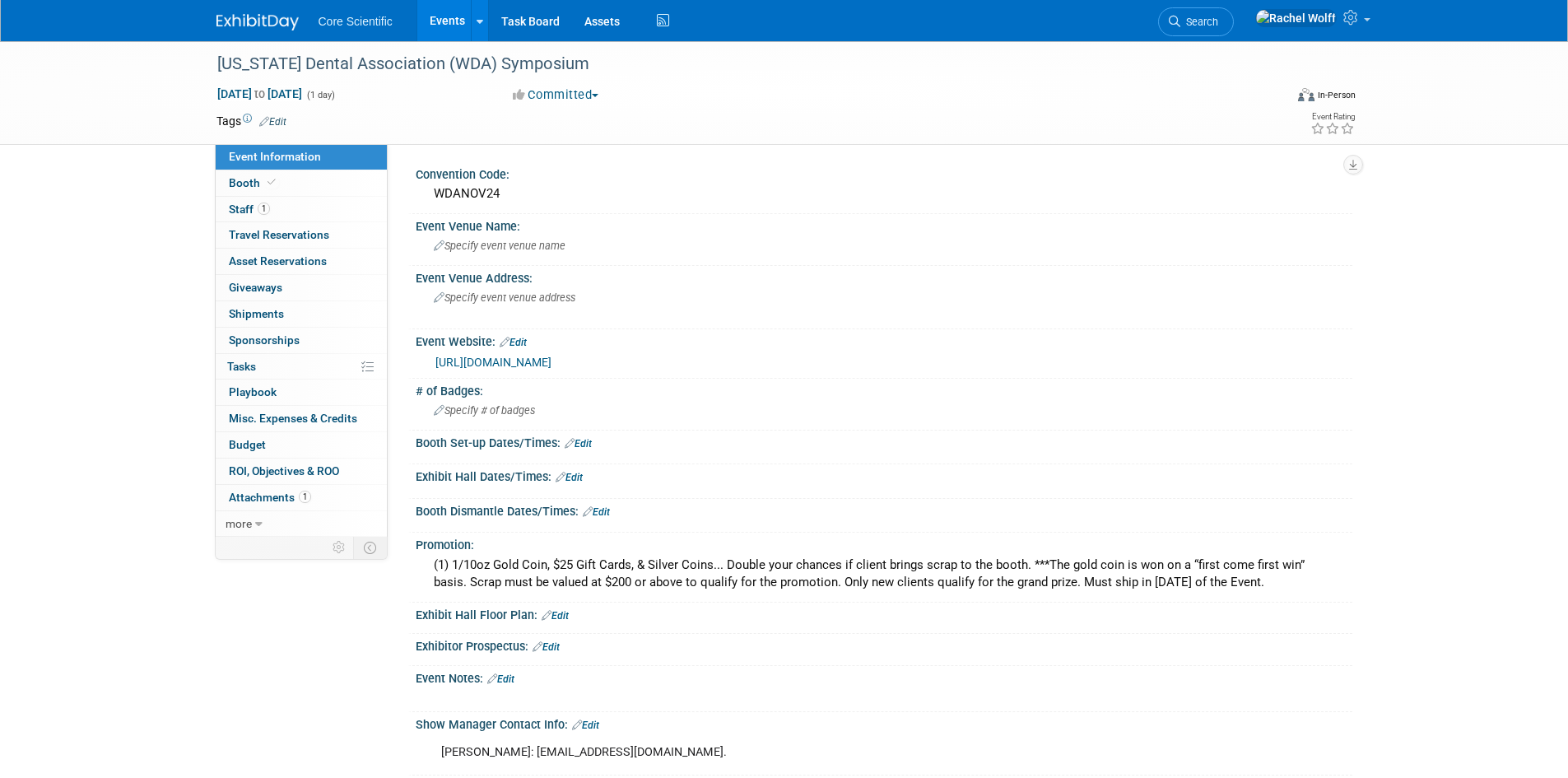
click at [266, 21] on img at bounding box center [257, 22] width 82 height 17
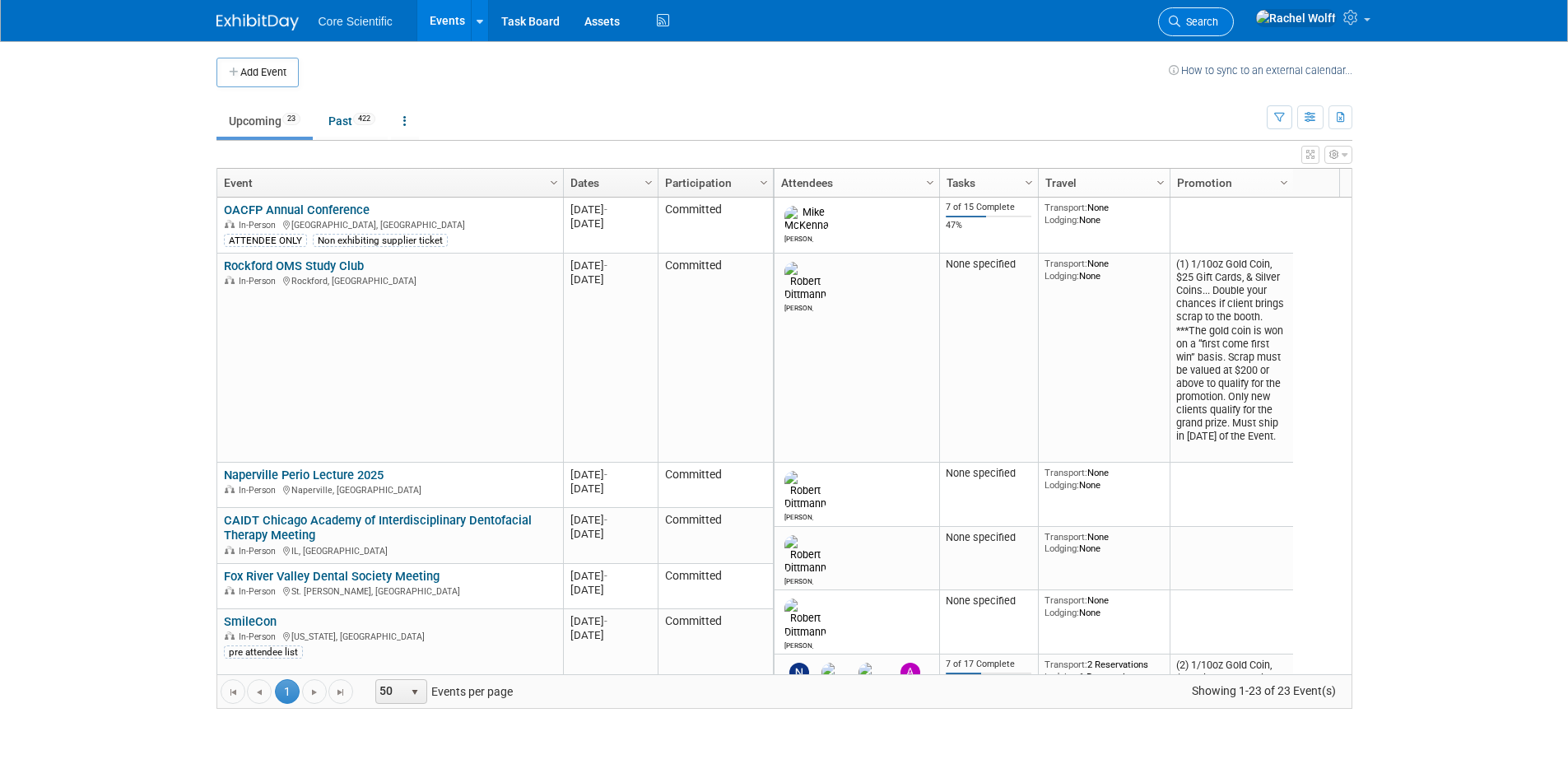
click at [1218, 27] on span "Search" at bounding box center [1199, 22] width 38 height 12
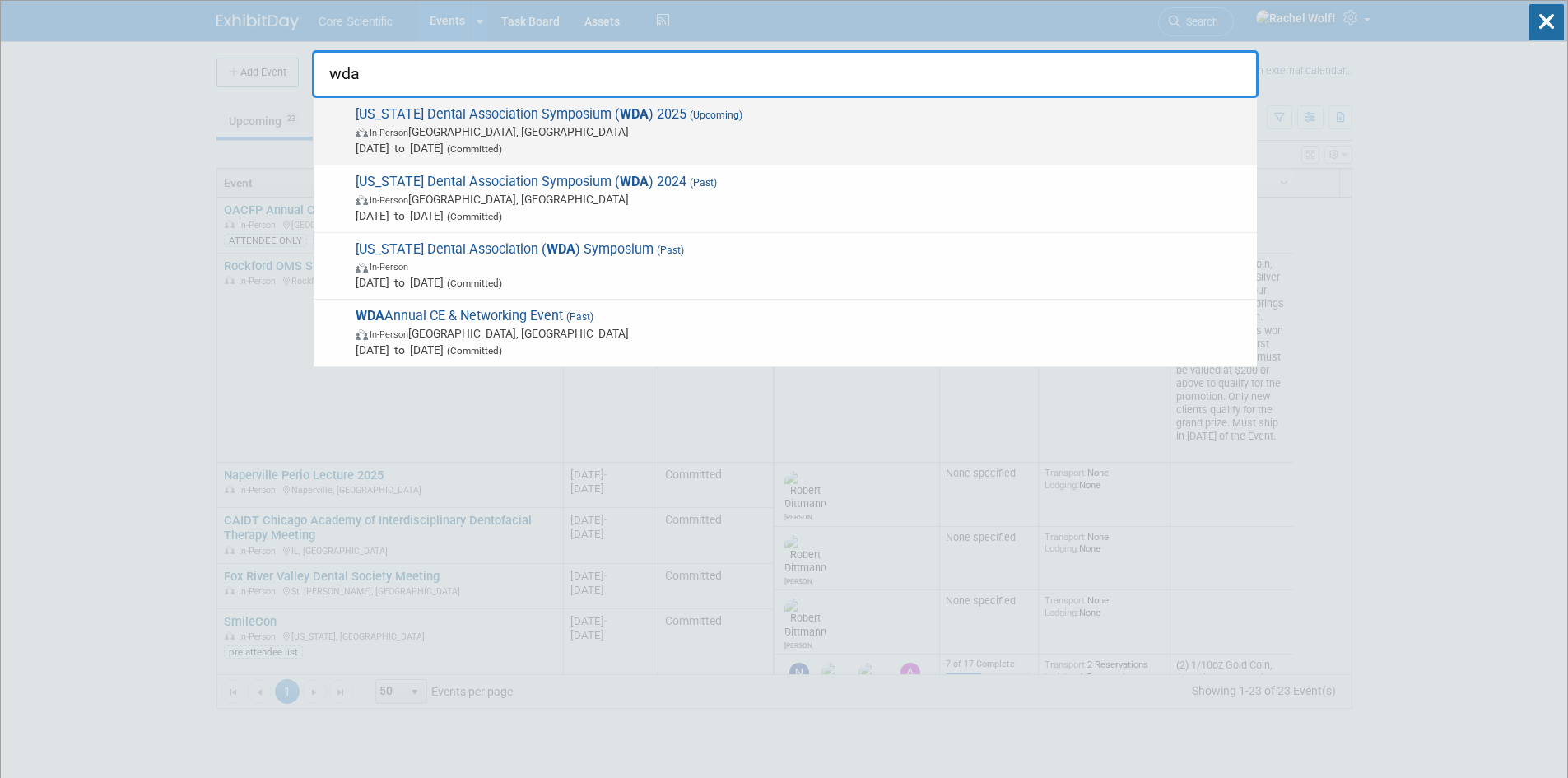
type input "wda"
click at [575, 114] on span "Wisconsin Dental Association Symposium ( WDA ) 2025 (Upcoming) In-Person Applet…" at bounding box center [799, 130] width 898 height 50
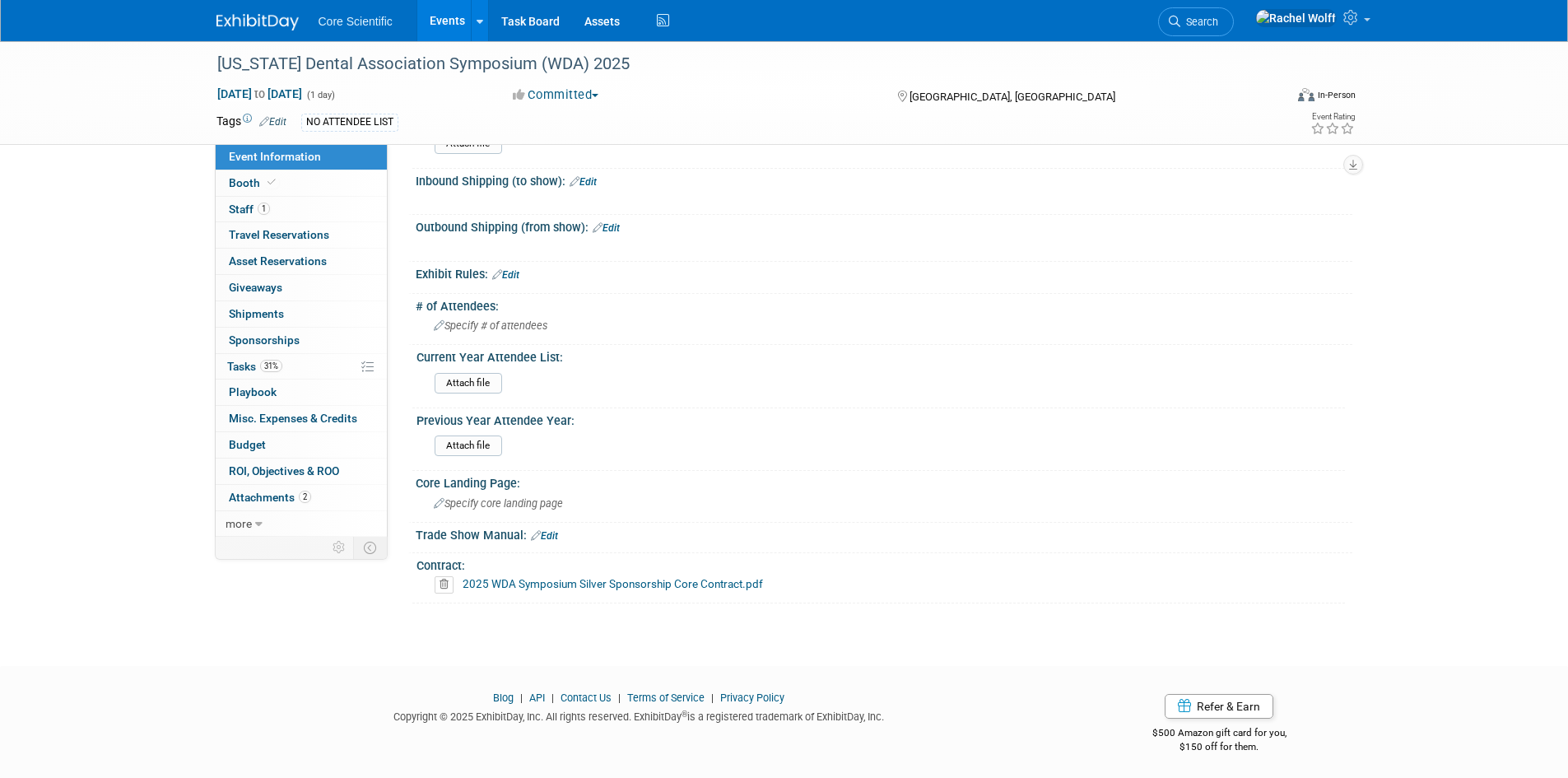
scroll to position [1228, 0]
click at [257, 369] on span "Tasks 31%" at bounding box center [255, 366] width 55 height 13
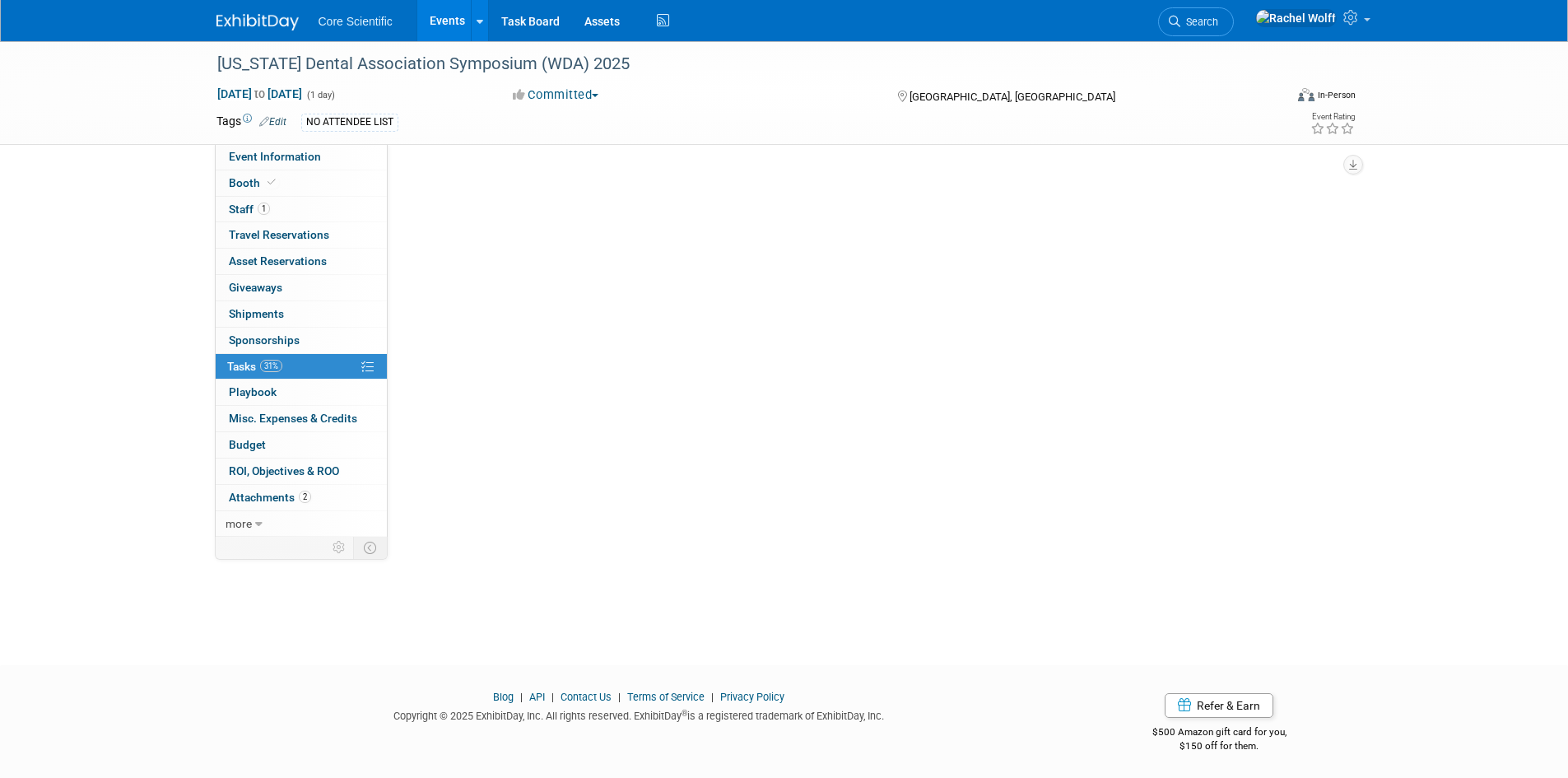
scroll to position [0, 0]
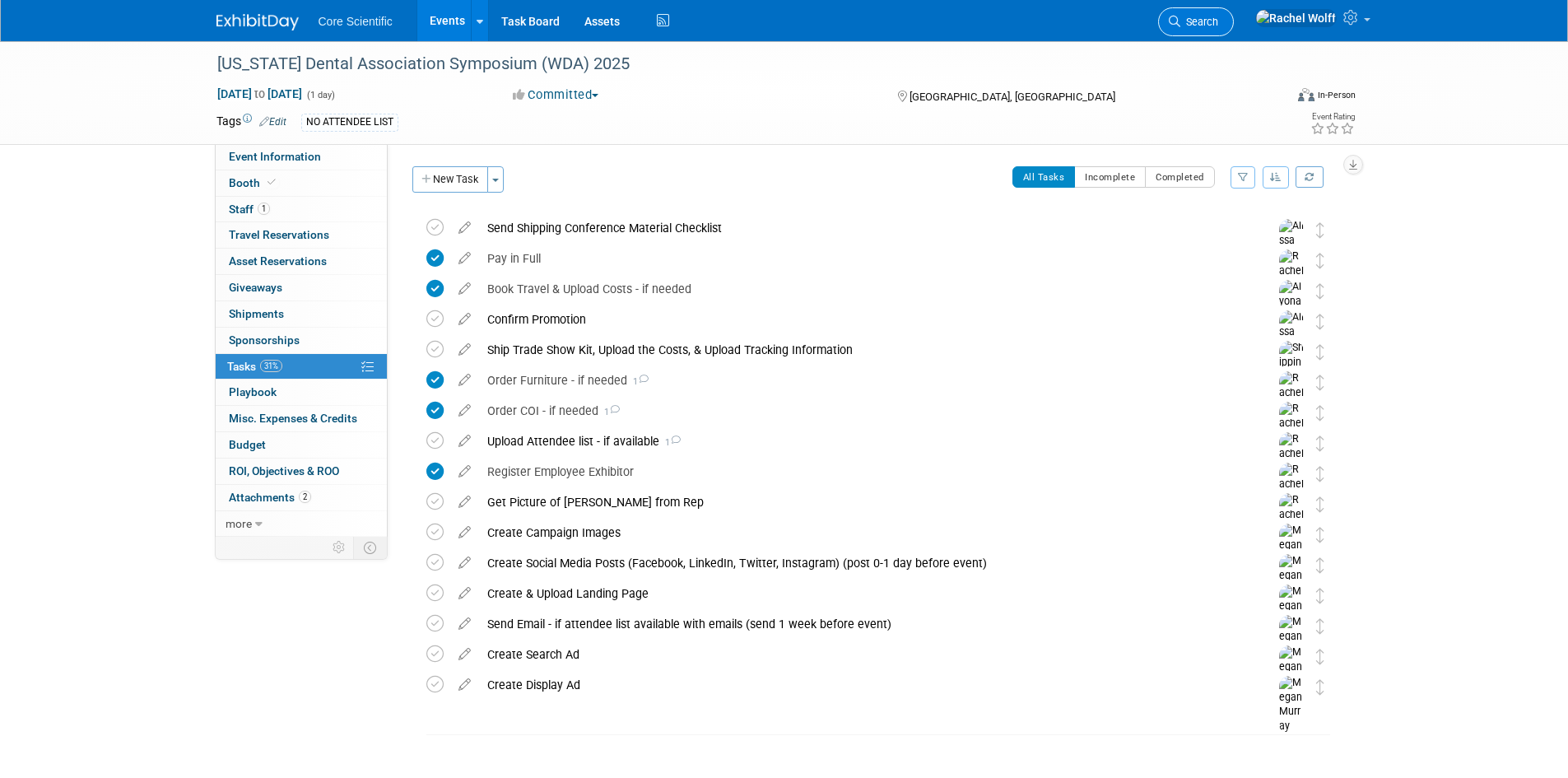
click at [1218, 16] on span "Search" at bounding box center [1199, 22] width 38 height 12
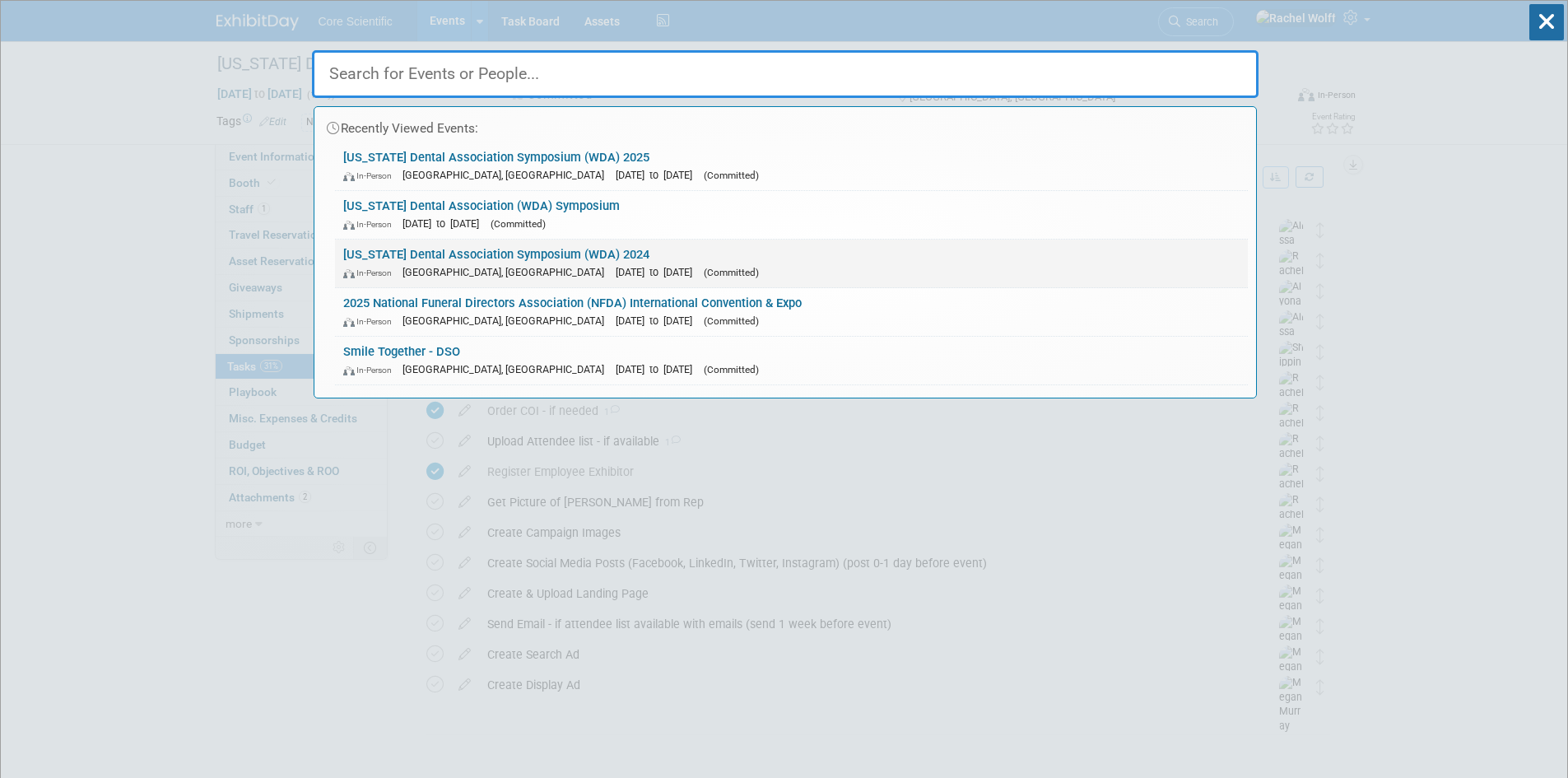
click at [616, 267] on span "[DATE] to [DATE]" at bounding box center [658, 272] width 85 height 12
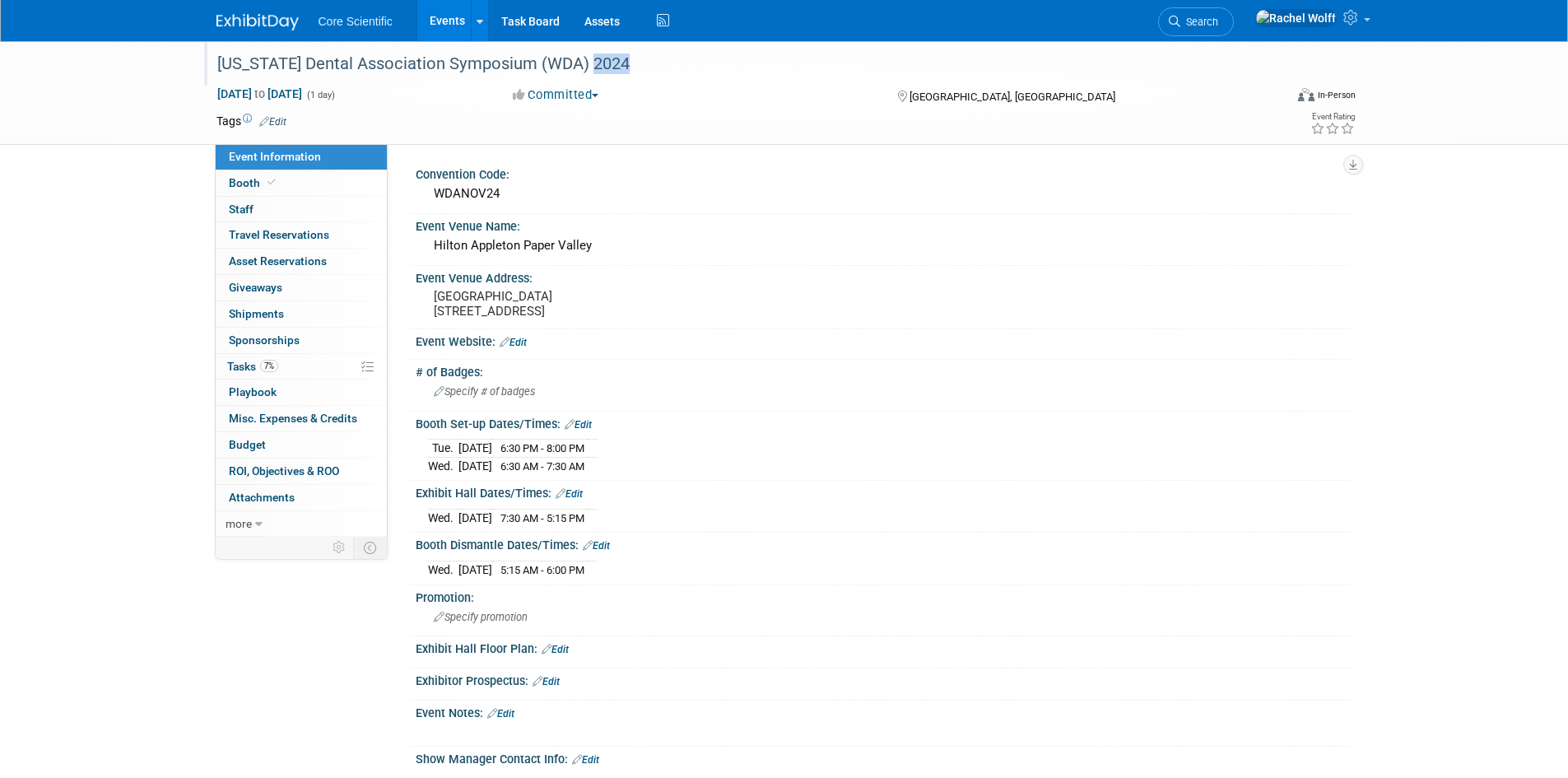
drag, startPoint x: 642, startPoint y: 58, endPoint x: 584, endPoint y: 54, distance: 58.1
click at [584, 54] on div "[US_STATE] Dental Association Symposium (WDA) 2024" at bounding box center [735, 64] width 1048 height 30
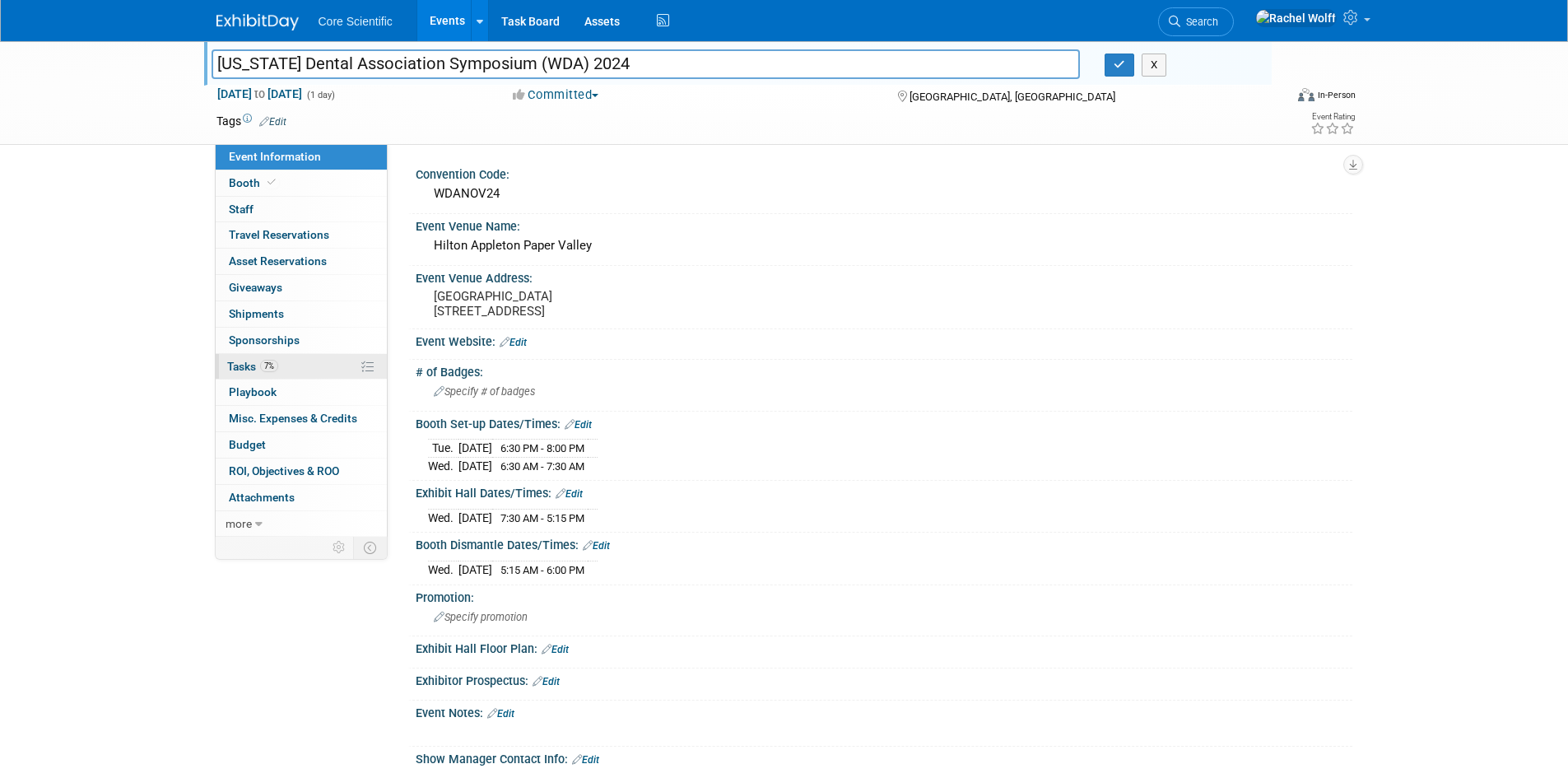
click at [248, 365] on span "Tasks 7%" at bounding box center [253, 366] width 51 height 13
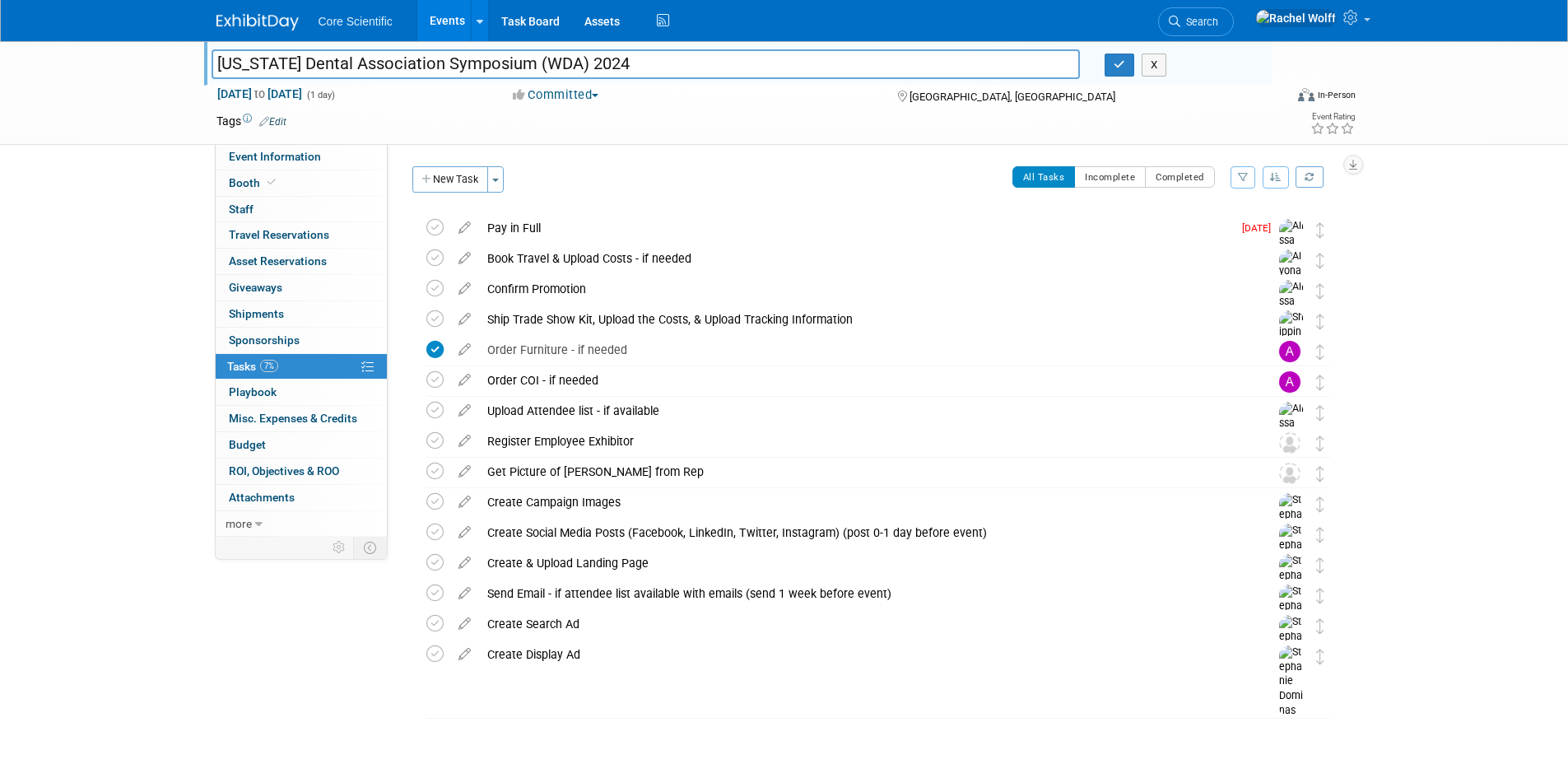
drag, startPoint x: 668, startPoint y: 70, endPoint x: 578, endPoint y: 61, distance: 90.4
click at [578, 61] on input "Wisconsin Dental Association Symposium (WDA) 2024" at bounding box center [646, 63] width 869 height 29
type input "[US_STATE] Dental Association Symposium (WDA)"
click at [1121, 68] on icon "button" at bounding box center [1119, 64] width 12 height 11
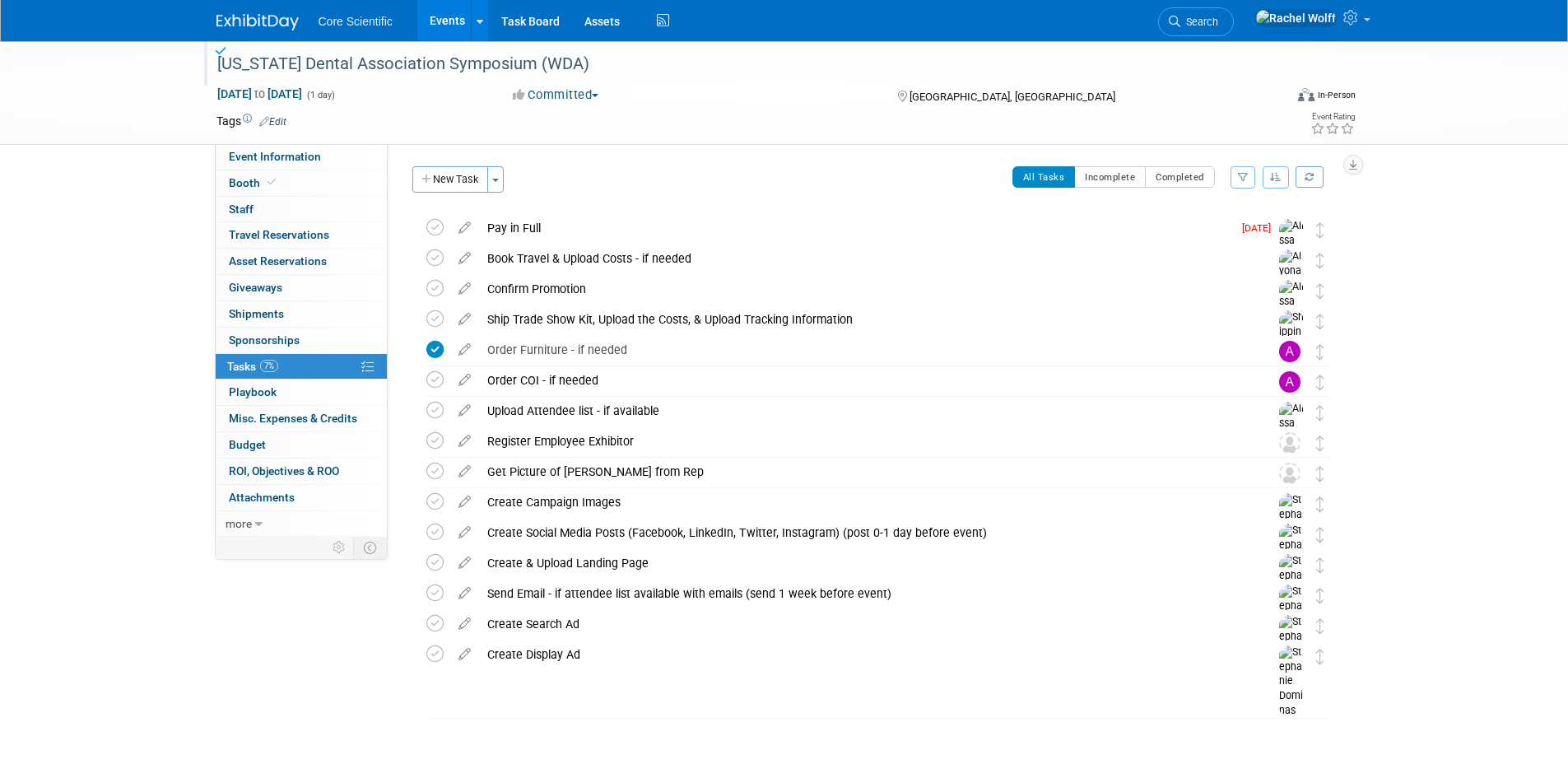
click at [264, 22] on img at bounding box center [257, 22] width 82 height 17
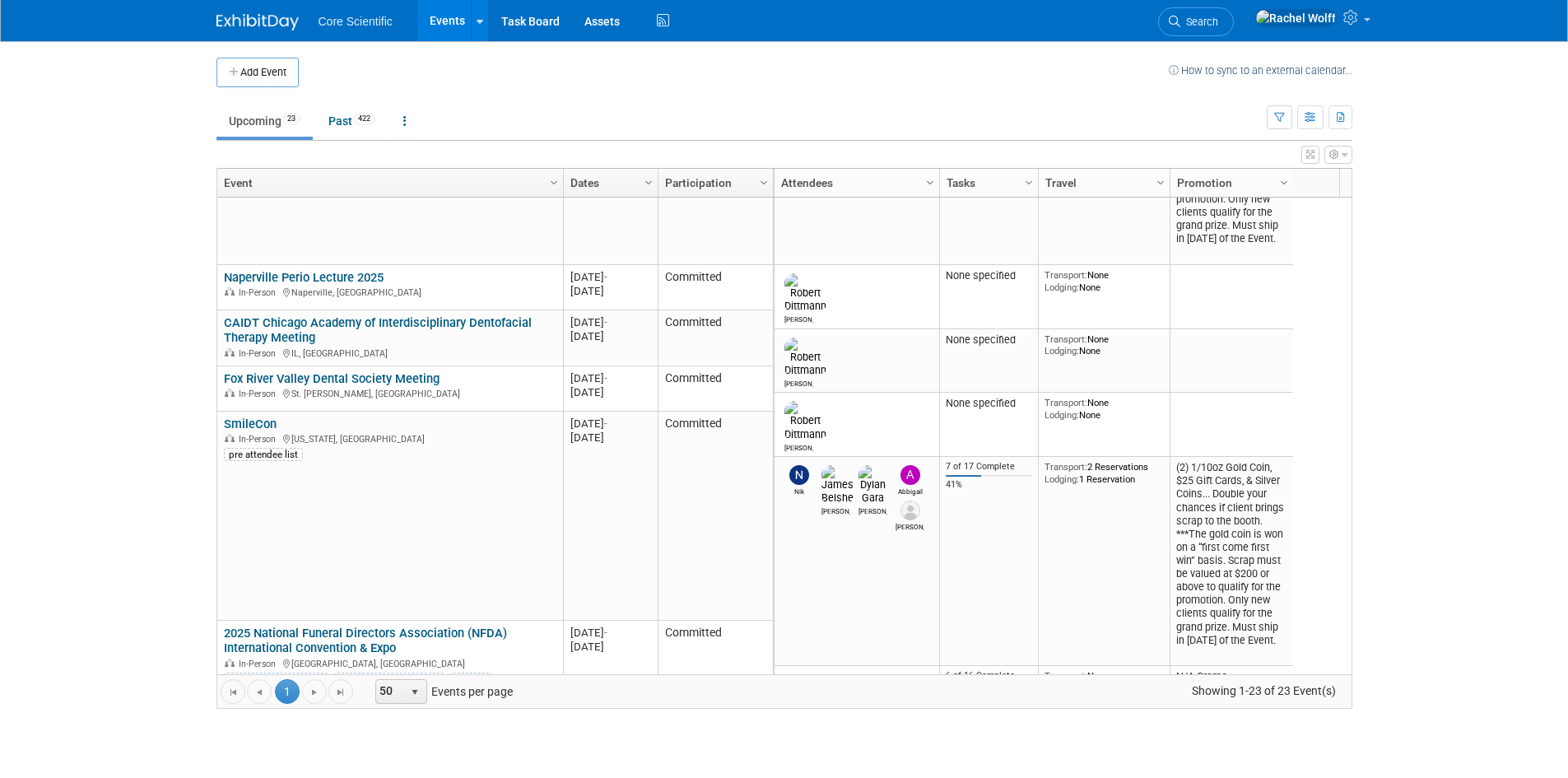
scroll to position [198, 0]
